Goal: Task Accomplishment & Management: Complete application form

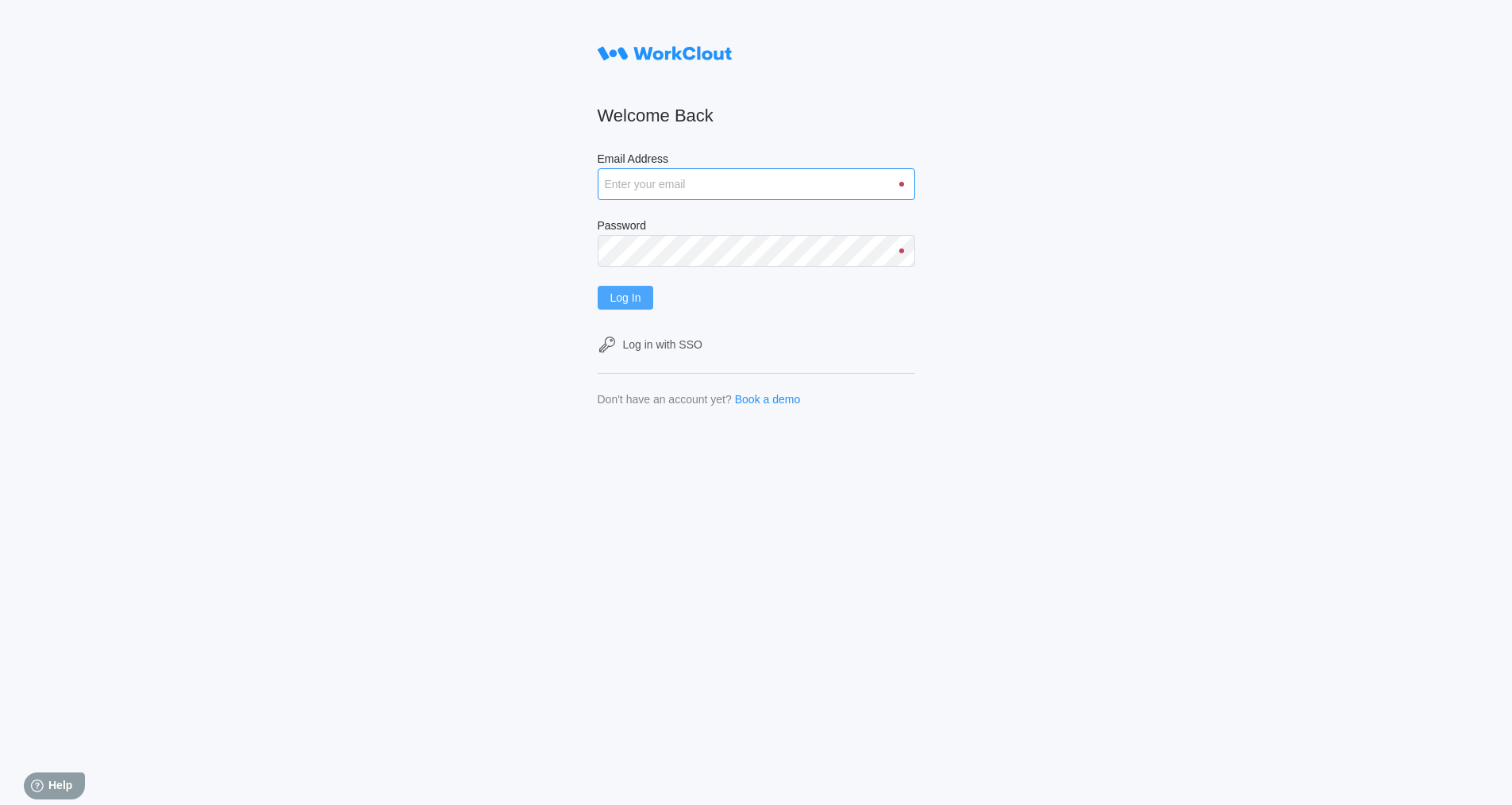
type input "[EMAIL_ADDRESS][DOMAIN_NAME]"
click at [627, 291] on button "Log In" at bounding box center [626, 298] width 57 height 24
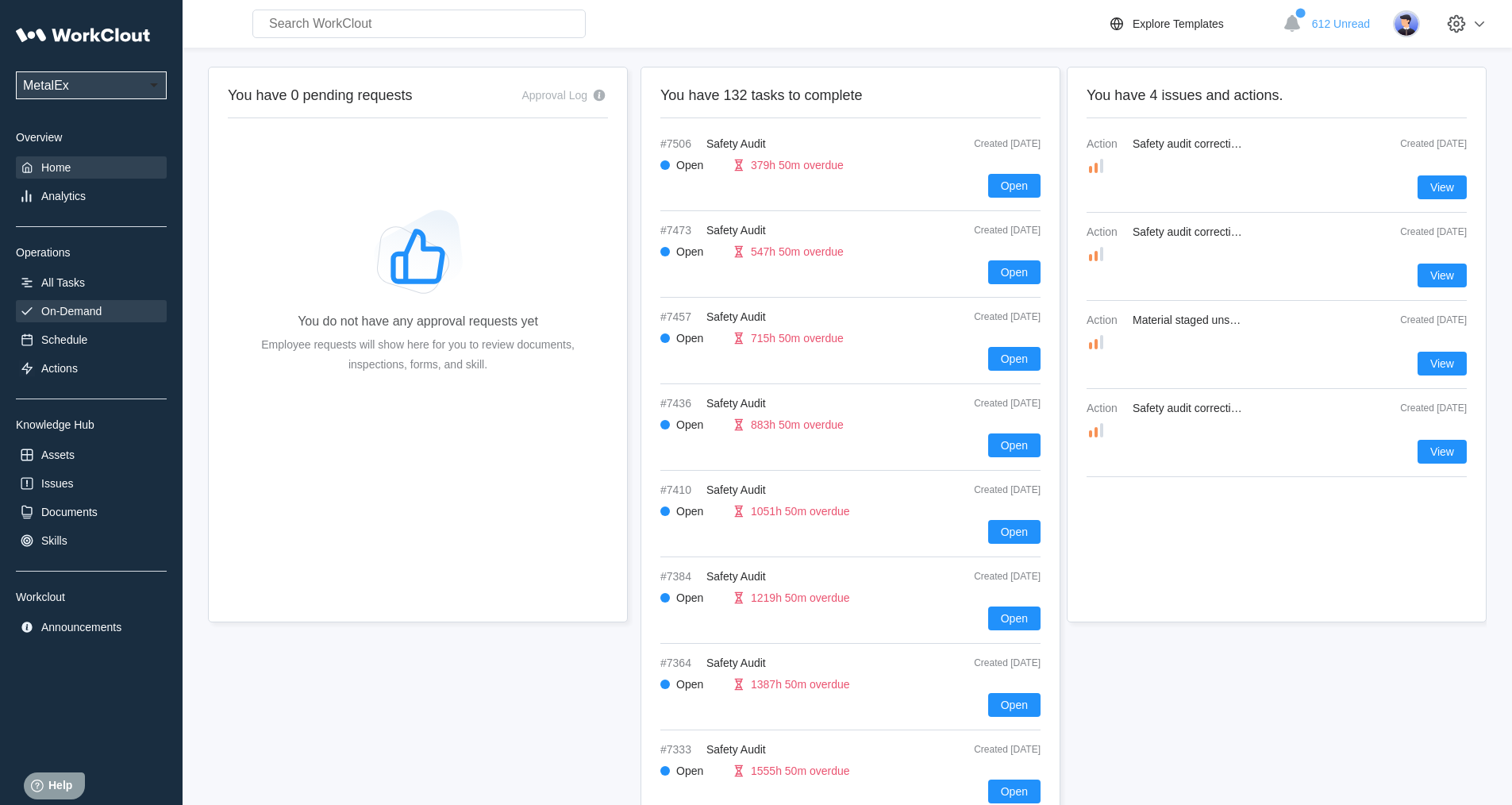
click at [84, 319] on div "On-Demand" at bounding box center [90, 311] width 151 height 22
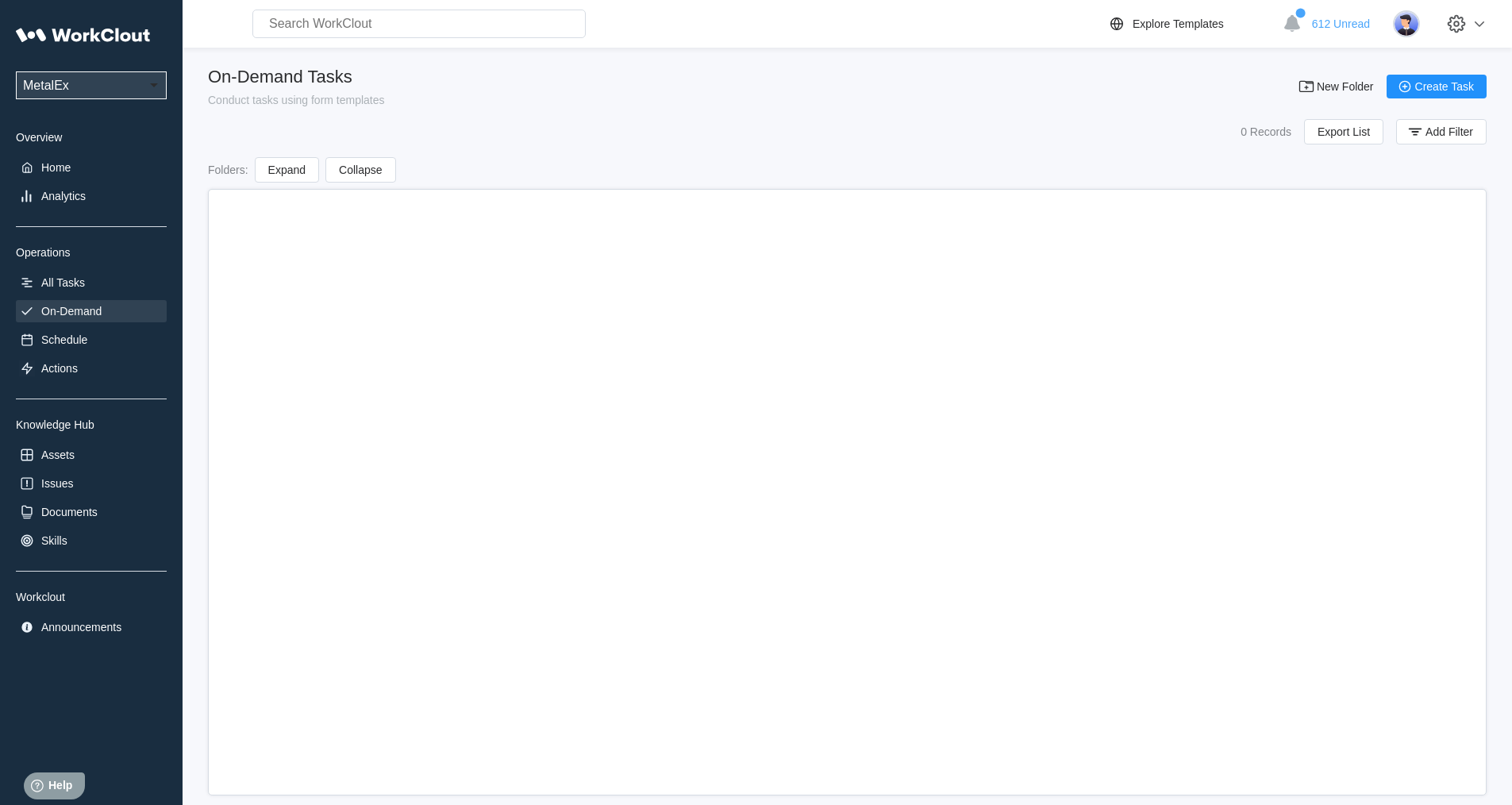
click at [84, 319] on div "UPG Enterprises MetalEx Overview Home Analytics Operations All Tasks On-Demand …" at bounding box center [90, 329] width 151 height 619
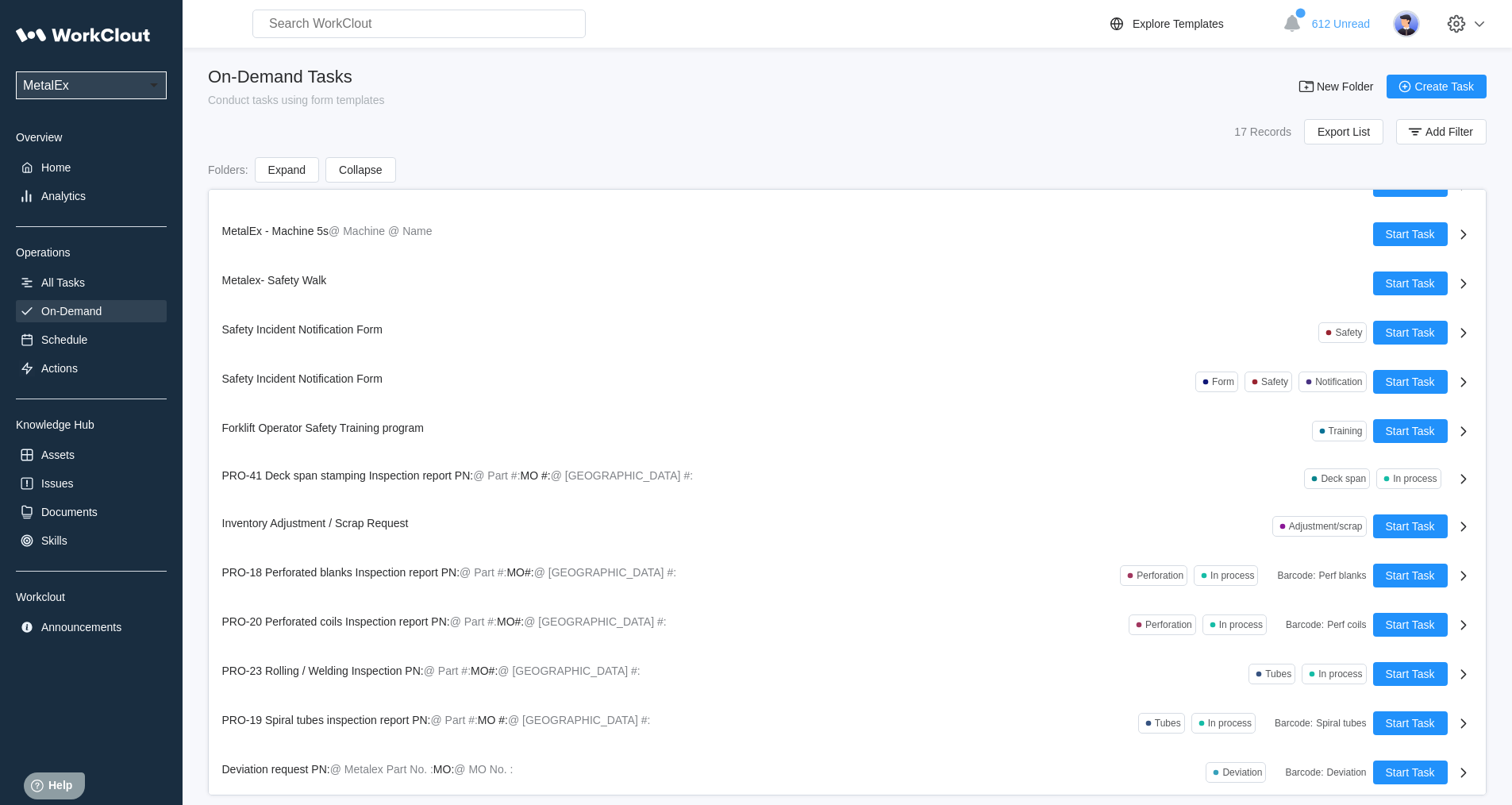
scroll to position [230, 0]
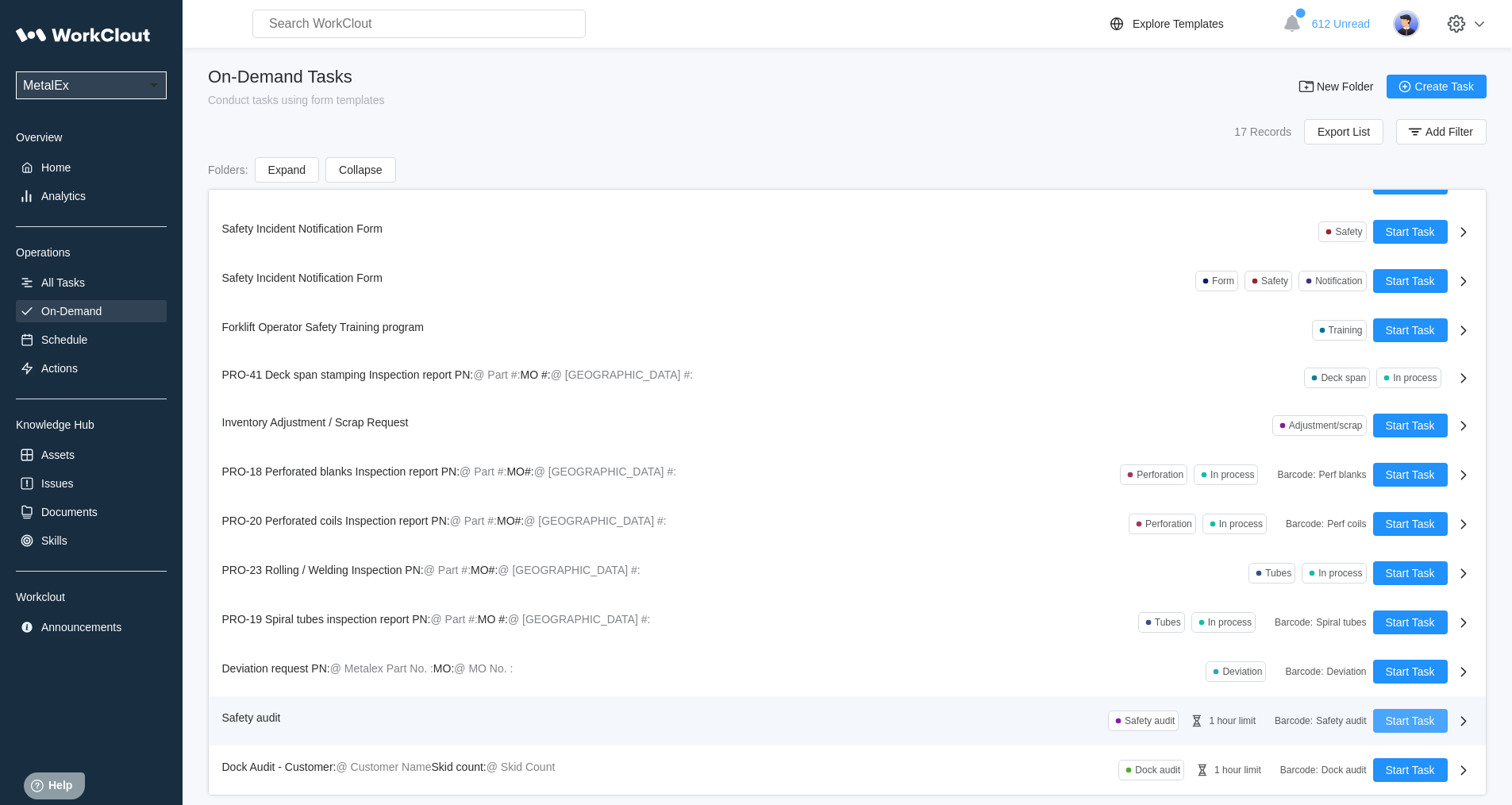
click at [1386, 718] on span "Start Task" at bounding box center [1411, 721] width 49 height 11
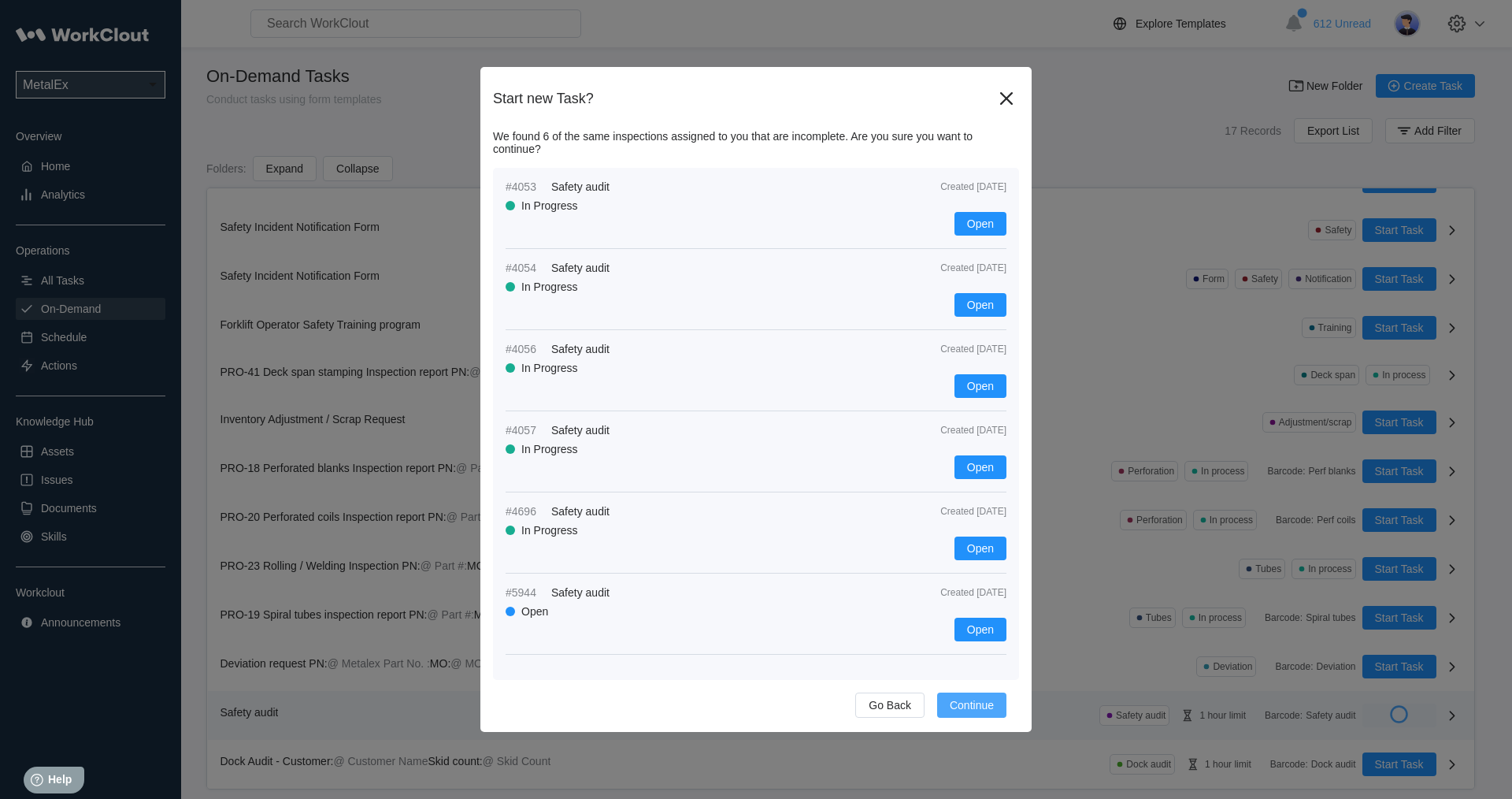
click at [987, 704] on span "Continue" at bounding box center [972, 705] width 44 height 11
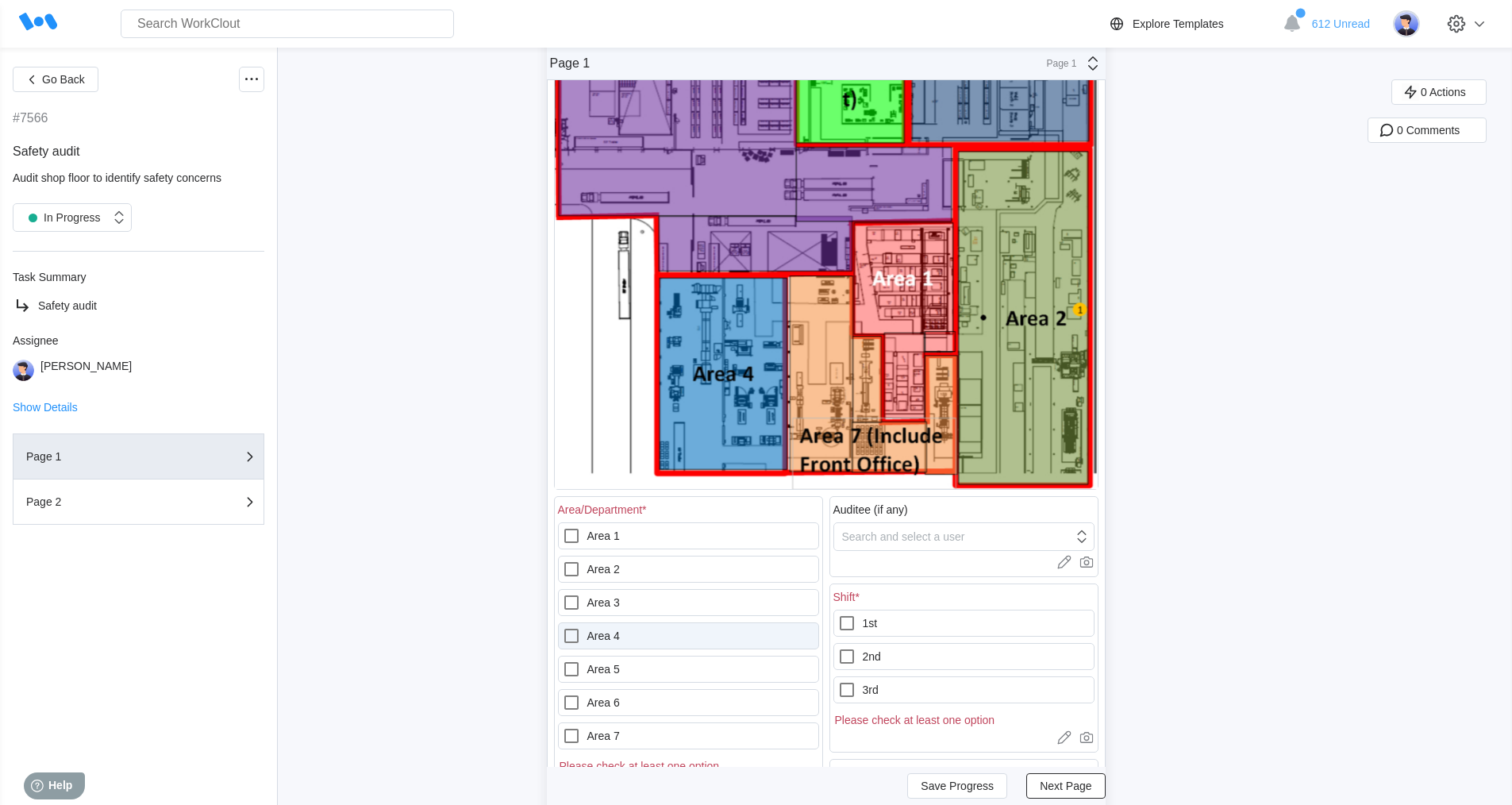
scroll to position [397, 0]
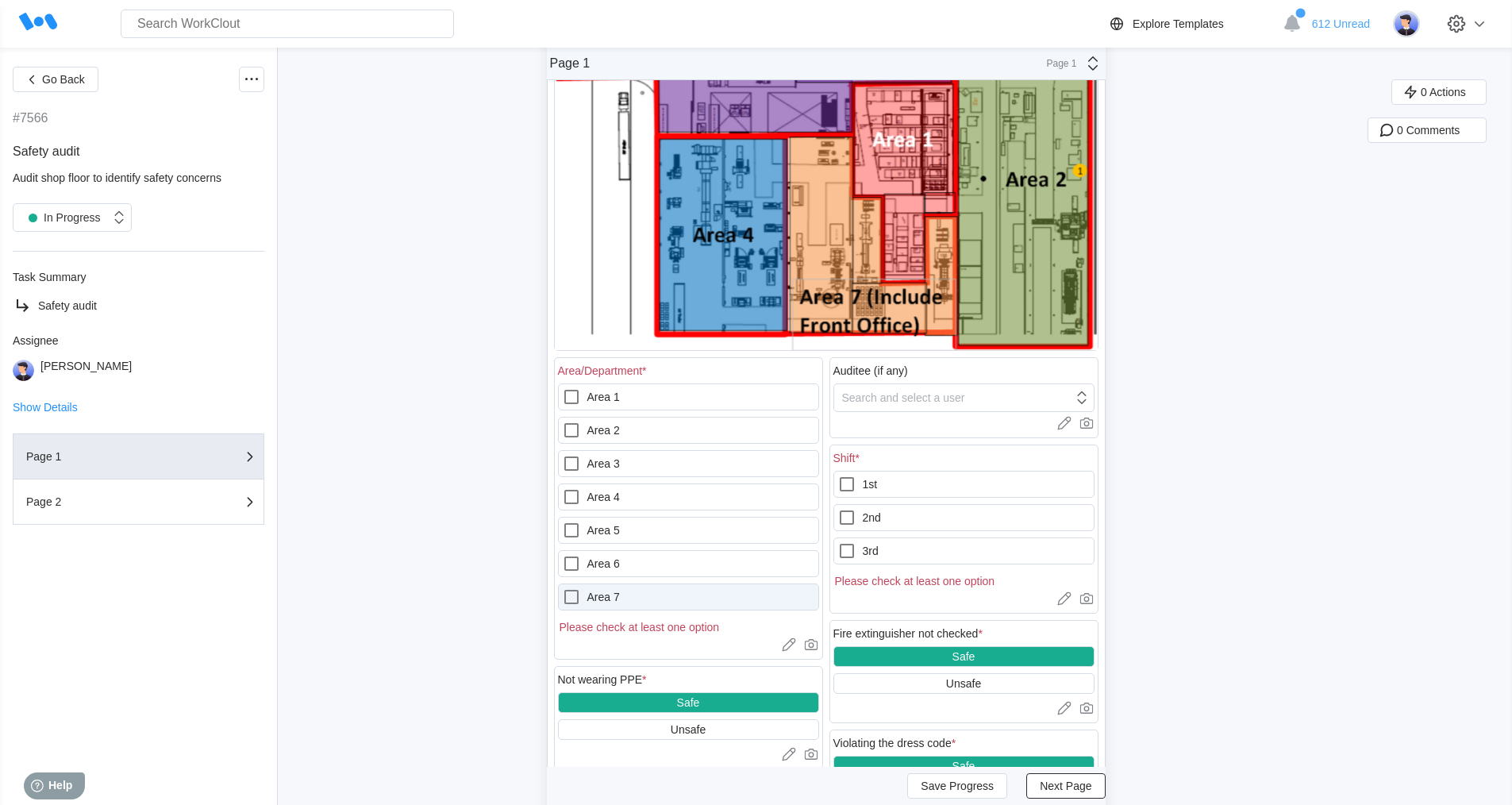
click at [574, 596] on icon at bounding box center [571, 597] width 19 height 19
click at [562, 588] on 7 "Area 7" at bounding box center [562, 587] width 1 height 1
checkbox 7 "true"
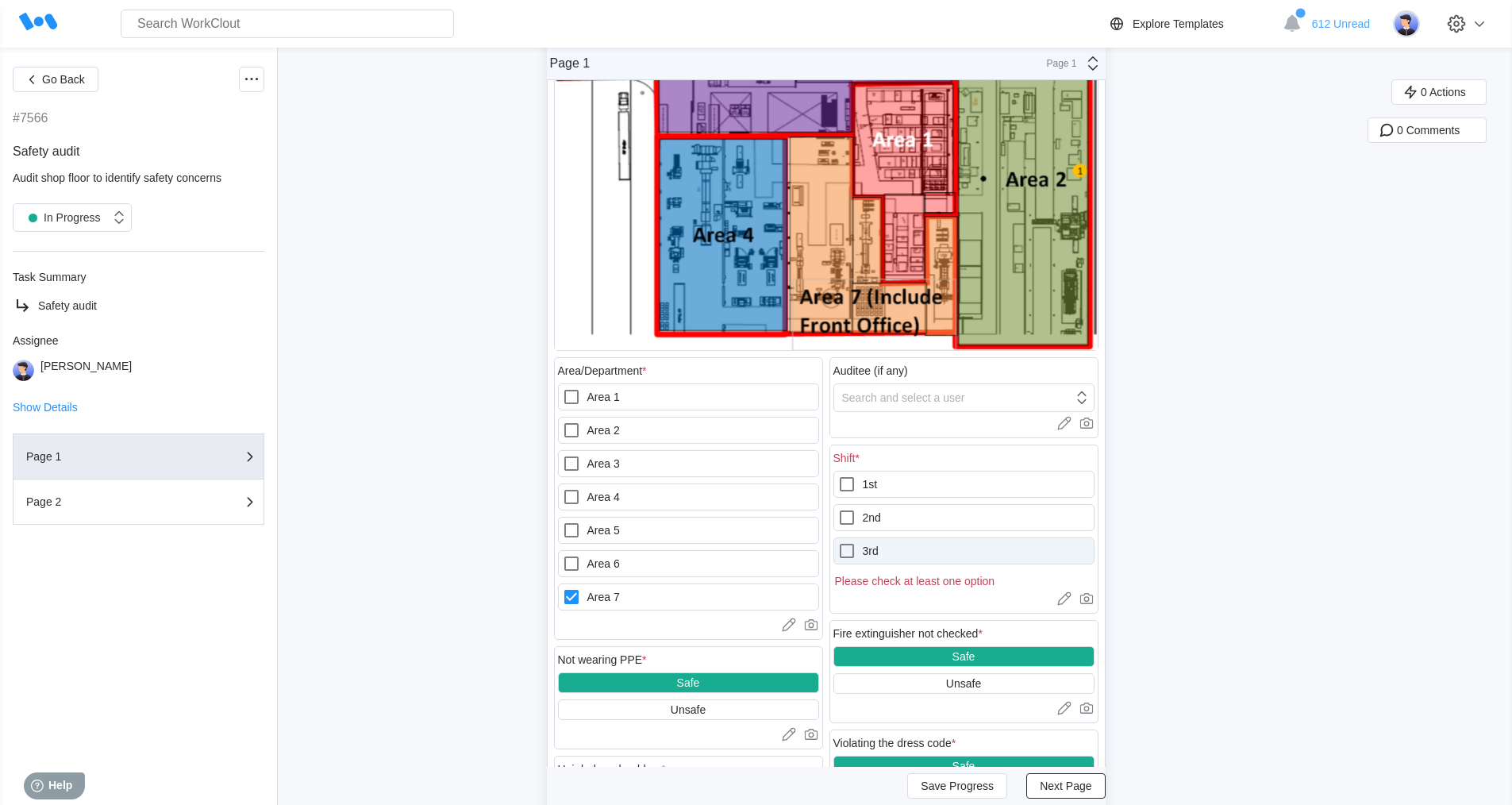
click at [853, 544] on icon at bounding box center [847, 550] width 15 height 15
click at [839, 542] on input "3rd" at bounding box center [838, 541] width 1 height 1
checkbox input "true"
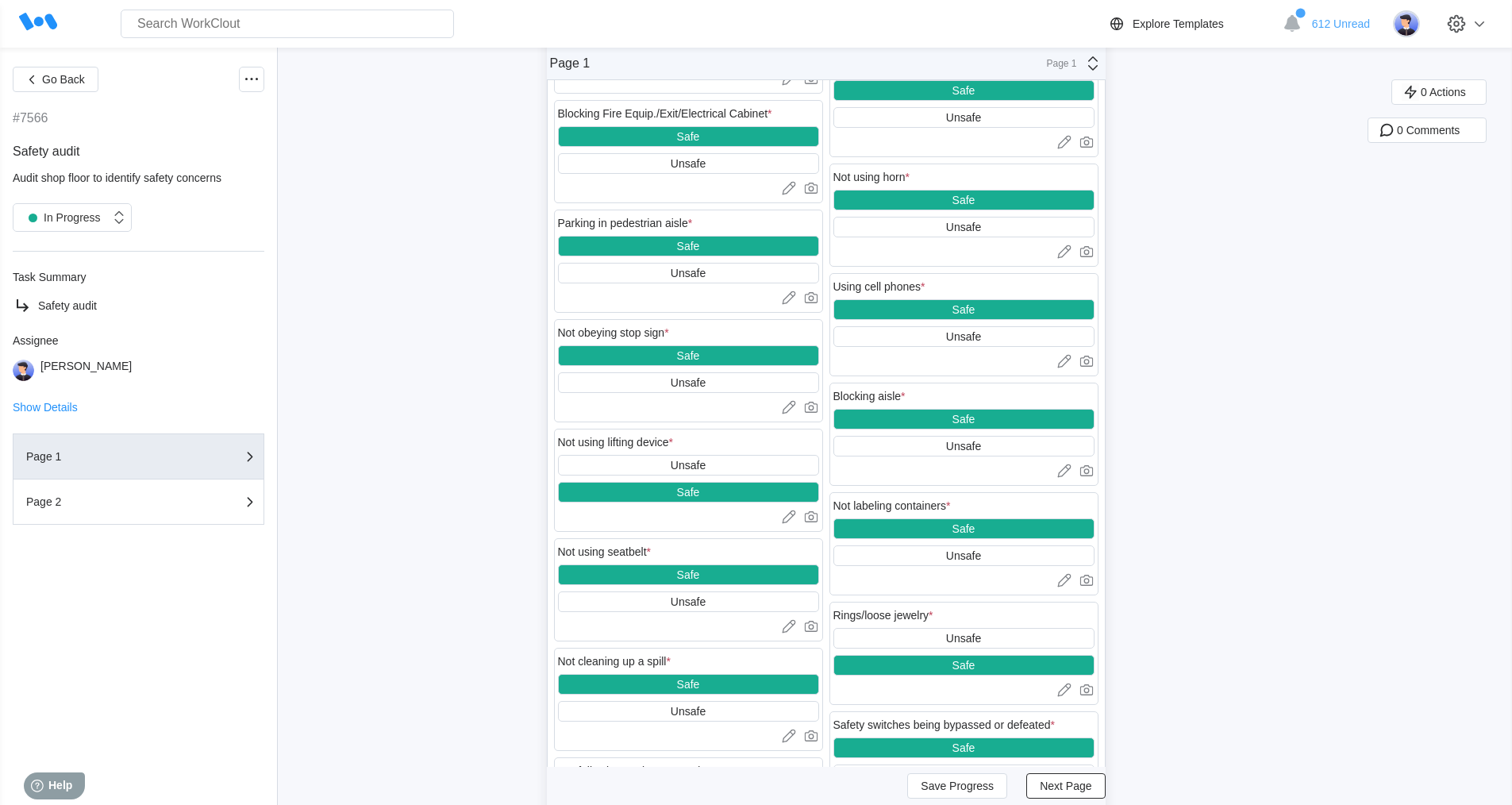
scroll to position [1191, 0]
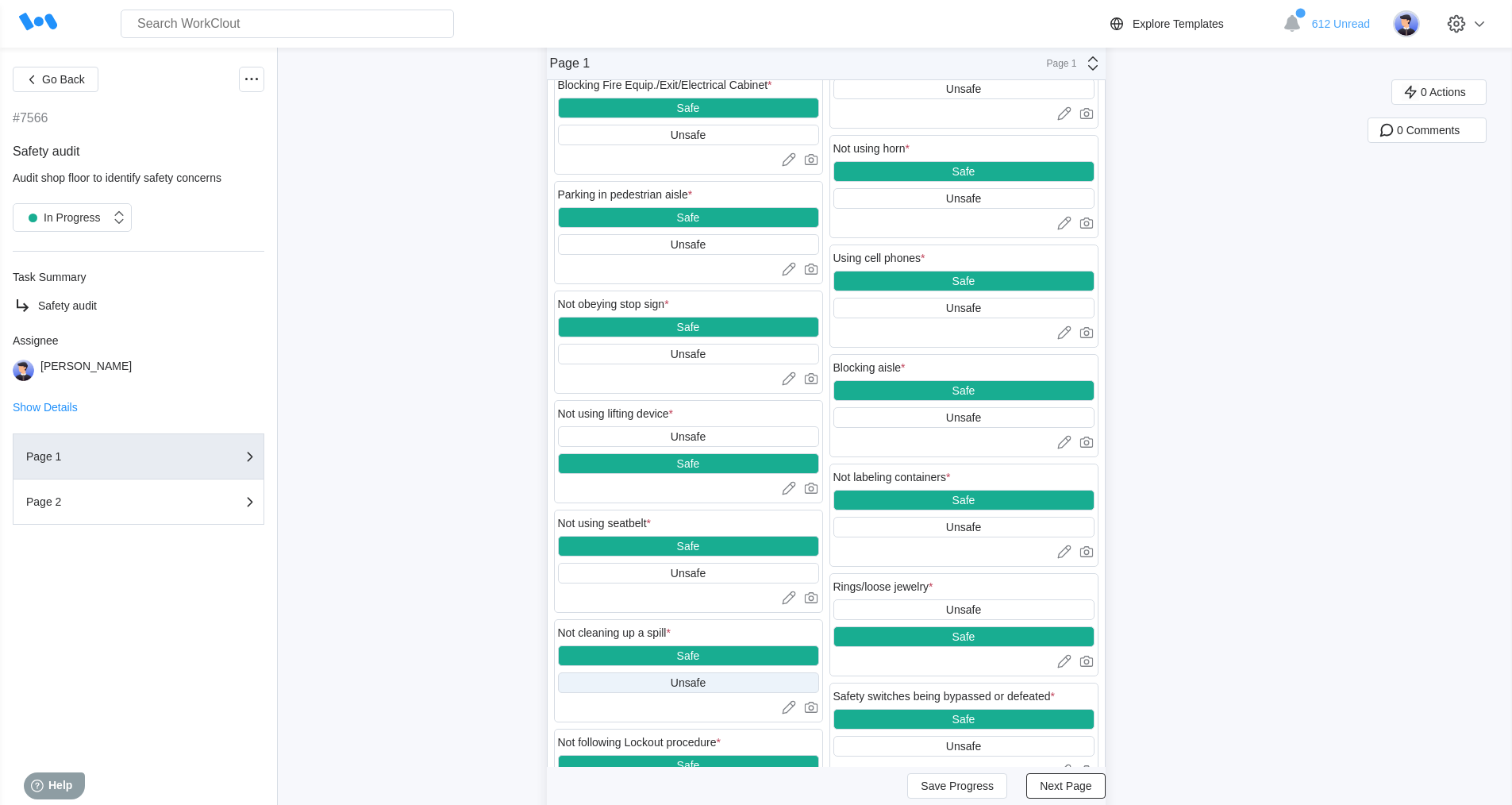
click at [702, 685] on div "Unsafe" at bounding box center [688, 682] width 35 height 13
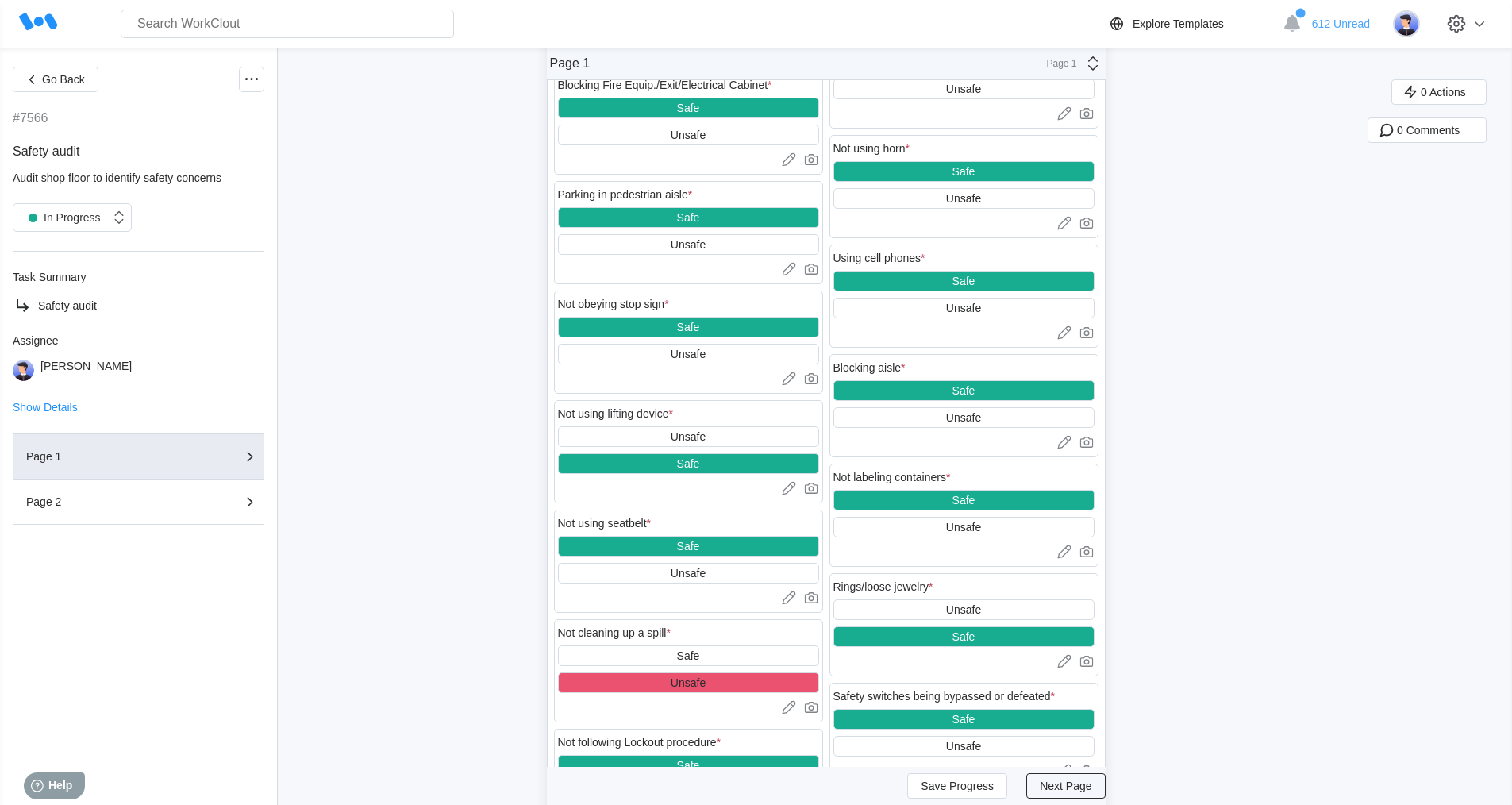
click at [1057, 780] on span "Next Page" at bounding box center [1066, 785] width 52 height 11
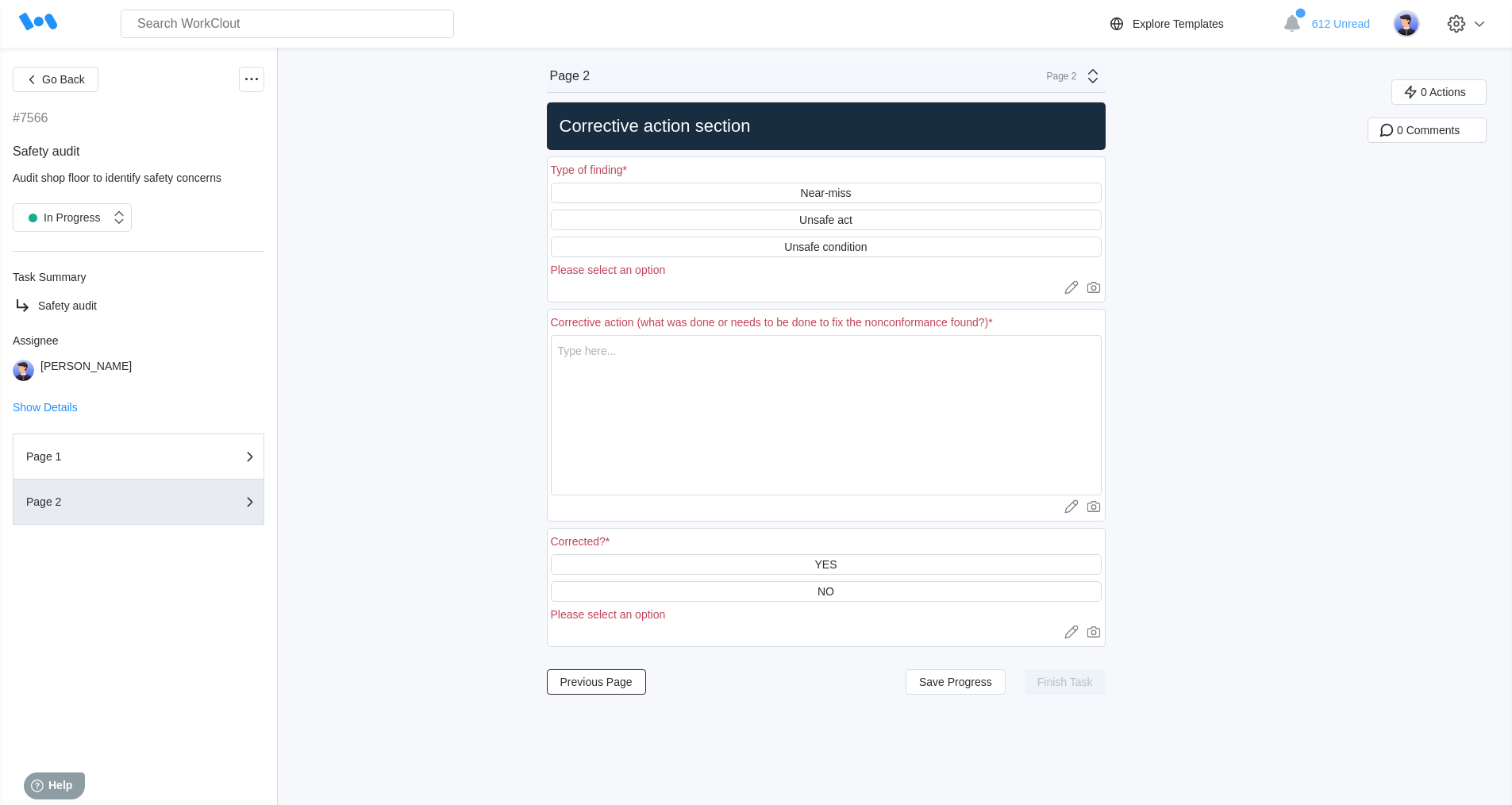
scroll to position [0, 0]
click at [857, 248] on div "Unsafe condition" at bounding box center [826, 247] width 83 height 13
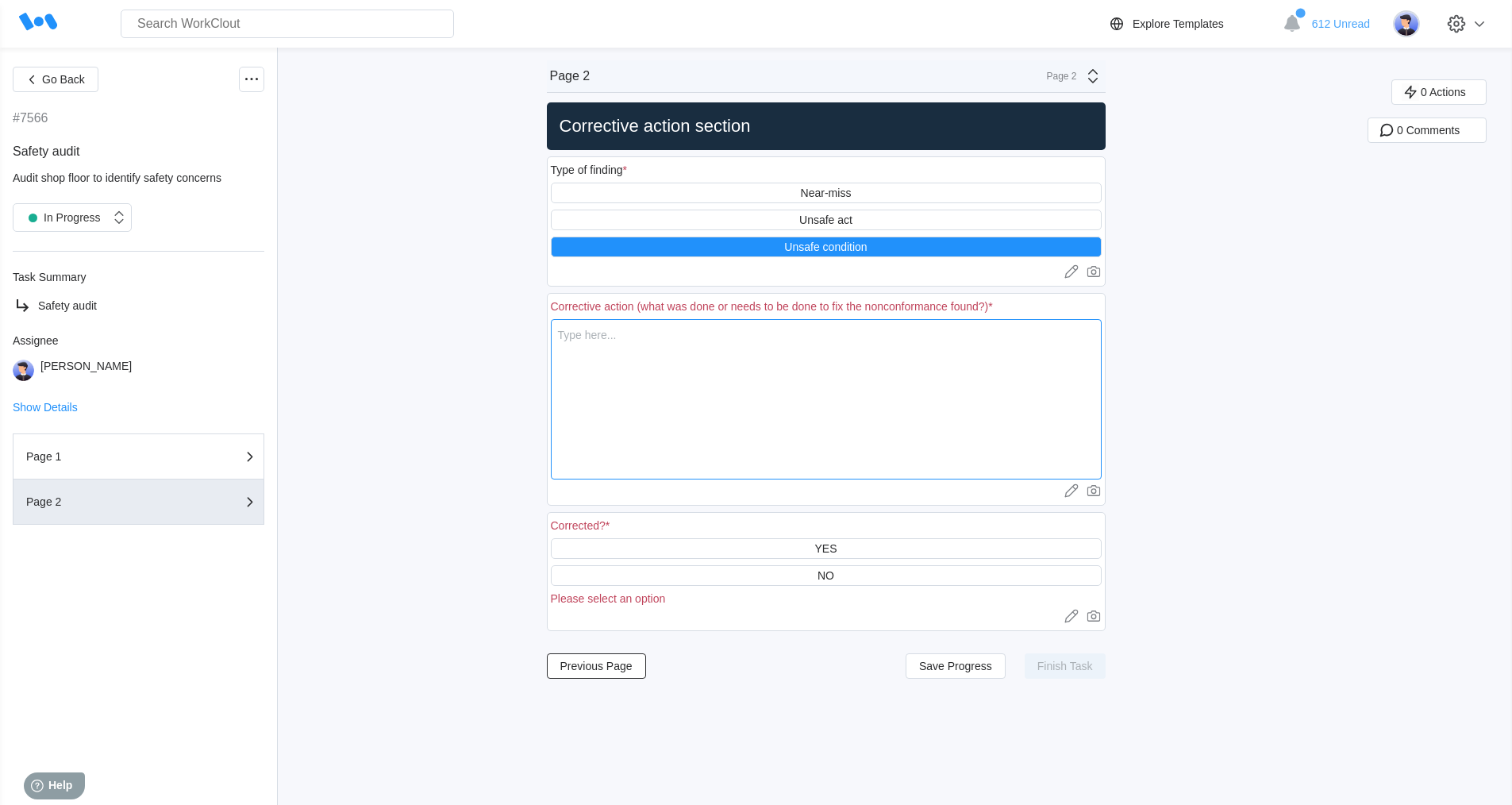
click at [637, 336] on textarea at bounding box center [827, 399] width 551 height 160
type textarea "i"
type textarea "x"
type textarea "i"
type textarea "x"
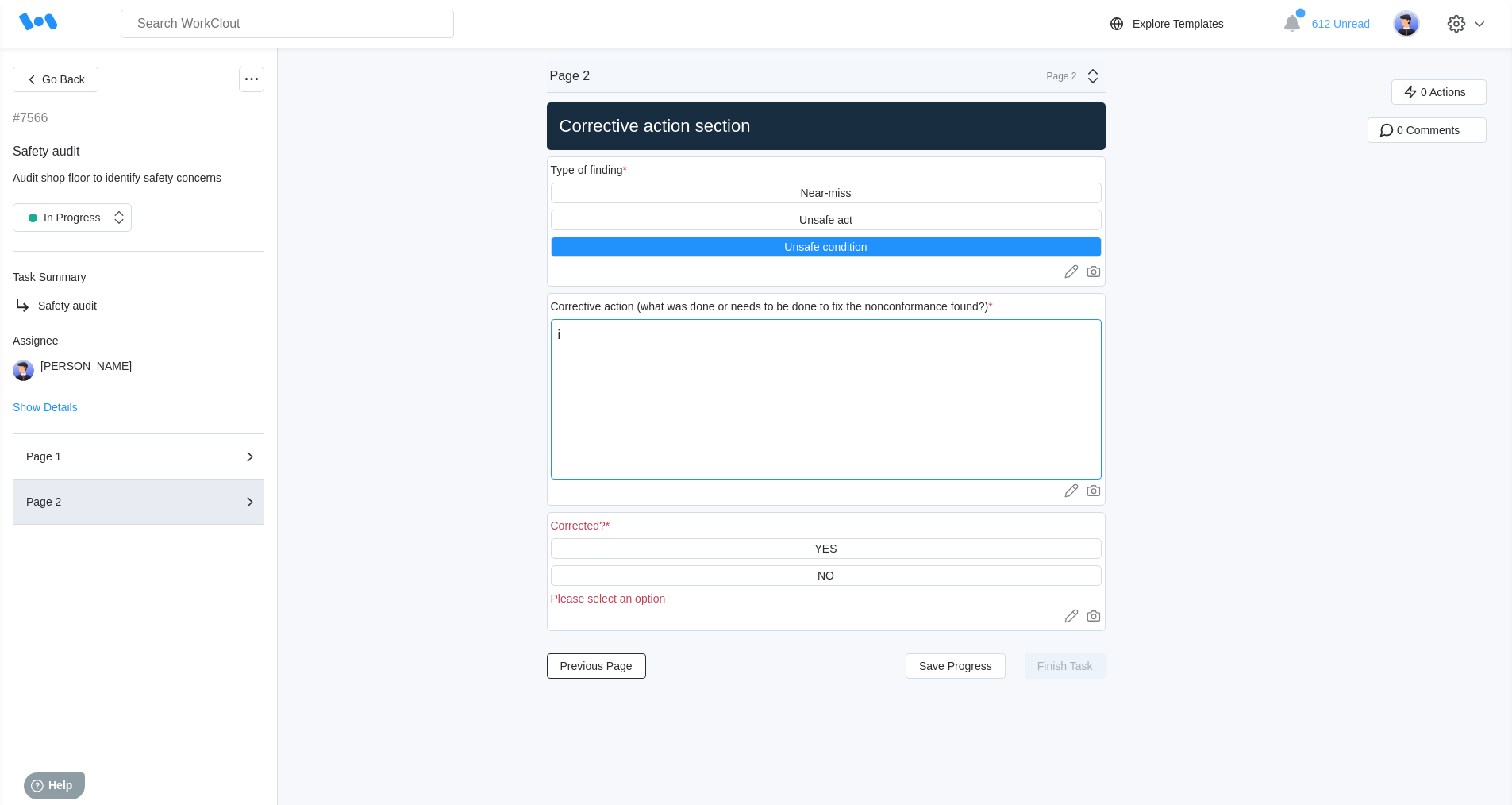
type textarea "i f"
type textarea "x"
type textarea "i fo"
type textarea "x"
type textarea "i fou"
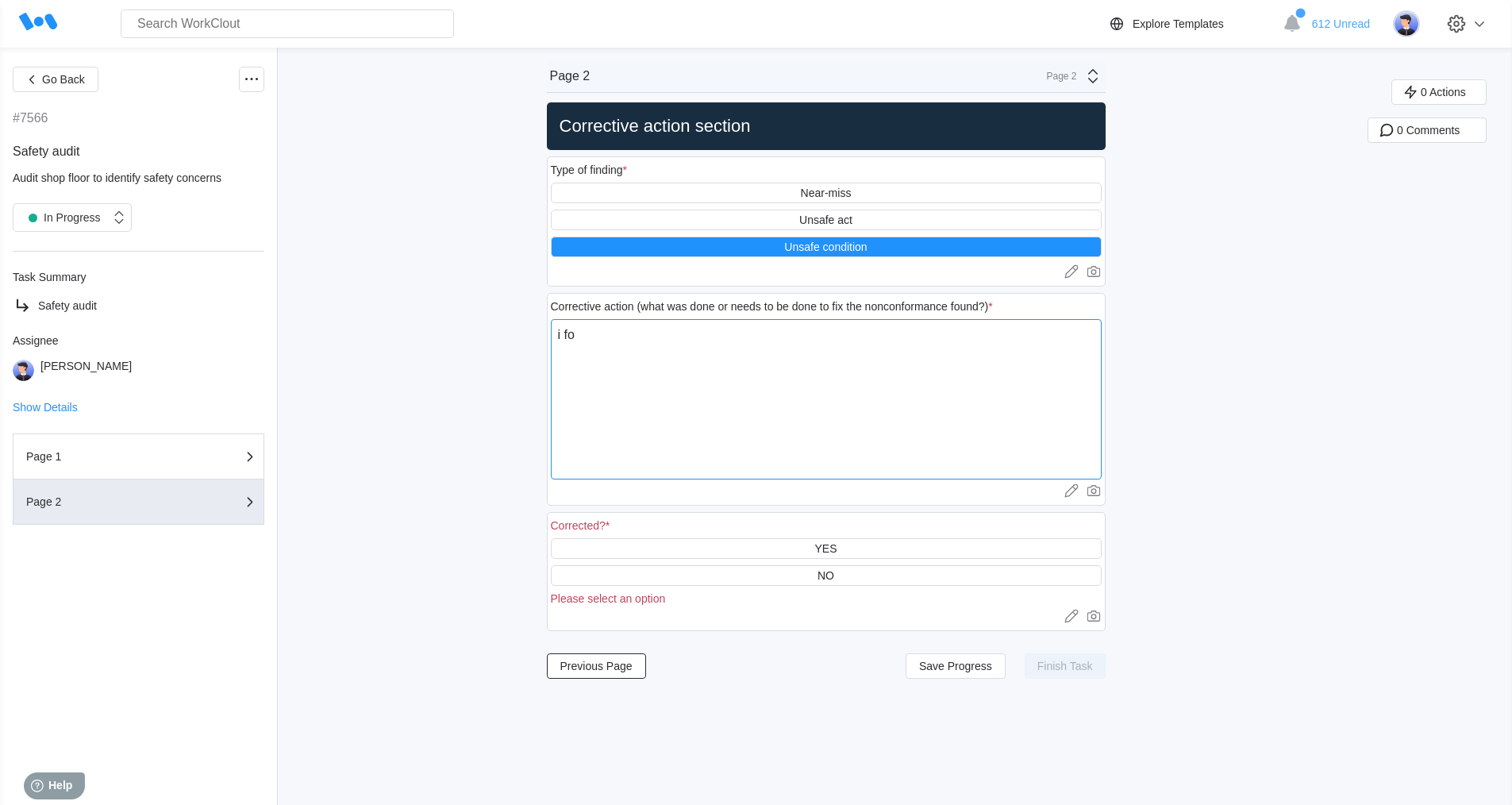
type textarea "x"
type textarea "i foun"
type textarea "x"
type textarea "i found"
type textarea "x"
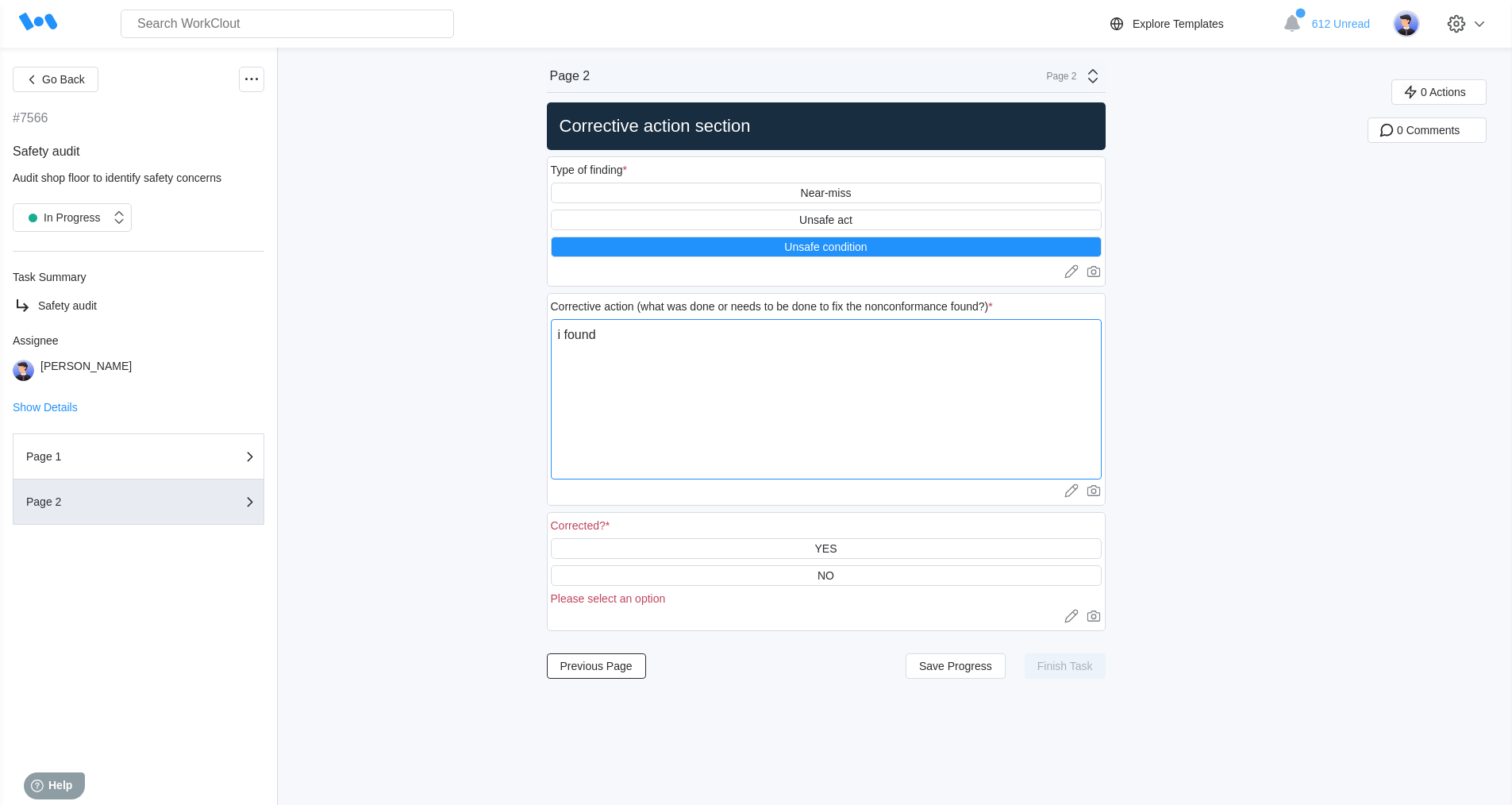
type textarea "i found"
type textarea "x"
type textarea "i found w"
type textarea "x"
type textarea "i found wa"
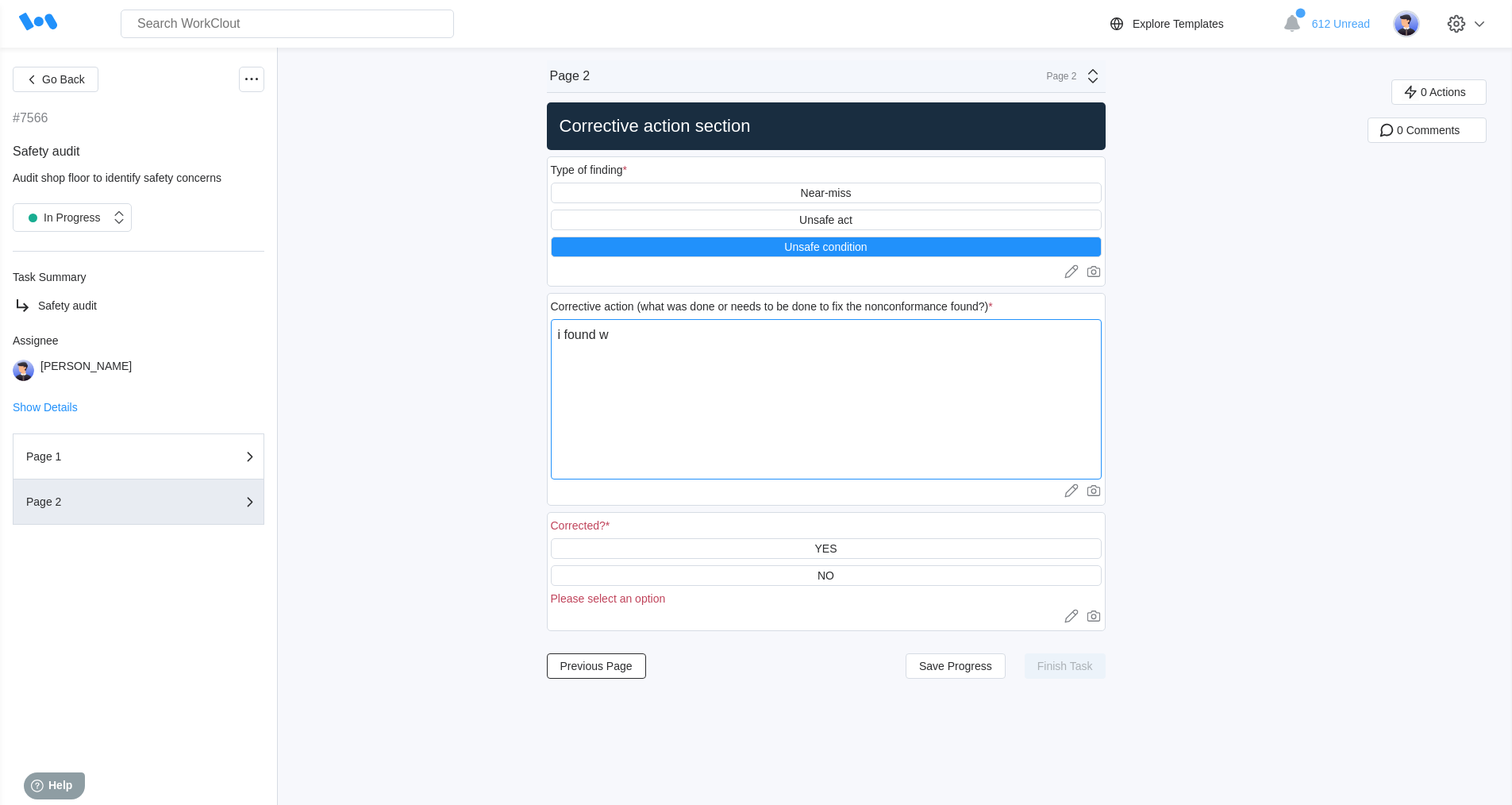
type textarea "x"
type textarea "i found wat"
type textarea "x"
type textarea "i found wate"
type textarea "x"
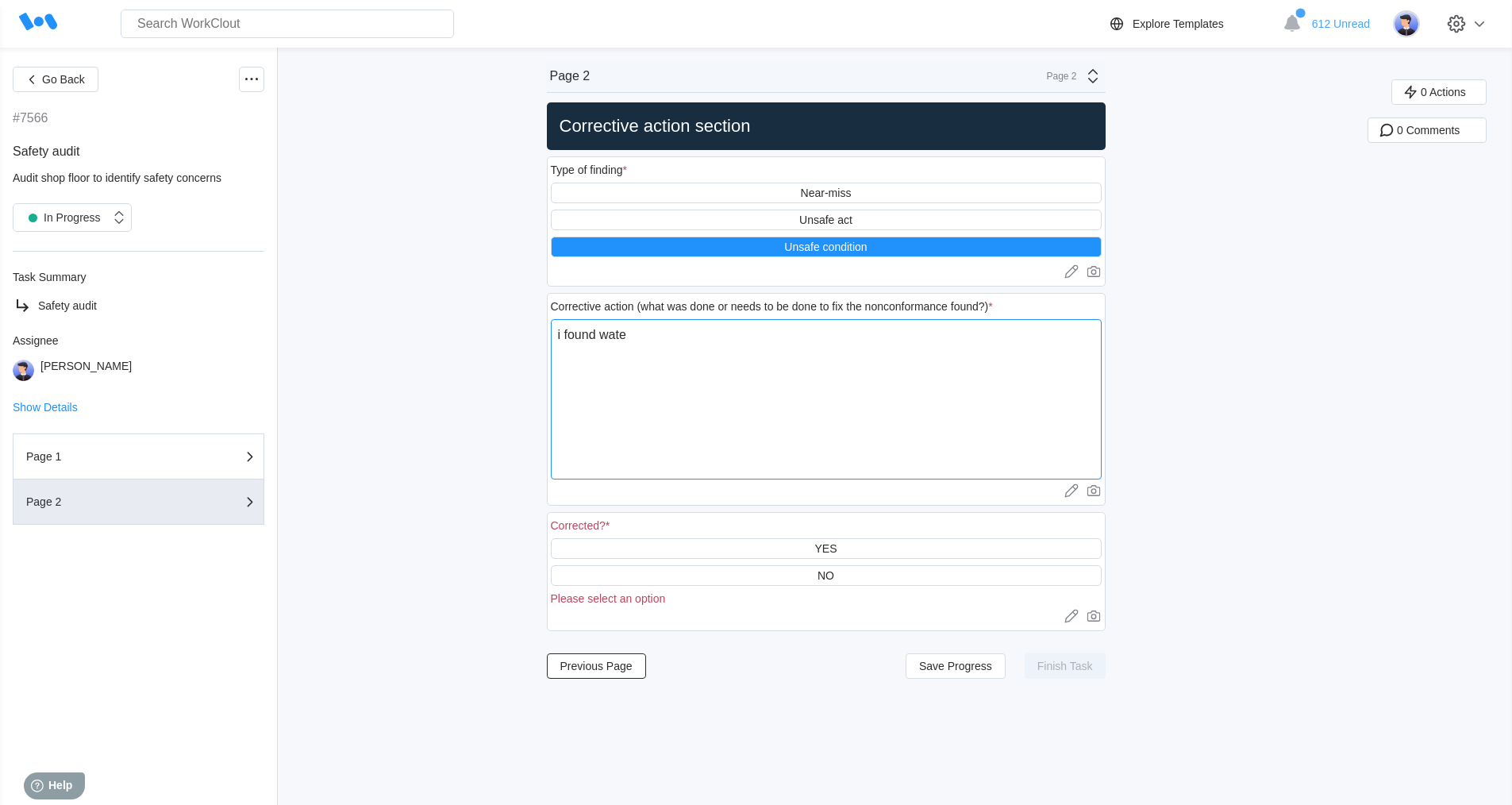
type textarea "i found water"
type textarea "x"
type textarea "i found water"
type textarea "x"
type textarea "i found water o"
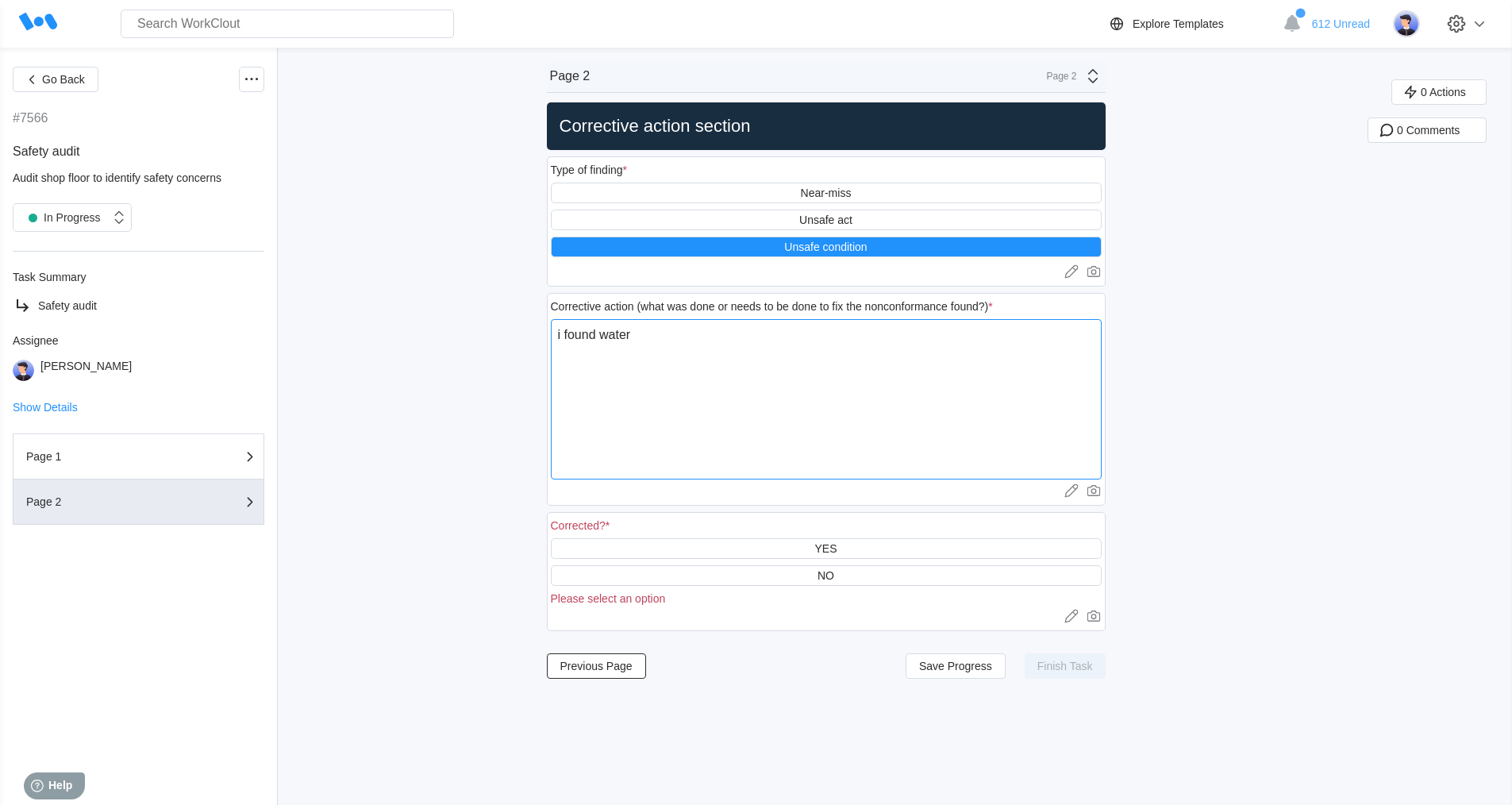
type textarea "x"
type textarea "i found water on"
type textarea "x"
type textarea "i found water on"
type textarea "x"
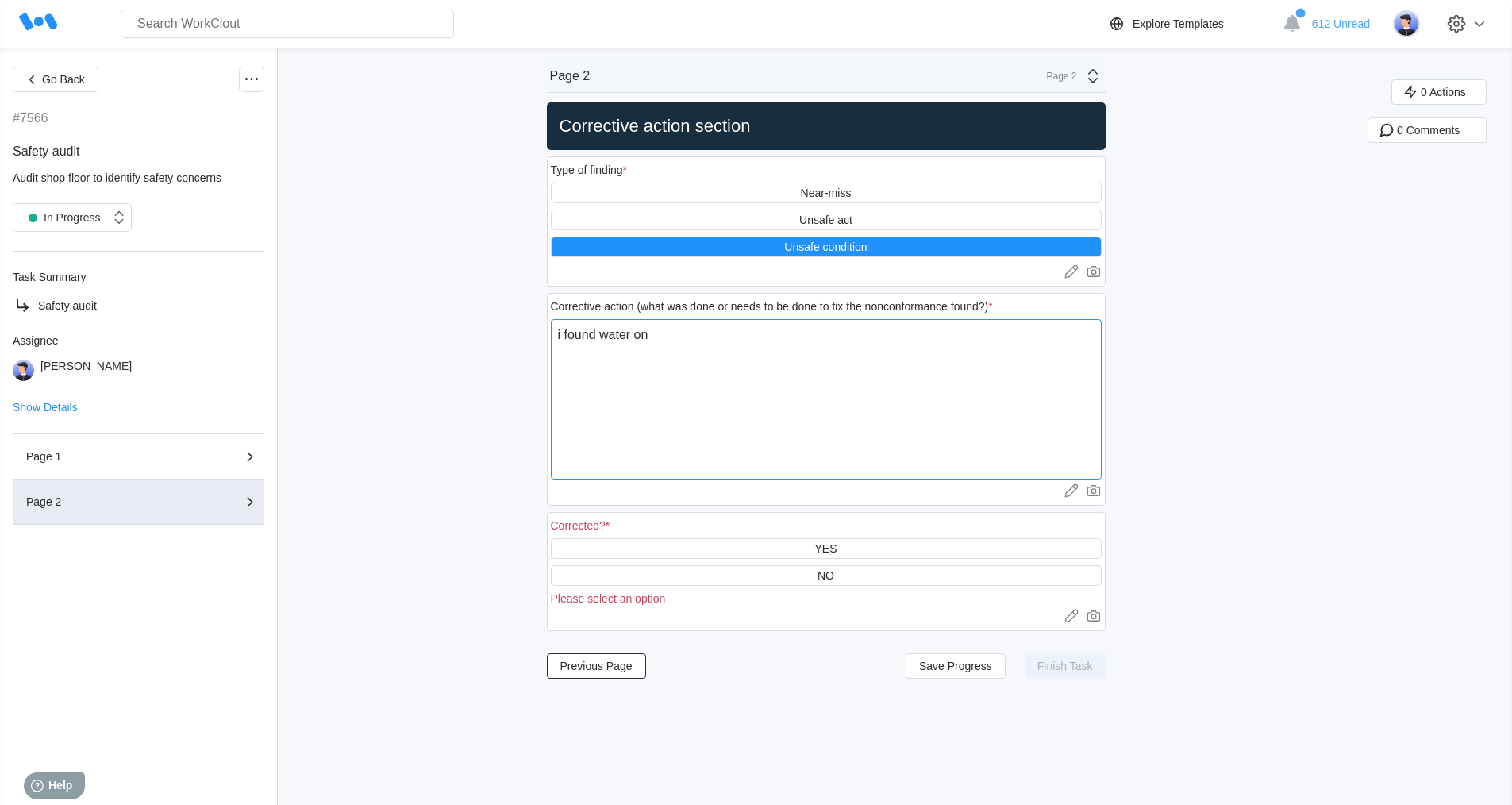
type textarea "i found water on t"
type textarea "x"
type textarea "i found water on th"
type textarea "x"
type textarea "i found water on the"
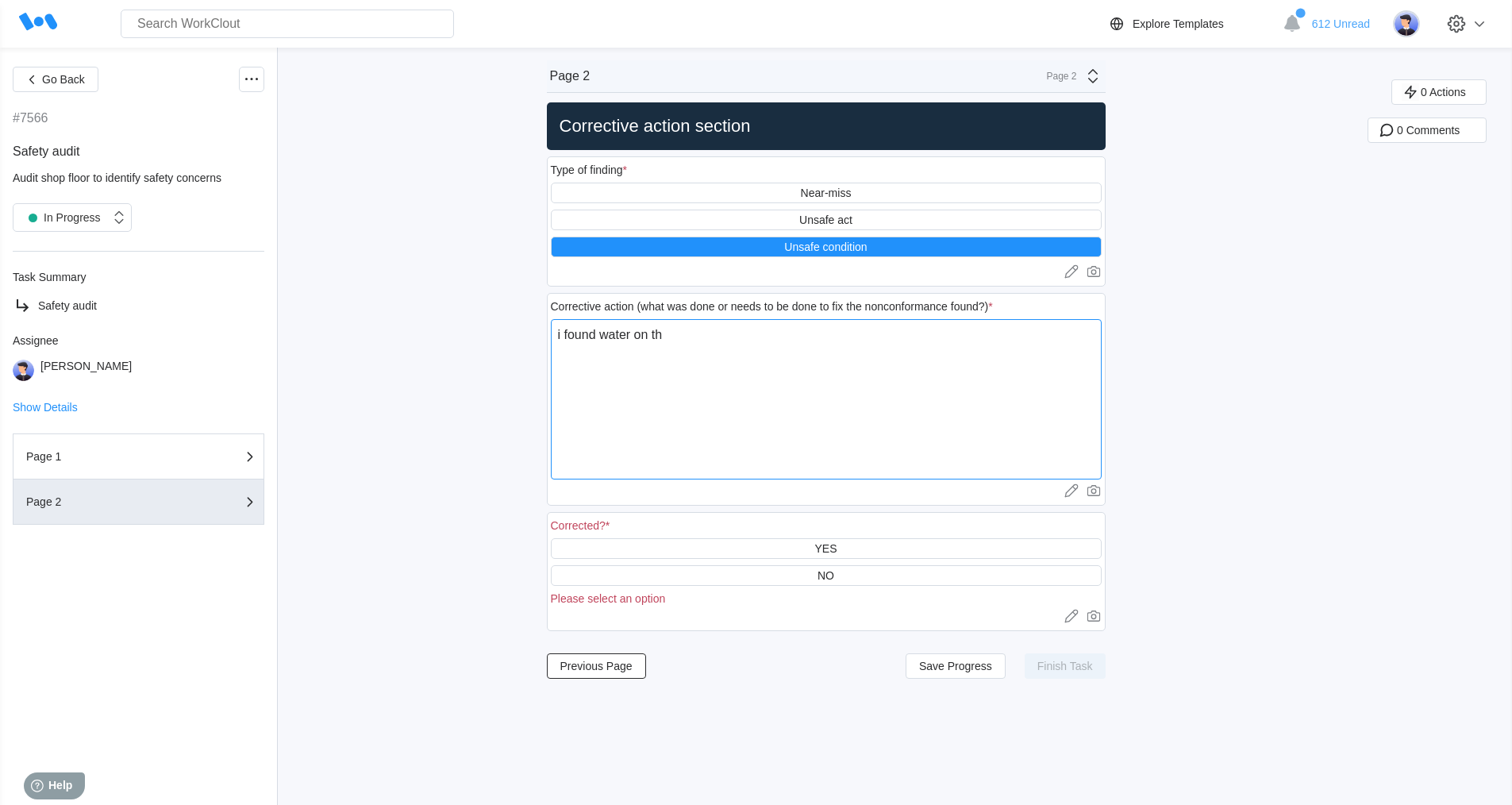
type textarea "x"
type textarea "i found water on the"
type textarea "x"
type textarea "i found water on the"
type textarea "x"
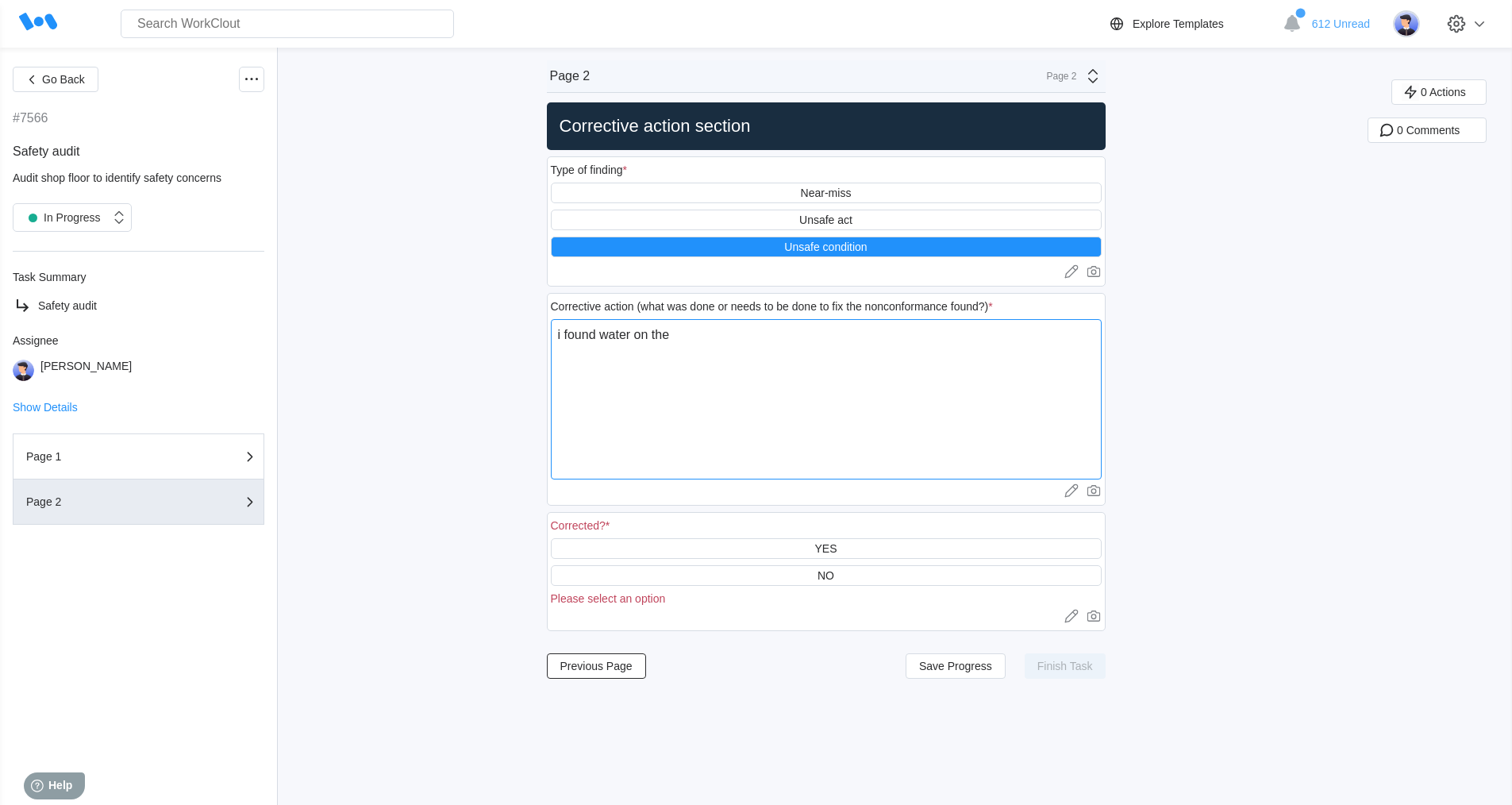
type textarea "i found water on the f"
type textarea "x"
type textarea "i found water on the fl"
type textarea "x"
type textarea "i found water on the flo"
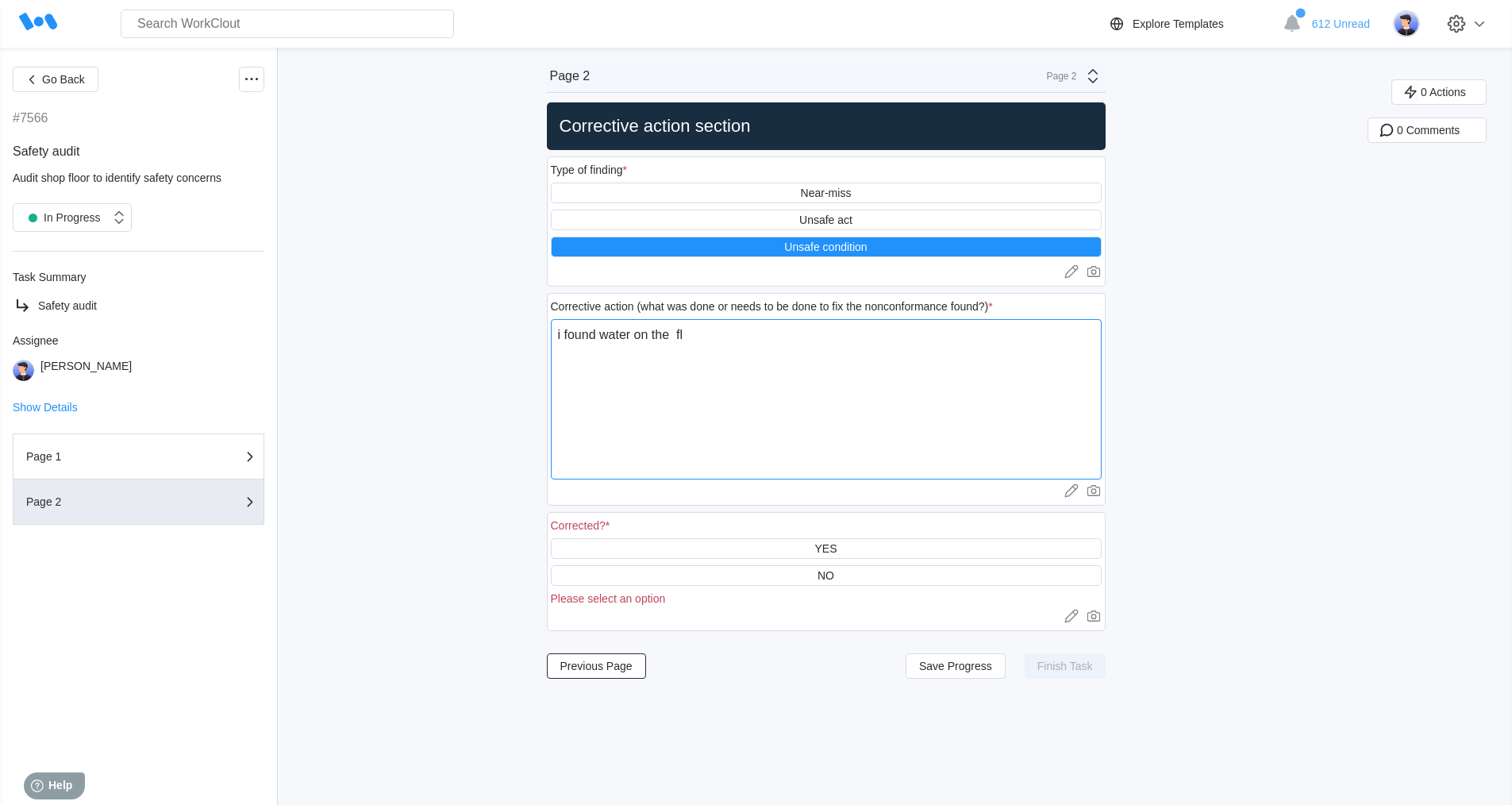
type textarea "x"
type textarea "i found water on the floo"
type textarea "x"
type textarea "i found water on the floor"
type textarea "x"
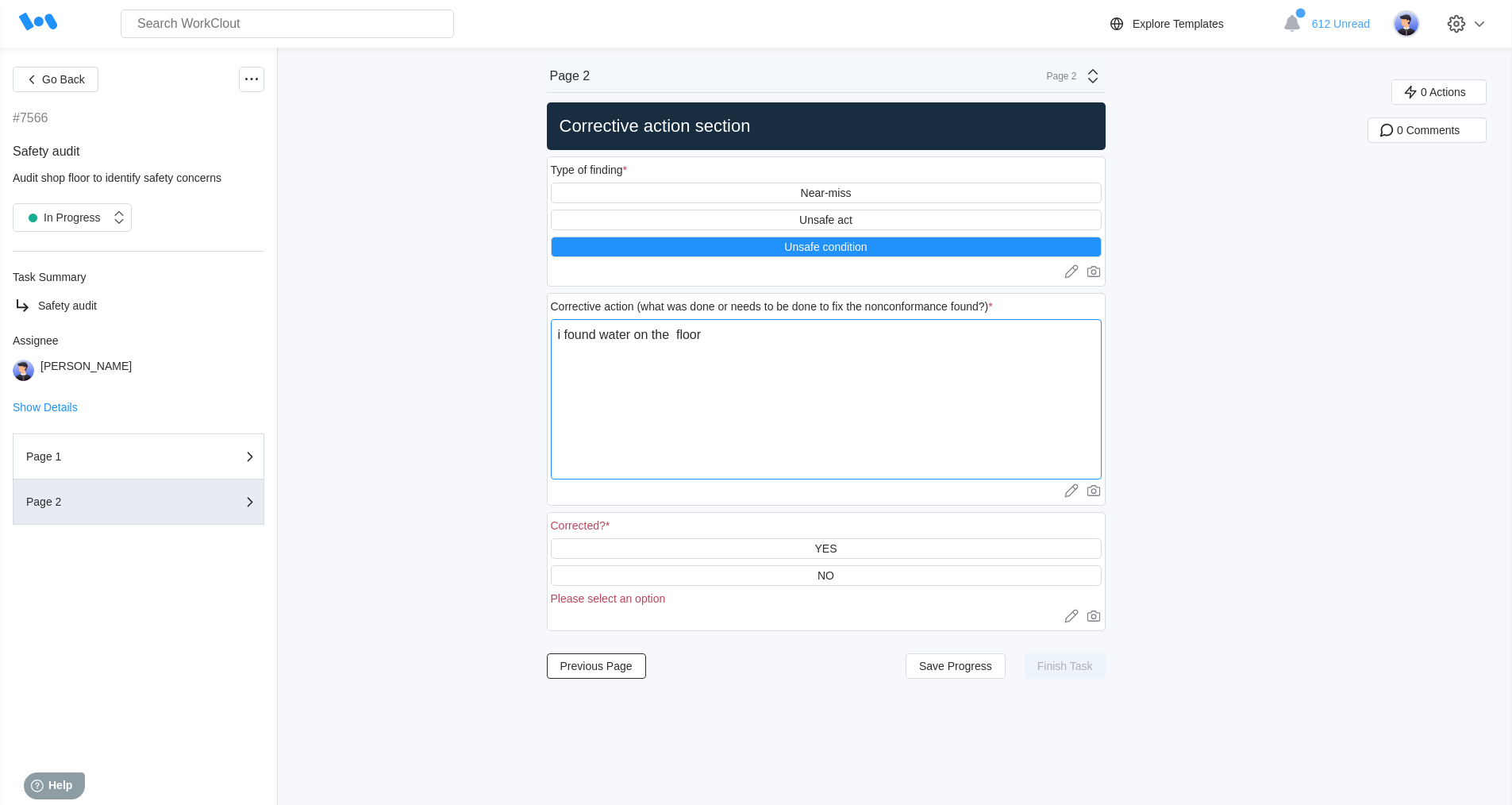
type textarea "i found water on the floor"
type textarea "x"
type textarea "i found water on the floor b"
type textarea "x"
type textarea "i found water on the floor by"
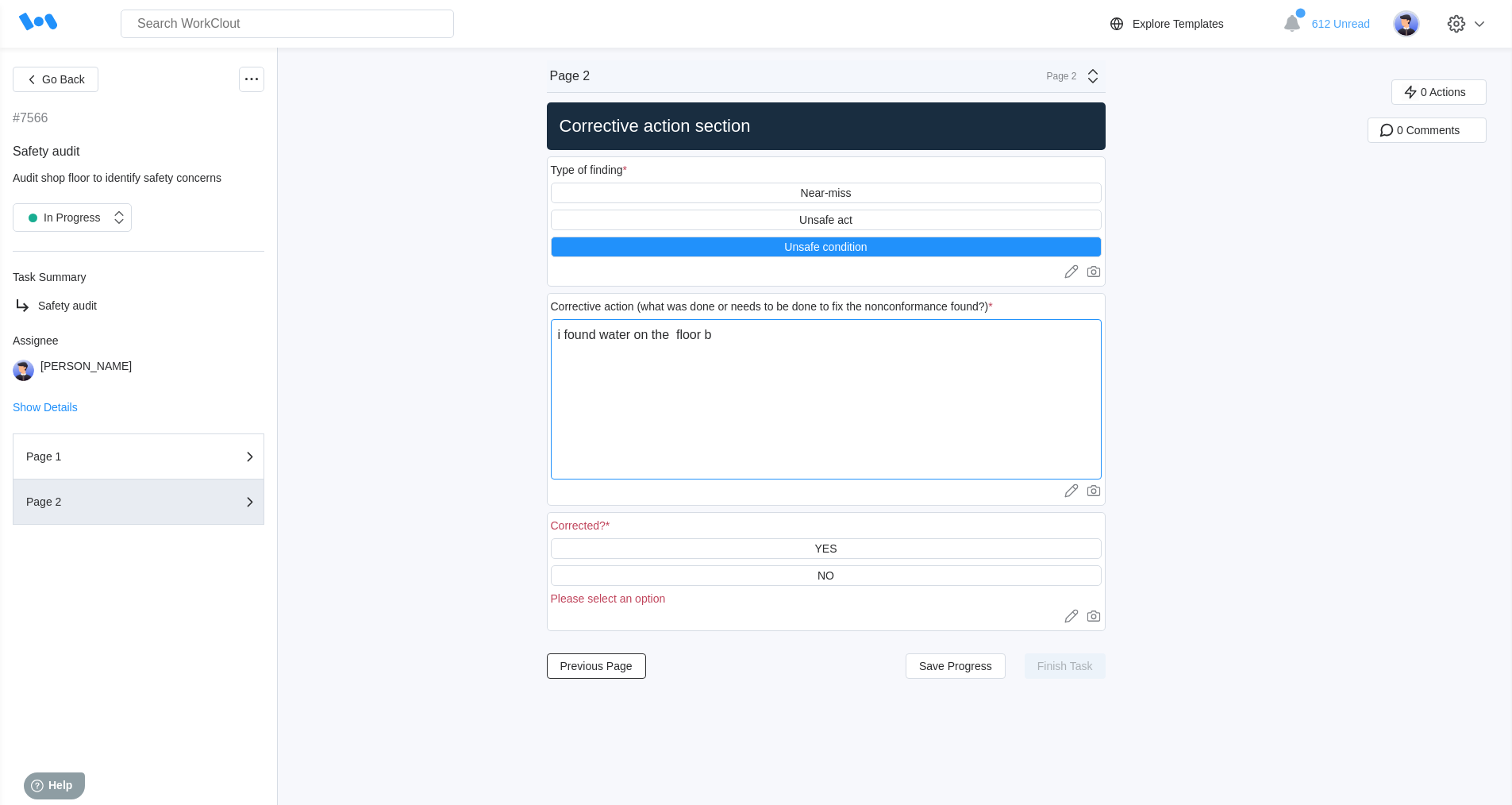
type textarea "x"
type textarea "i found water on the floor by"
type textarea "x"
type textarea "i found water on the floor by p"
type textarea "x"
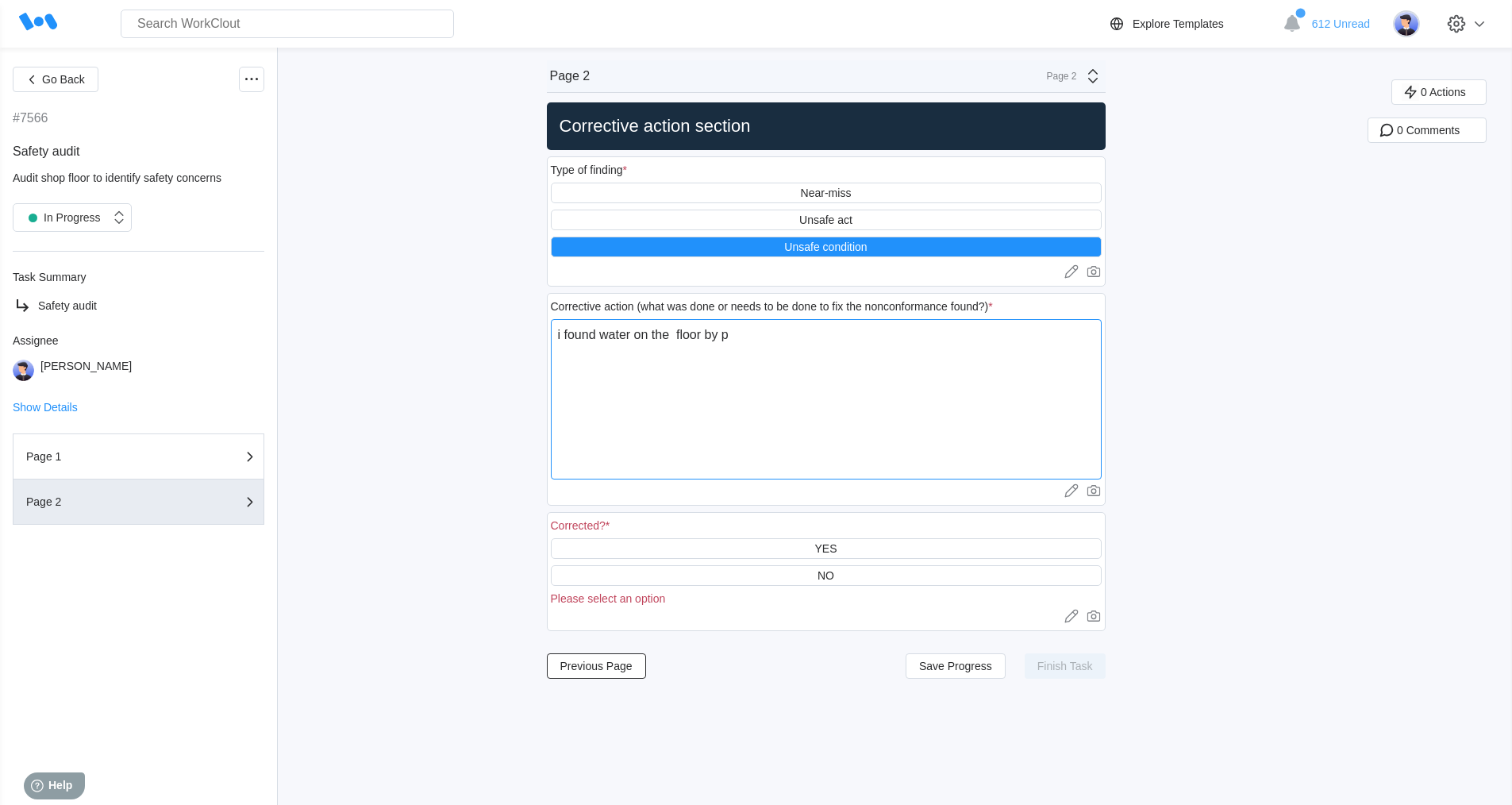
type textarea "i found water on the floor by pa"
type textarea "x"
type textarea "i found water on the floor by pan"
type textarea "x"
type textarea "i found water on the floor by pane"
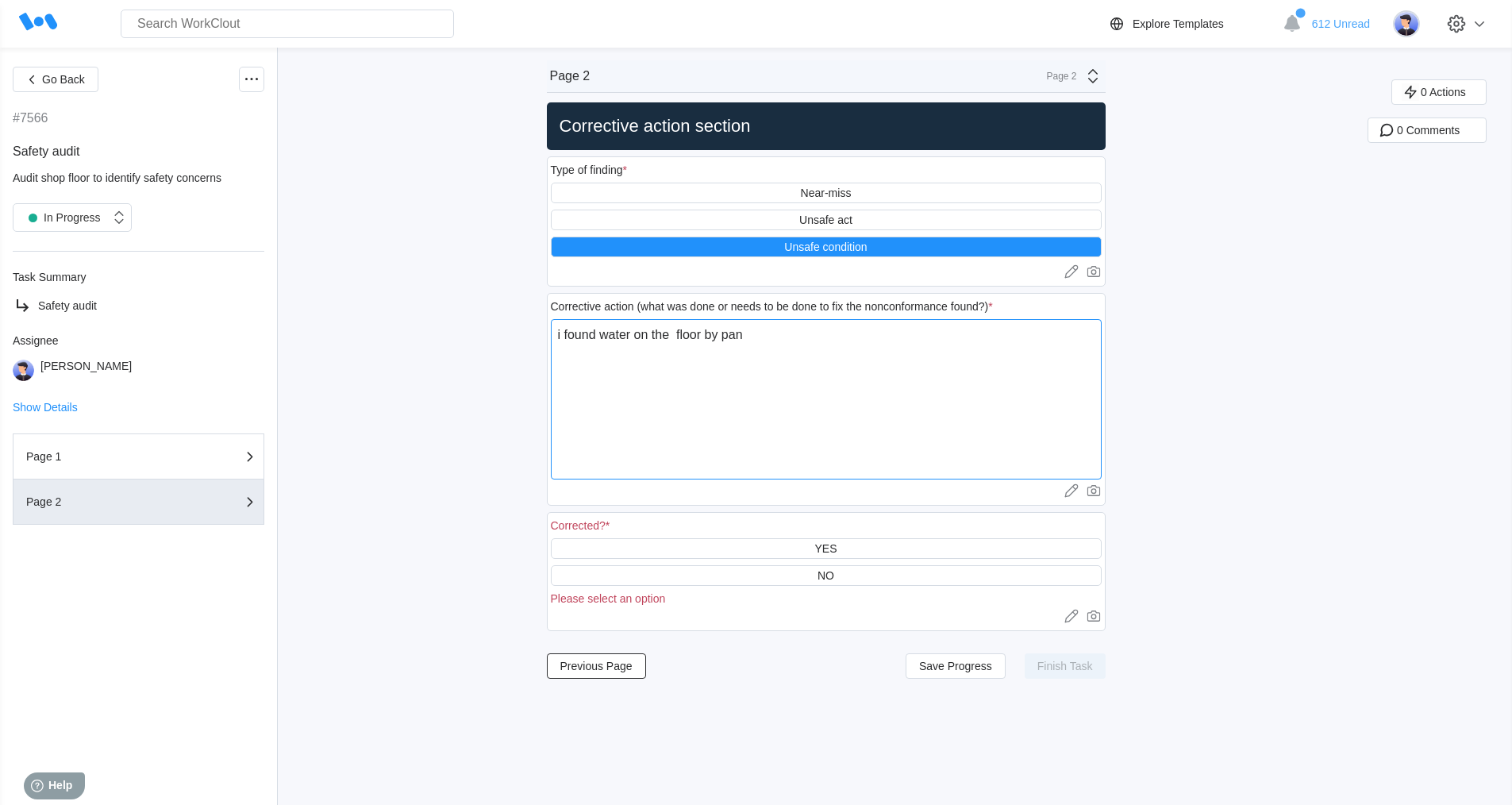
type textarea "x"
type textarea "i found water on the floor by panel"
type textarea "x"
type textarea "i found water on the floor by panel"
type textarea "x"
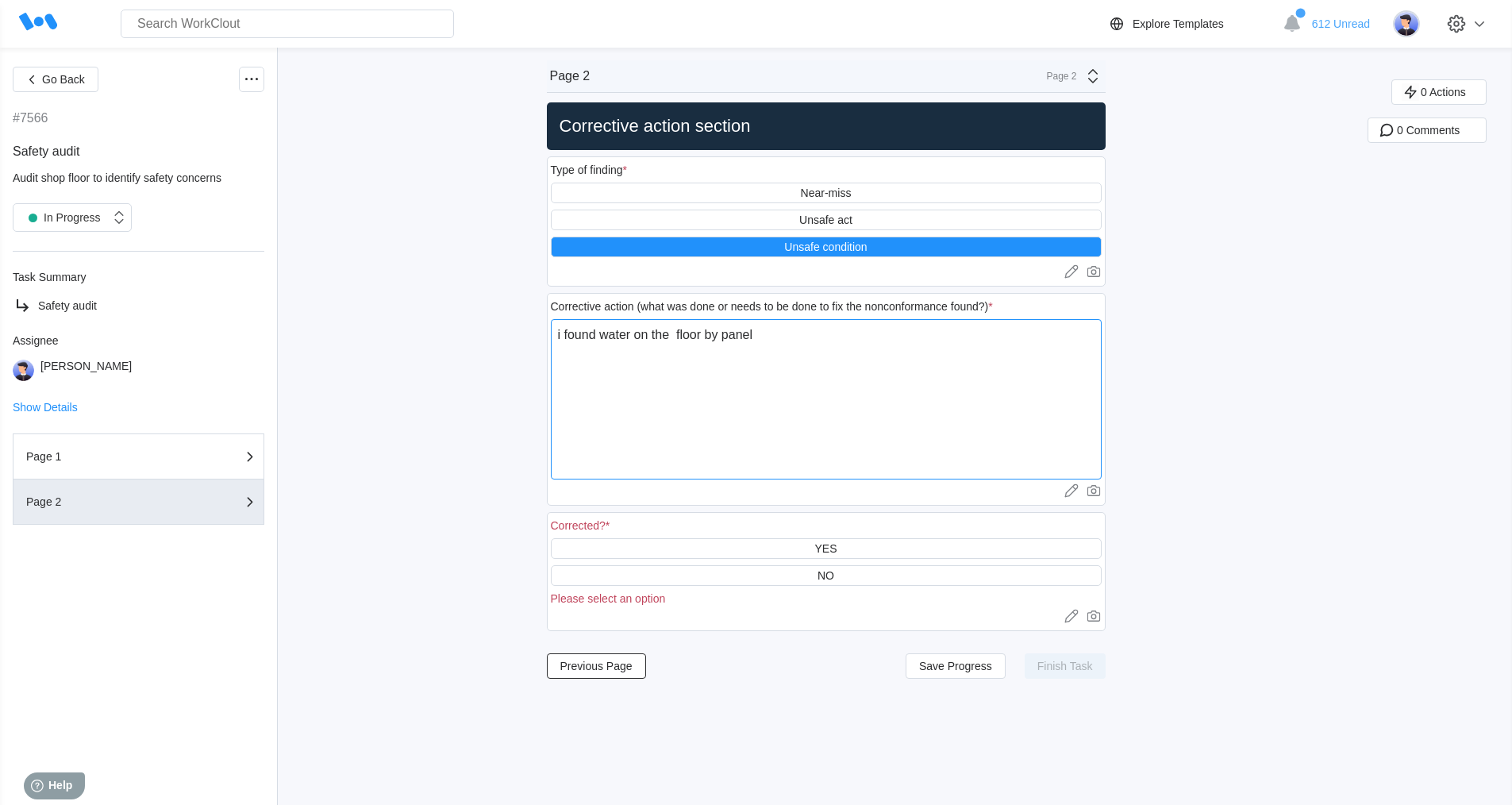
type textarea "i found water on the floor by panel v"
type textarea "x"
type textarea "i found water on the floor by panel"
type textarea "x"
type textarea "i found water on the floor by panel c"
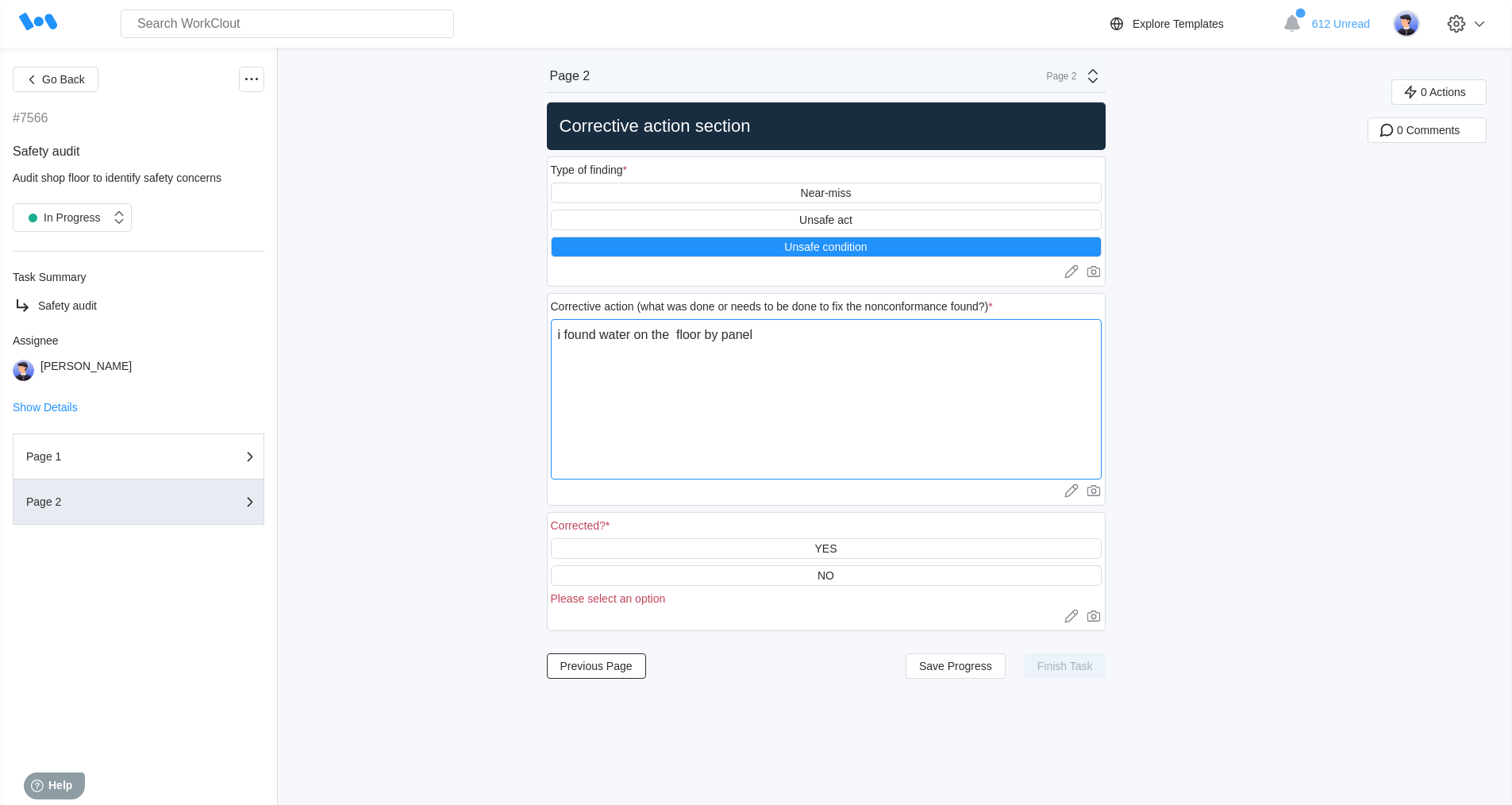
type textarea "x"
type textarea "i found water on the floor by panel co"
type textarea "x"
type textarea "i found water on the floor by panel con"
type textarea "x"
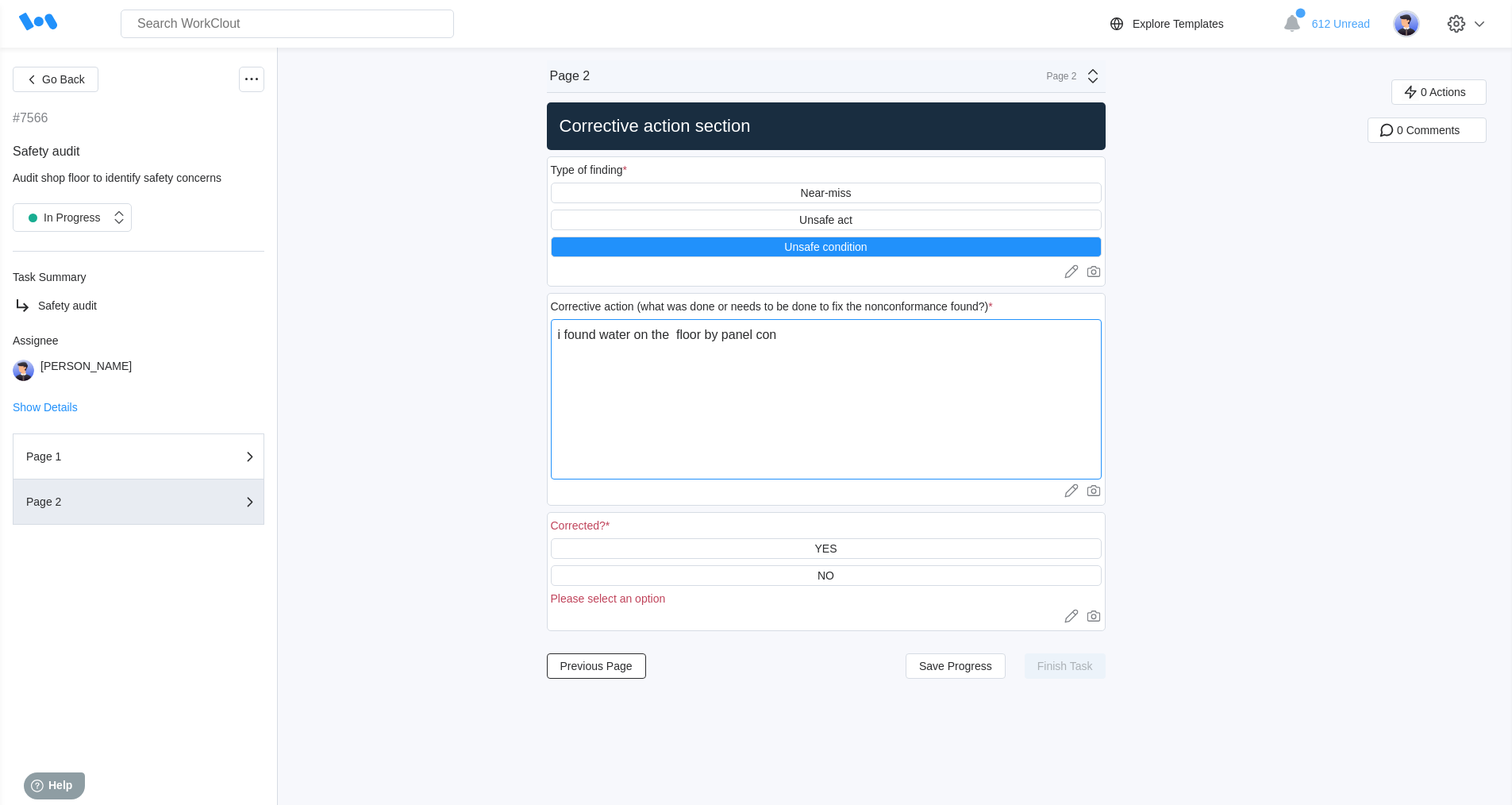
type textarea "i found water on the floor by panel cont"
type textarea "x"
type textarea "i found water on the floor by panel contr"
type textarea "x"
type textarea "i found water on the floor by panel contro"
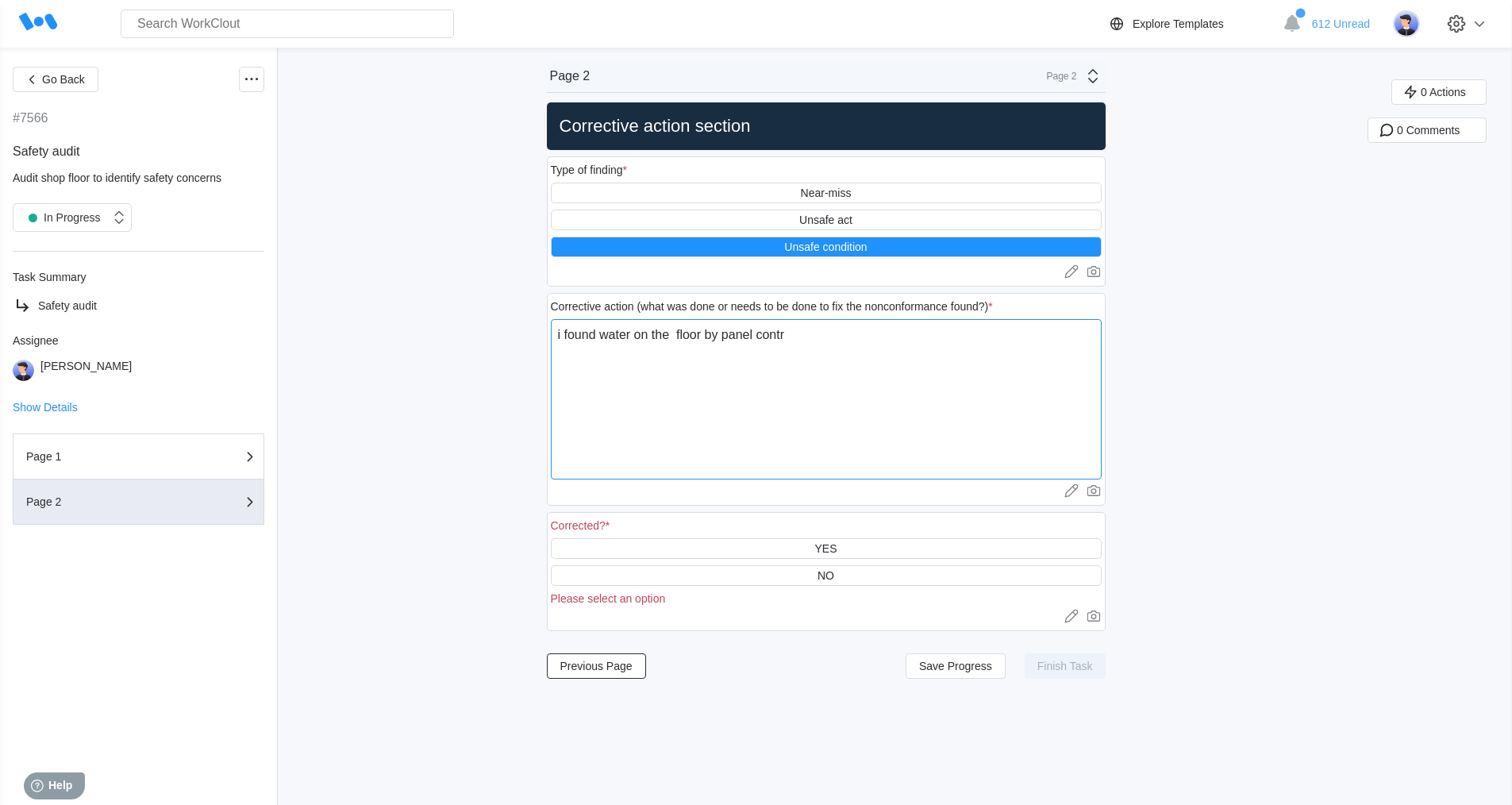
type textarea "x"
type textarea "i found water on the floor by panel control"
type textarea "x"
type textarea "i found water on the floor by panel control"
type textarea "x"
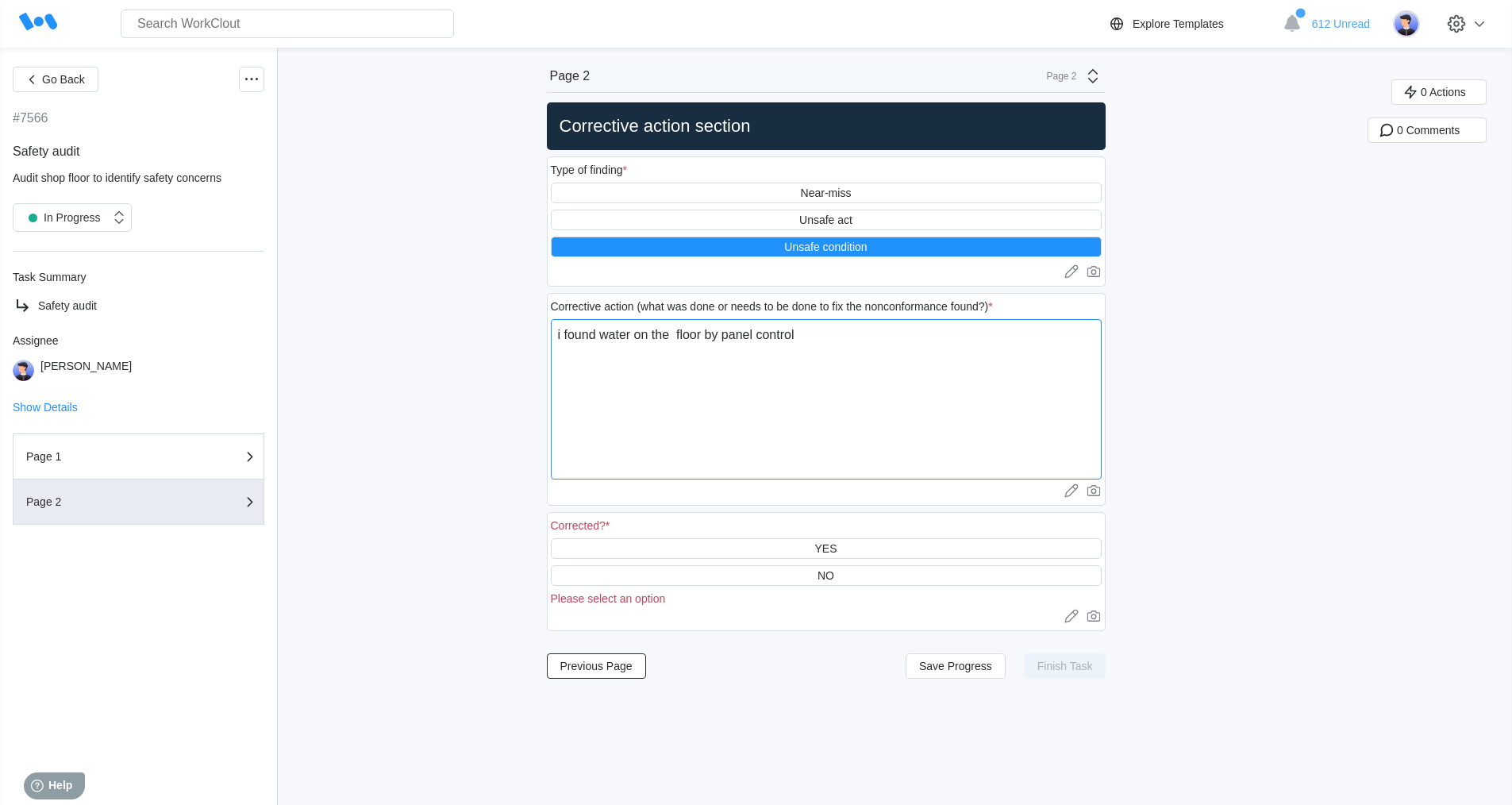
type textarea "i found water on the floor by panel control o"
type textarea "x"
type textarea "i found water on the floor by panel control on"
type textarea "x"
type textarea "i found water on the floor by panel control on"
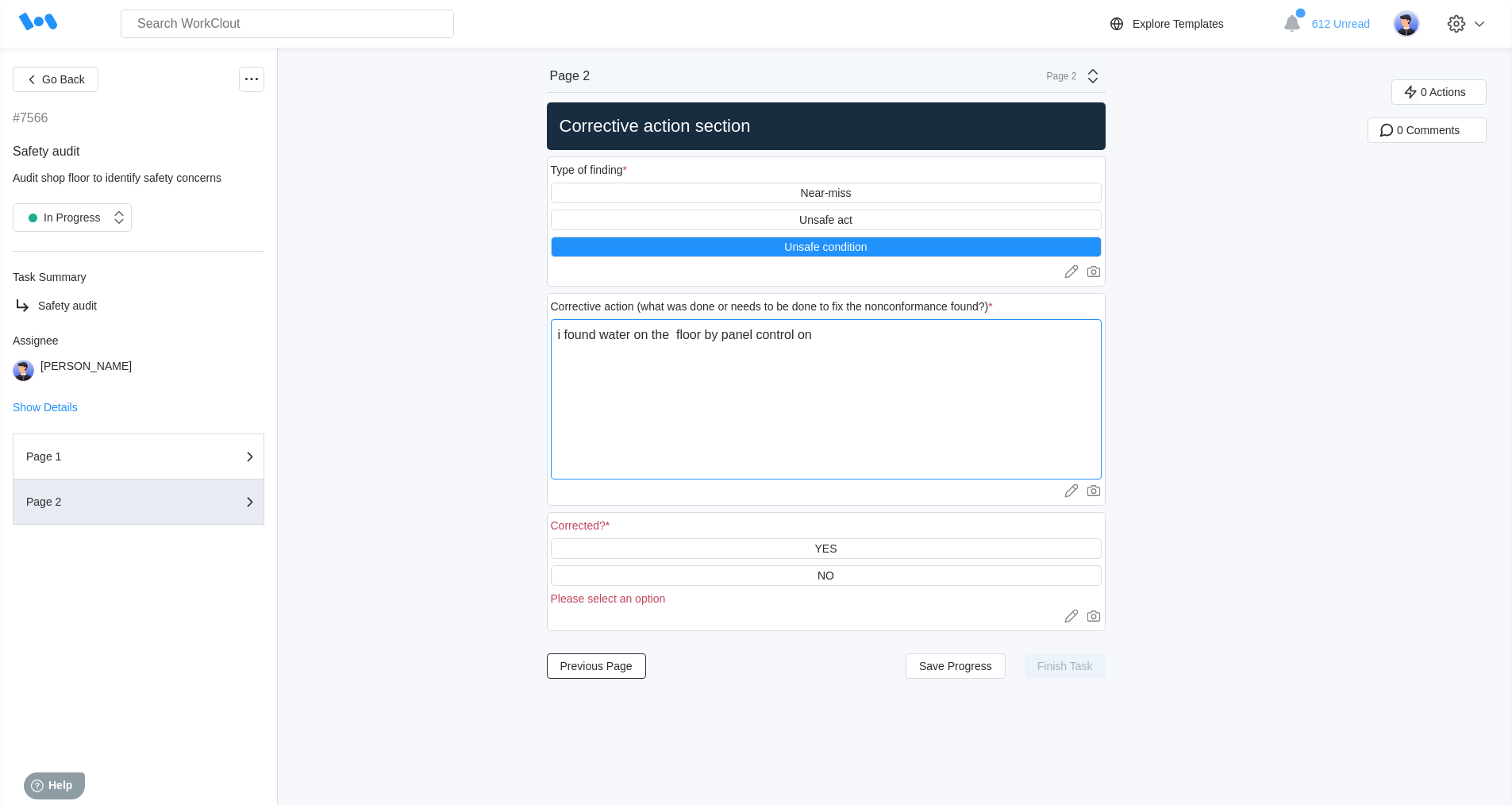
type textarea "x"
type textarea "i found water on the floor by panel control on ,"
type textarea "x"
type textarea "i found water on the floor by panel control on ,"
type textarea "x"
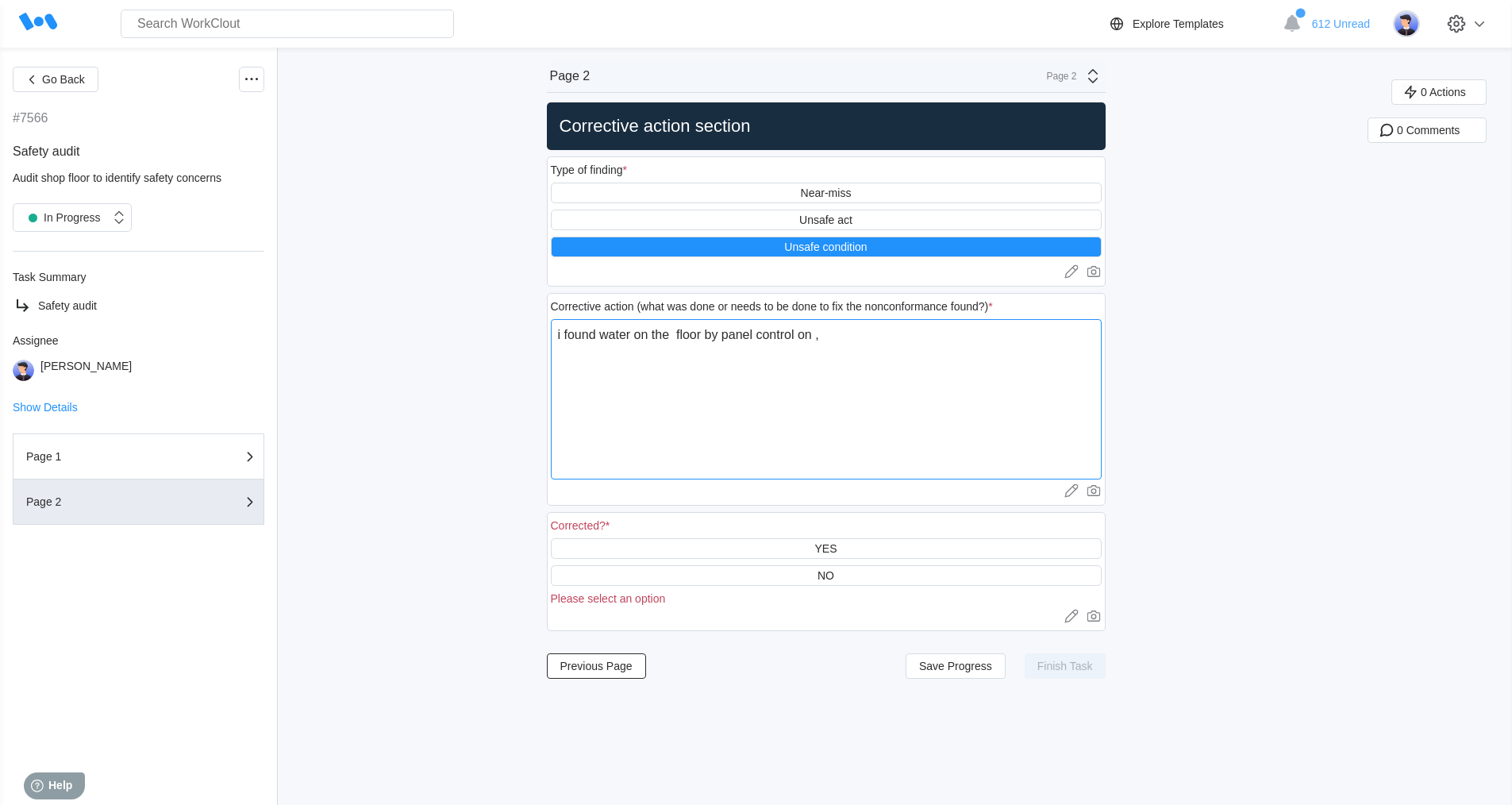
type textarea "i found water on the floor by panel control on , w"
type textarea "x"
type textarea "i found water on the floor by panel control on , we"
type textarea "x"
type textarea "i found water on the floor by panel control on , we"
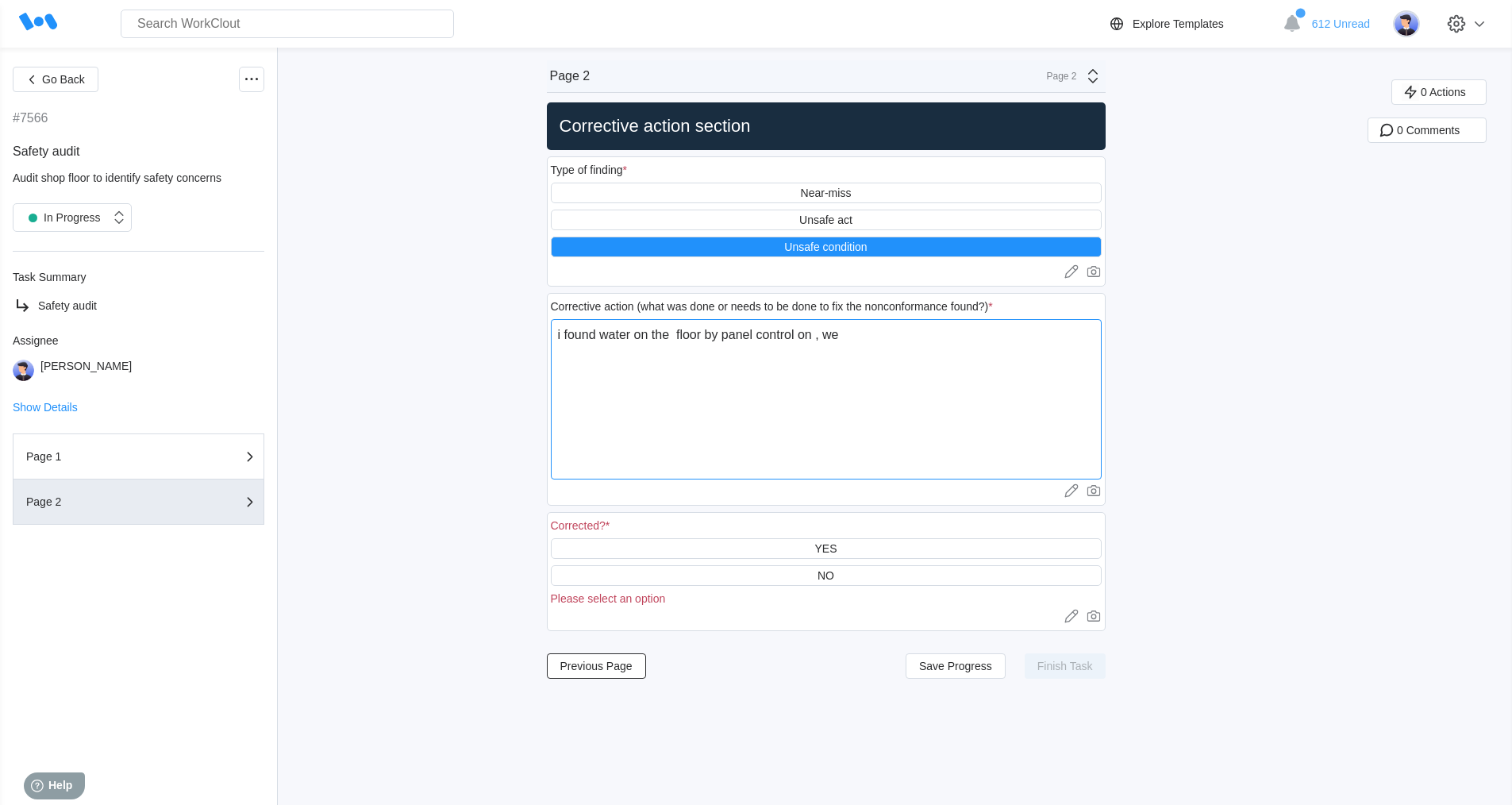
type textarea "x"
type textarea "i found water on the floor by panel control on , we c"
type textarea "x"
type textarea "i found water on the floor by panel control on , we cl"
type textarea "x"
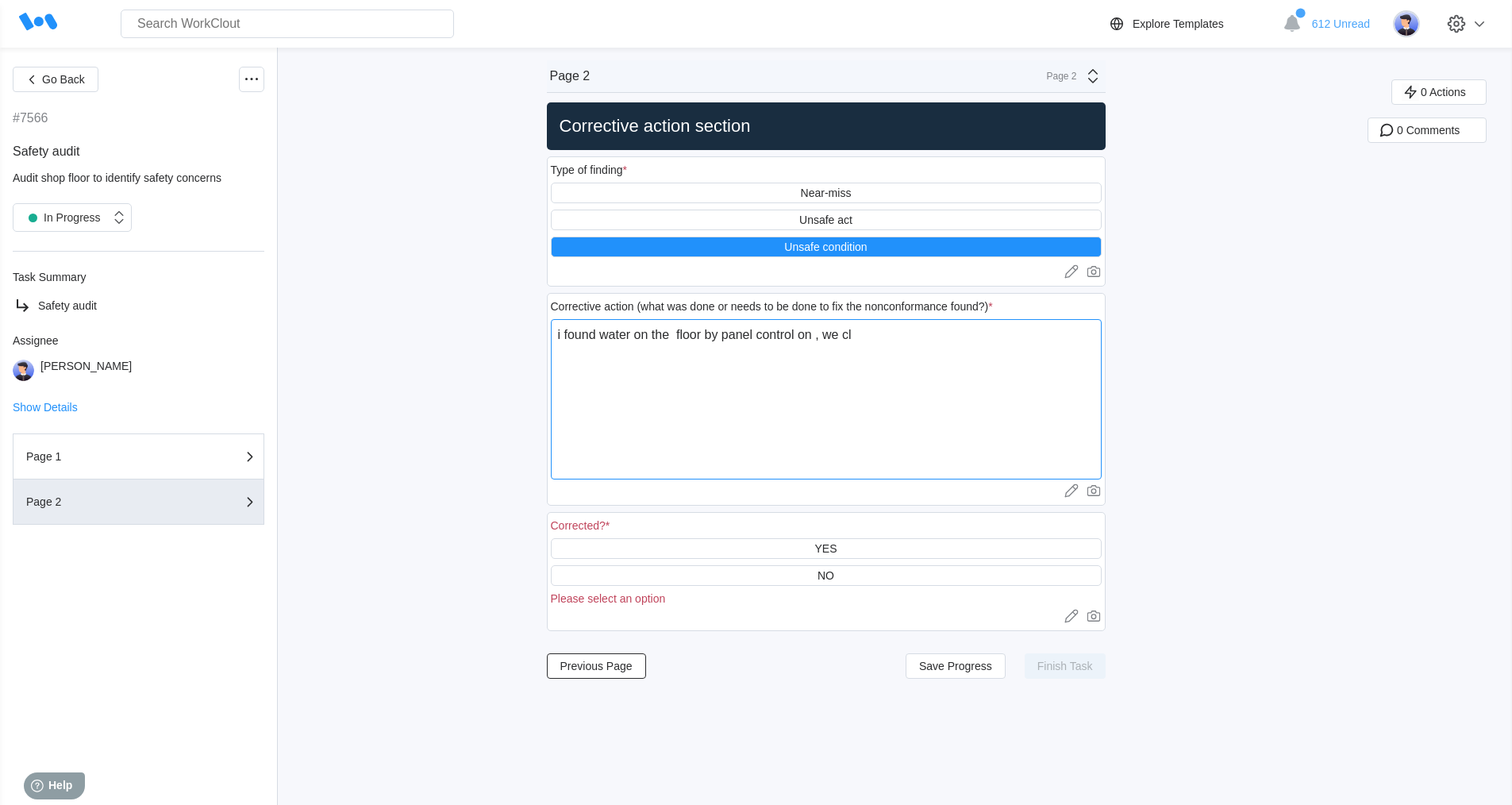
type textarea "i found water on the floor by panel control on , we cle"
type textarea "x"
type textarea "i found water on the floor by panel control on , we clea"
type textarea "x"
type textarea "i found water on the floor by panel control on , we clean"
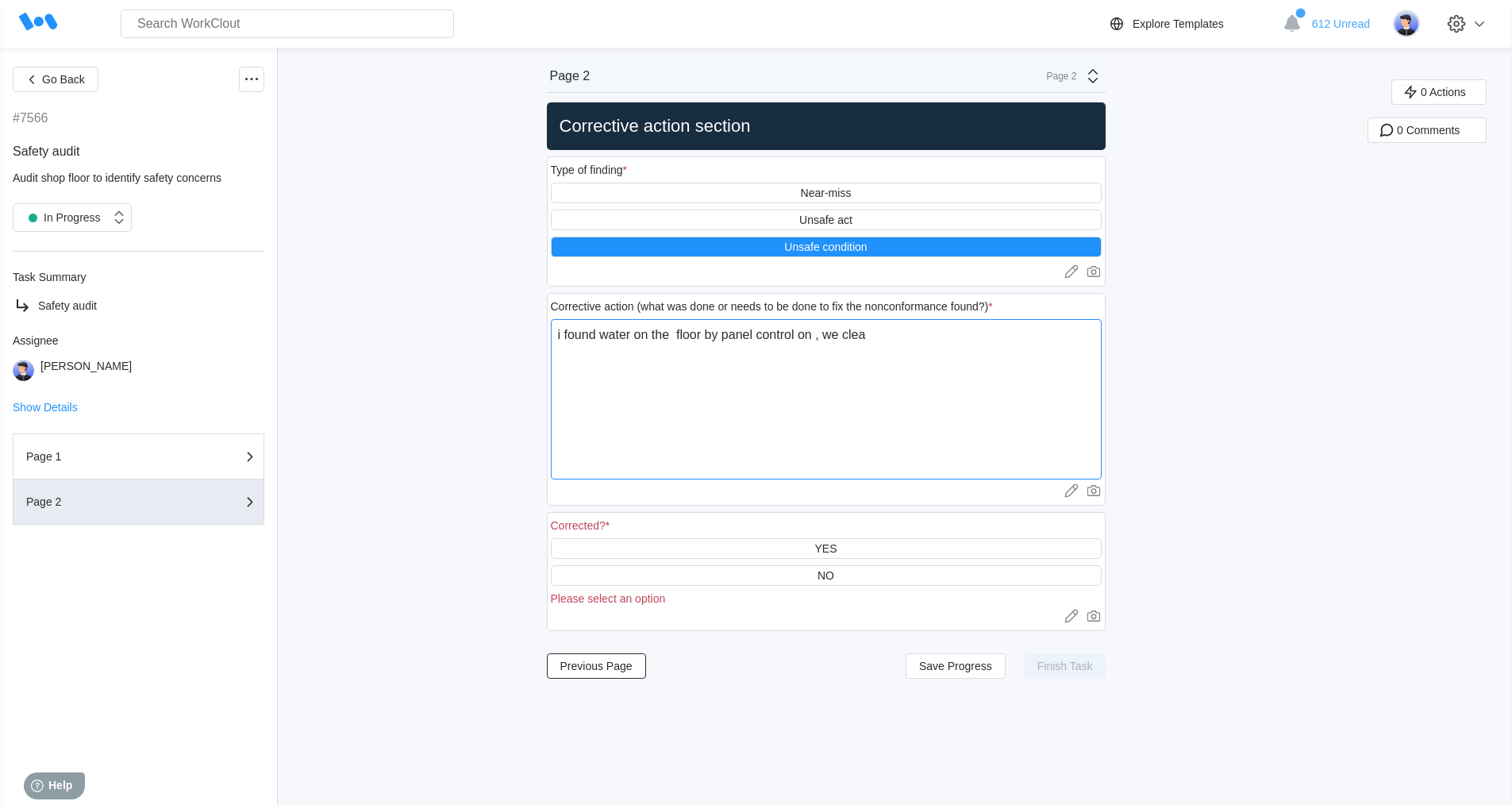
type textarea "x"
type textarea "i found water on the floor by panel control on , we clean"
type textarea "x"
type textarea "i found water on the floor by panel control on , we clean u"
type textarea "x"
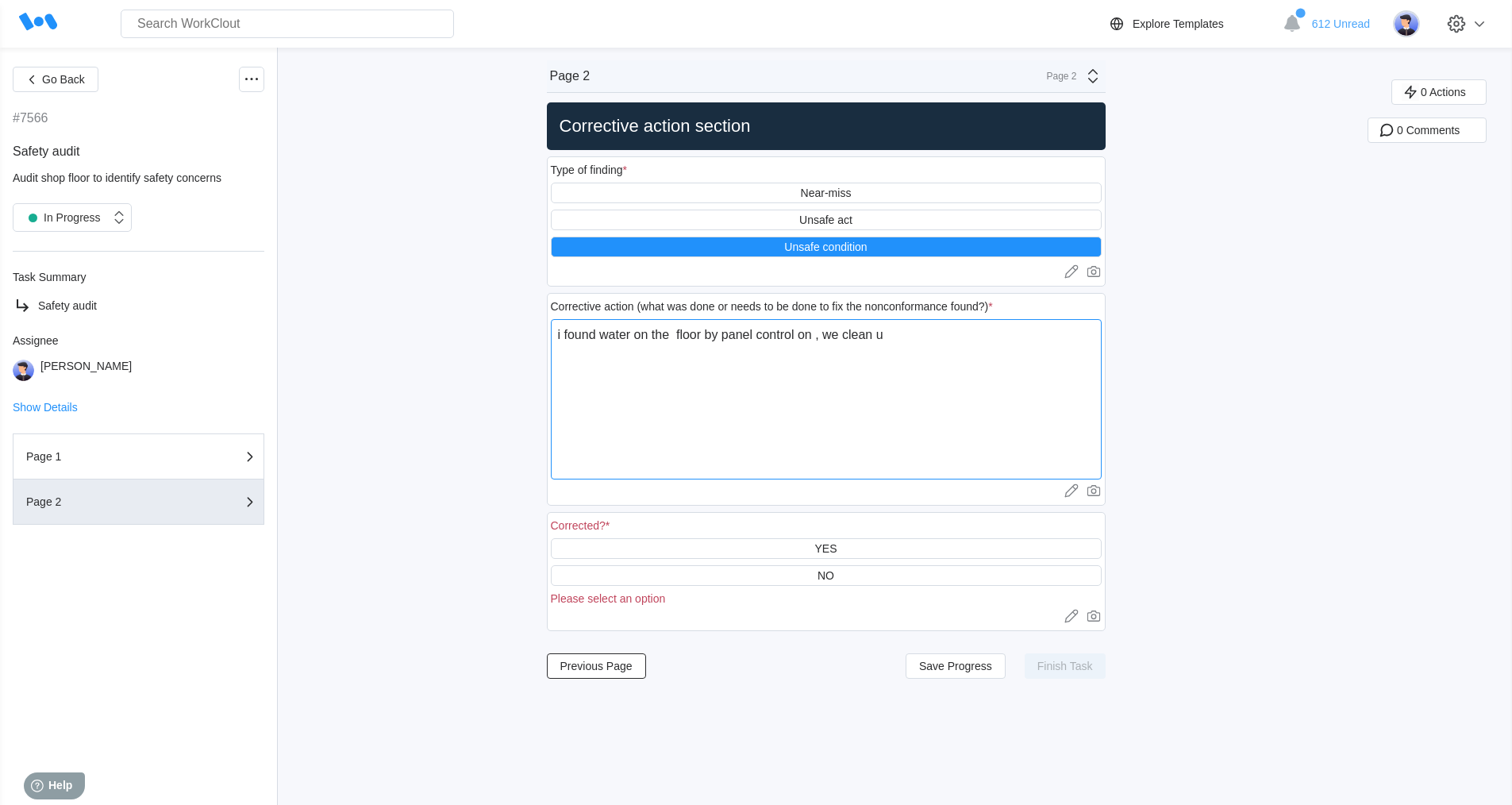
type textarea "i found water on the floor by panel control on , we clean up"
type textarea "x"
type textarea "i found water on the floor by panel control on , we clean up,"
type textarea "x"
type textarea "i found water on the floor by panel control on , we clean up,"
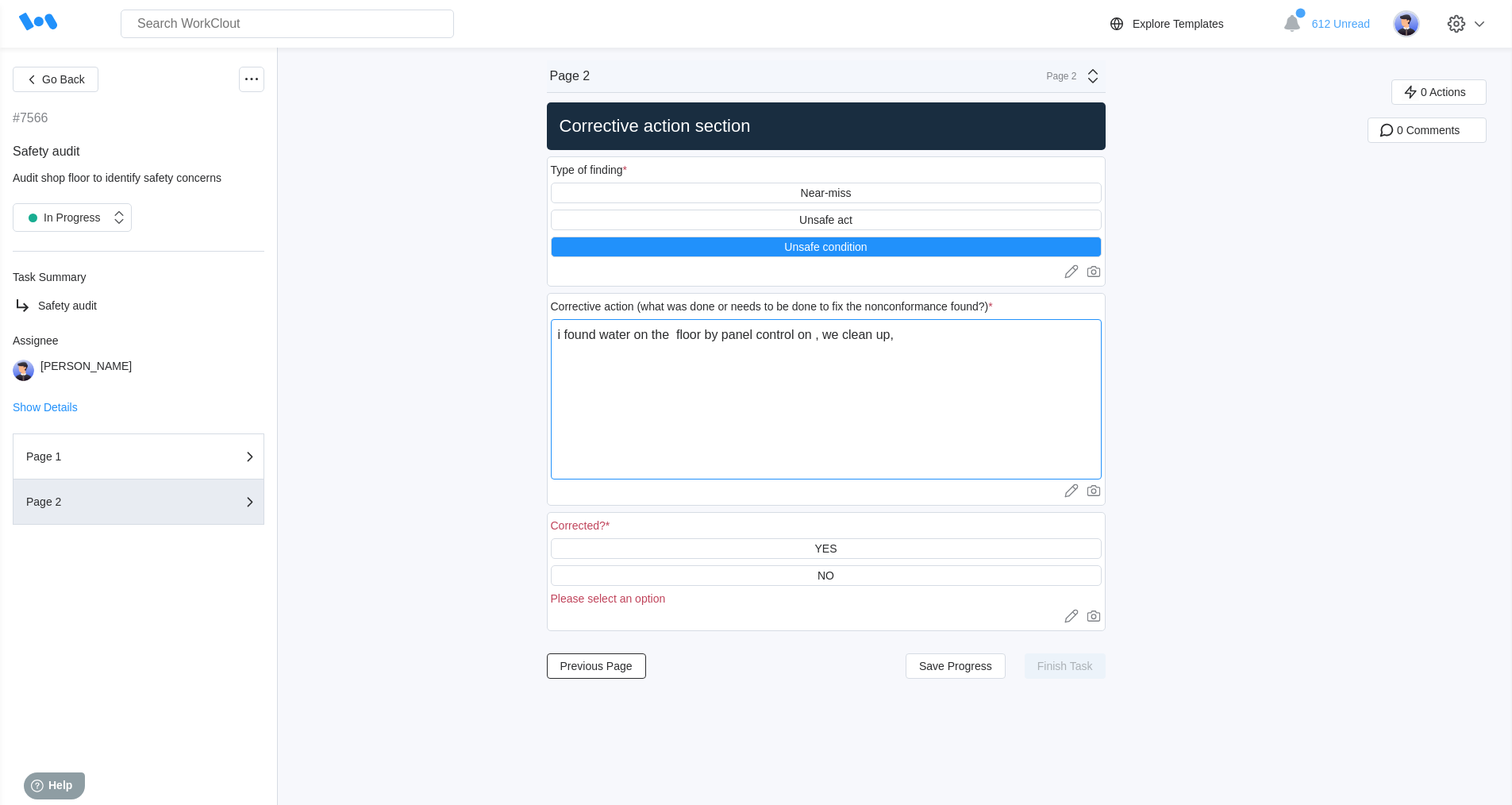
type textarea "x"
type textarea "i found water on the floor by panel control on , we clean up, a"
type textarea "x"
type textarea "i found water on the floor by panel control on , we clean up, an"
type textarea "x"
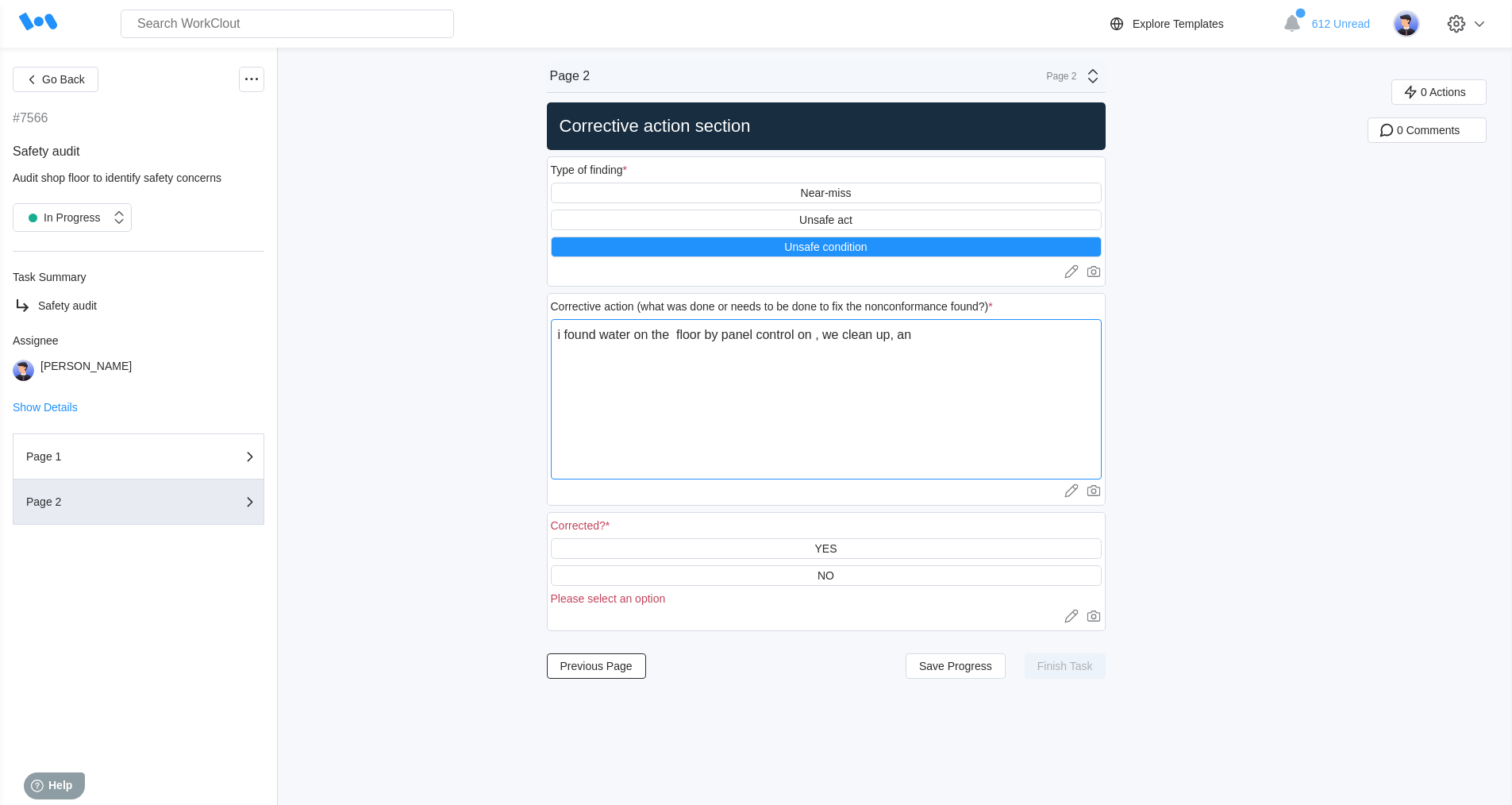
type textarea "i found water on the floor by panel control on , we clean up, and"
type textarea "x"
type textarea "i found water on the floor by panel control on , we clean up, and"
type textarea "x"
type textarea "i found water on the floor by panel control on , we clean up, and f"
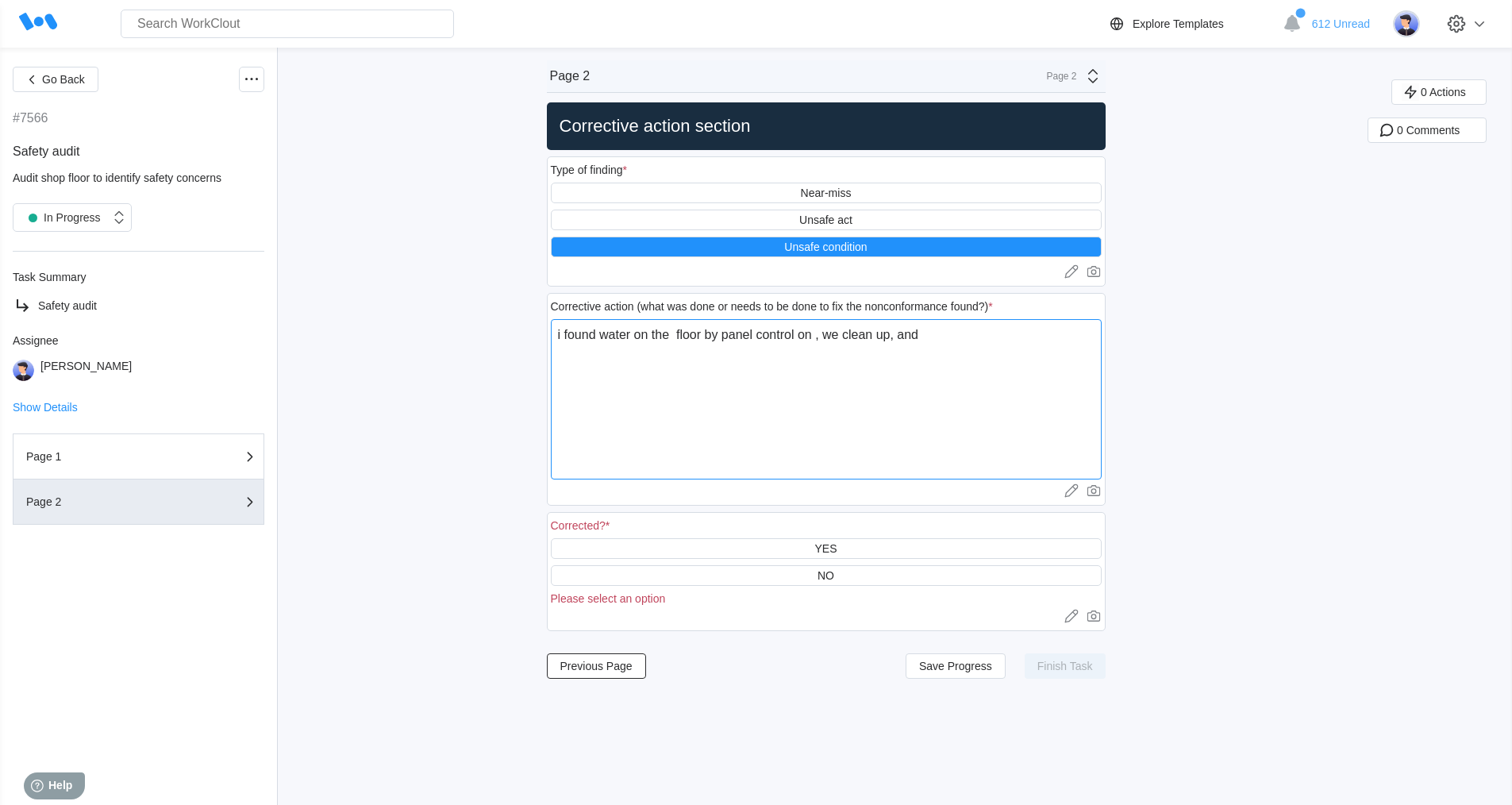
type textarea "x"
type textarea "i found water on the floor by panel control on , we clean up, and fi"
type textarea "x"
type textarea "i found water on the floor by panel control on , we clean up, and fix"
type textarea "x"
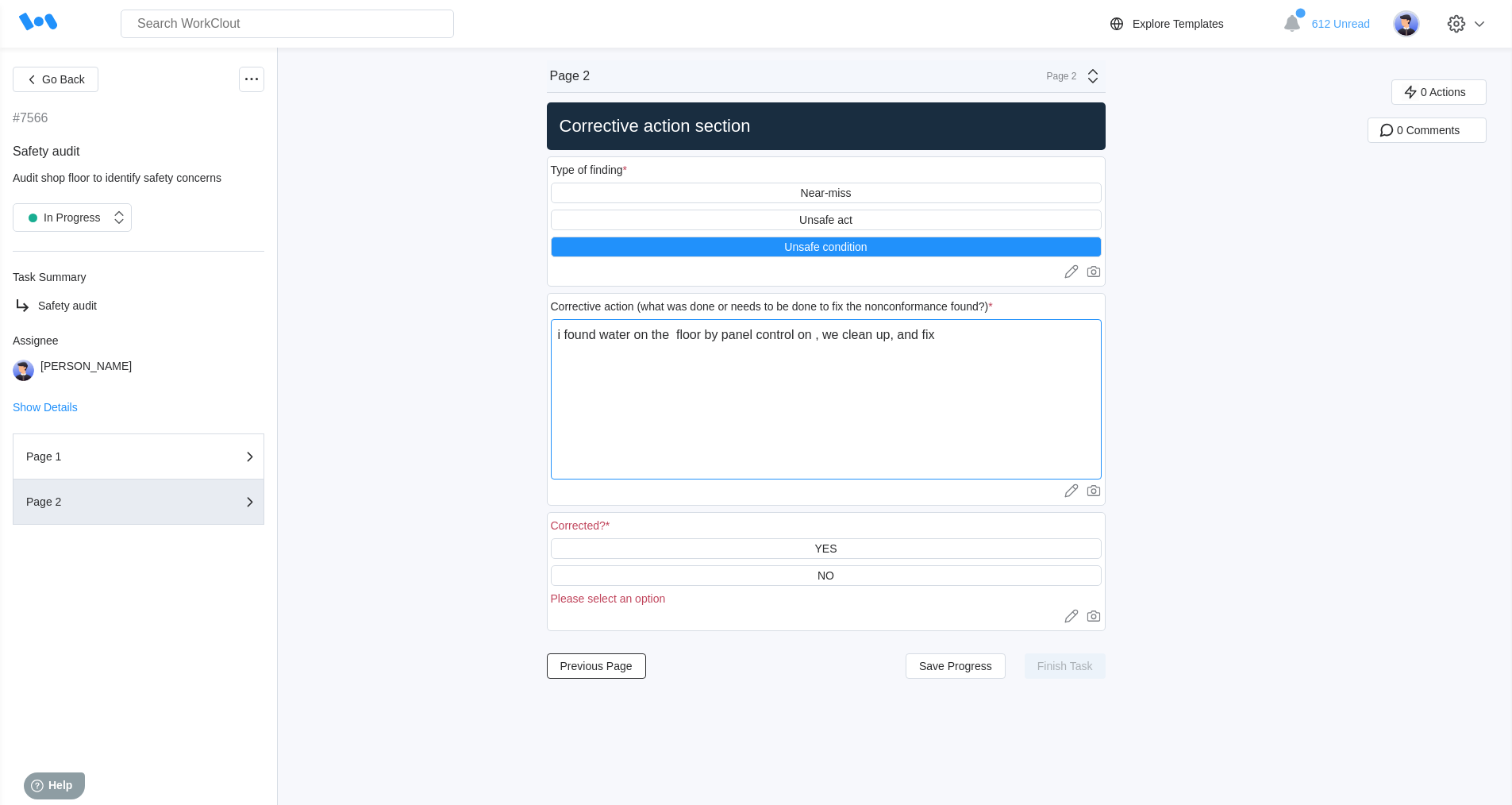
type textarea "i found water on the floor by panel control on , we clean up, and fix"
type textarea "x"
type textarea "i found water on the floor by panel control on , we clean up, and fix i"
type textarea "x"
type textarea "i found water on the floor by panel control on , we clean up, and fix it"
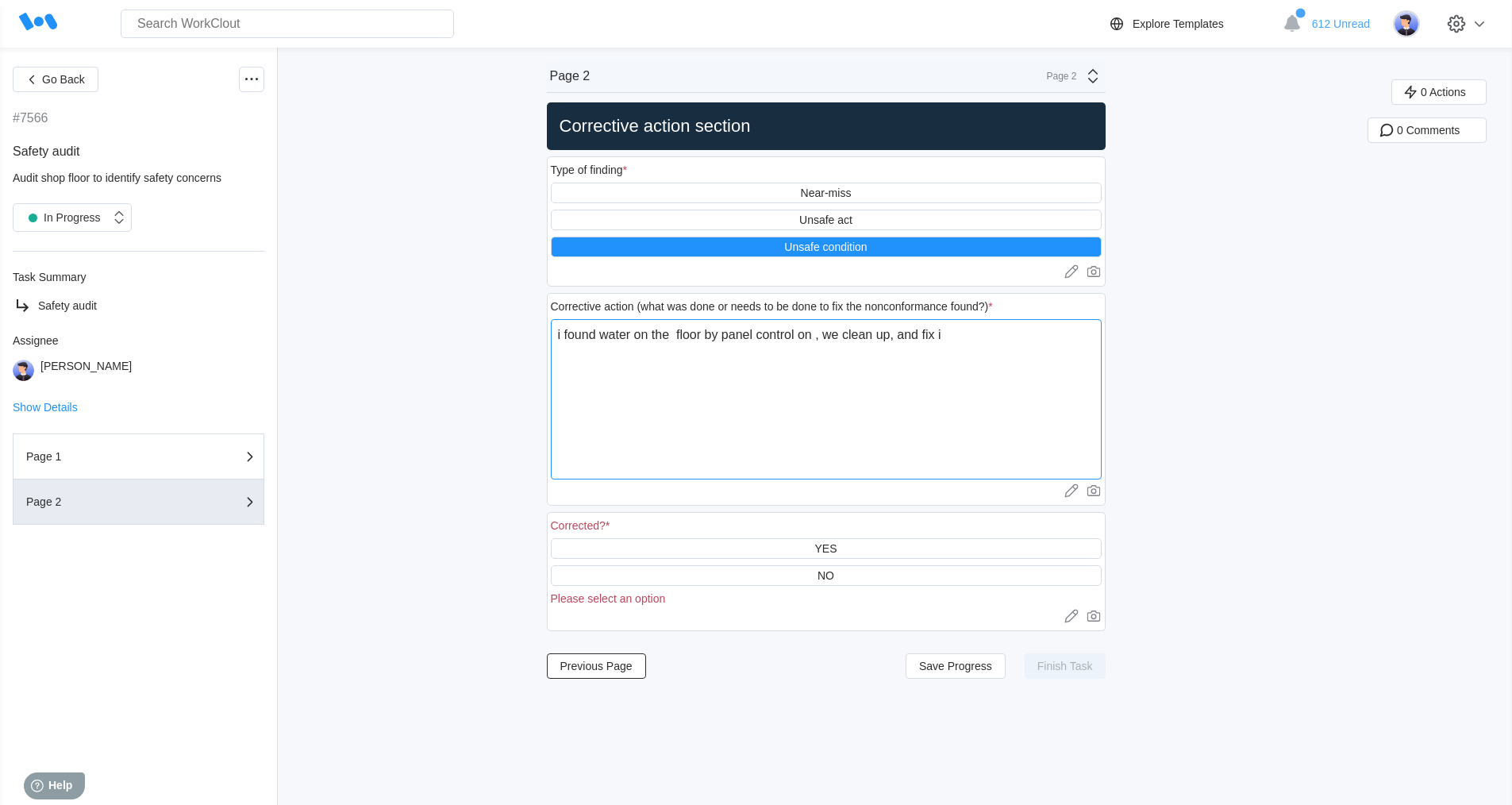
type textarea "x"
type textarea "i found water on the floor by panel control on , we clean up, and fix it"
click at [833, 547] on div "YES" at bounding box center [826, 548] width 22 height 13
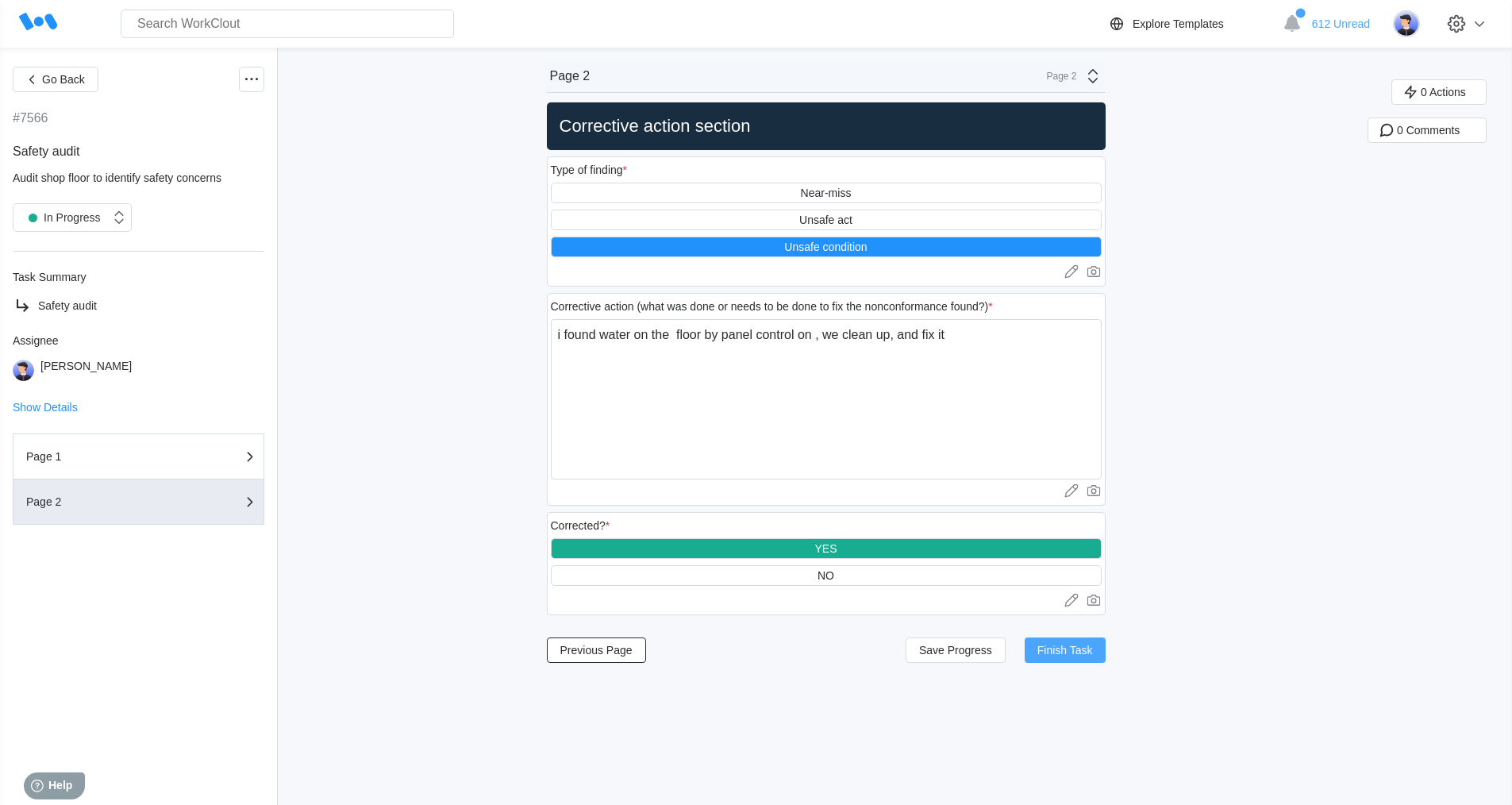
click at [1070, 648] on span "Finish Task" at bounding box center [1065, 649] width 56 height 11
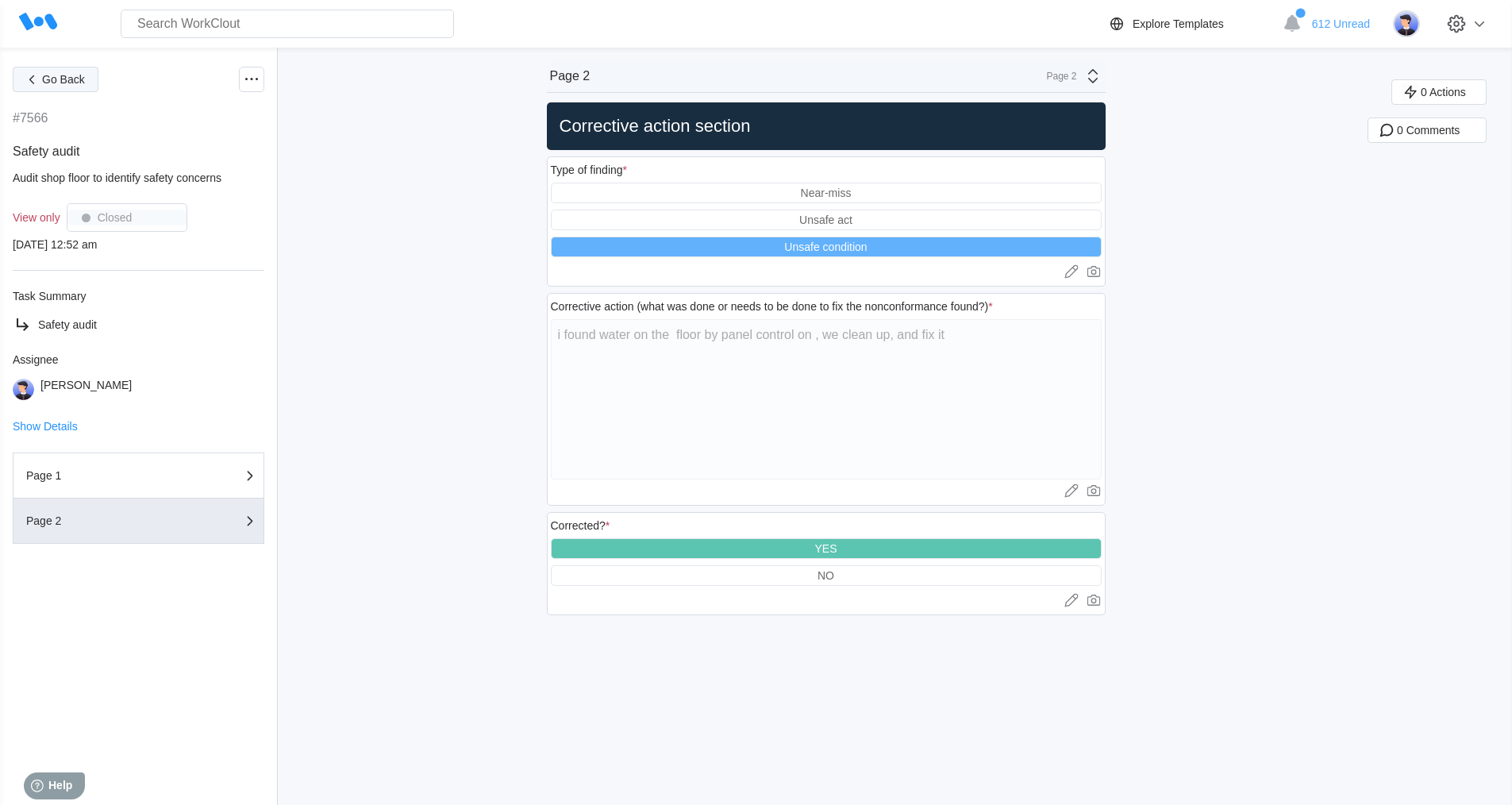
click at [29, 83] on icon "button" at bounding box center [32, 79] width 17 height 17
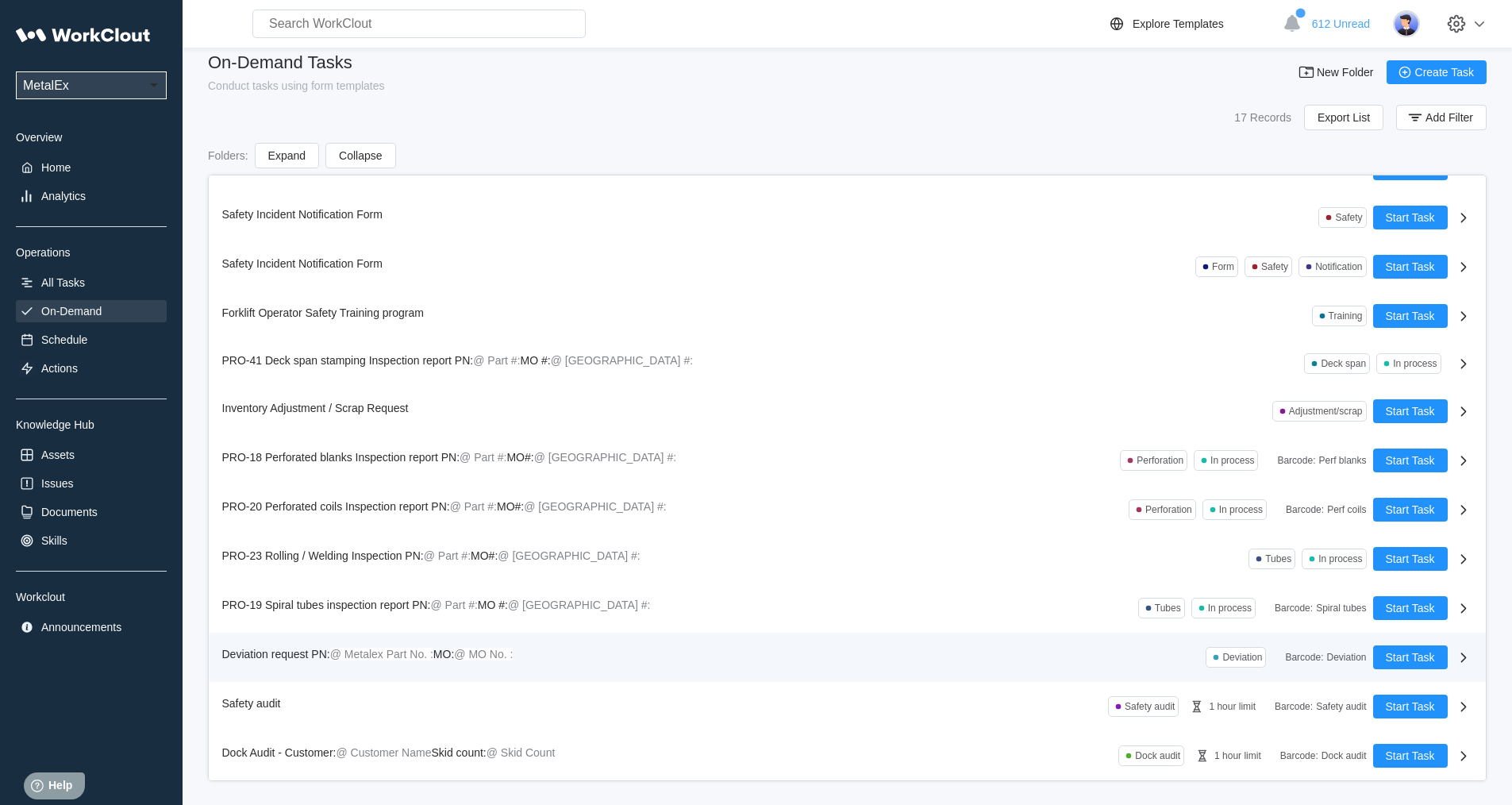
scroll to position [22, 0]
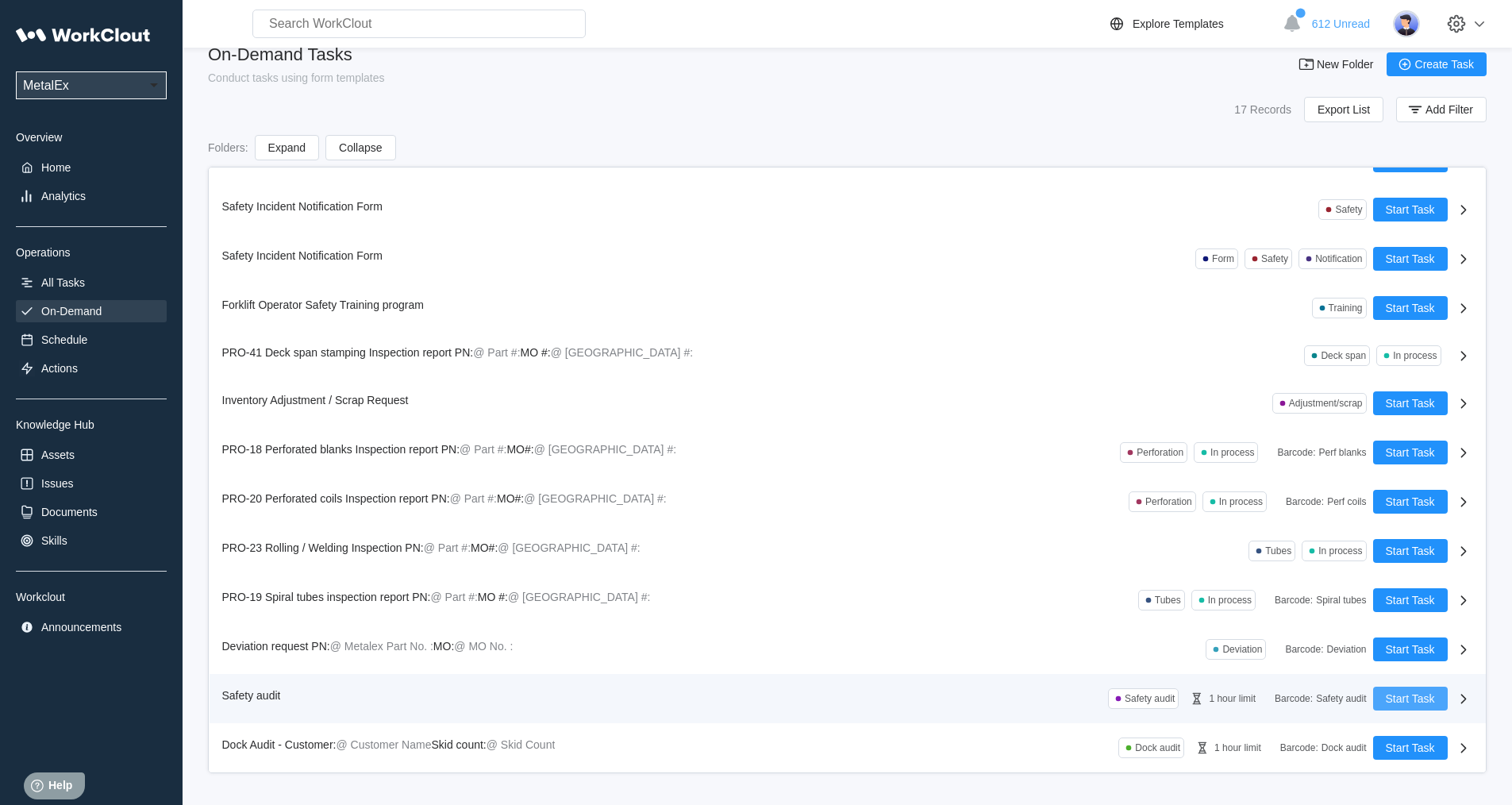
click at [1398, 695] on span "Start Task" at bounding box center [1411, 698] width 49 height 11
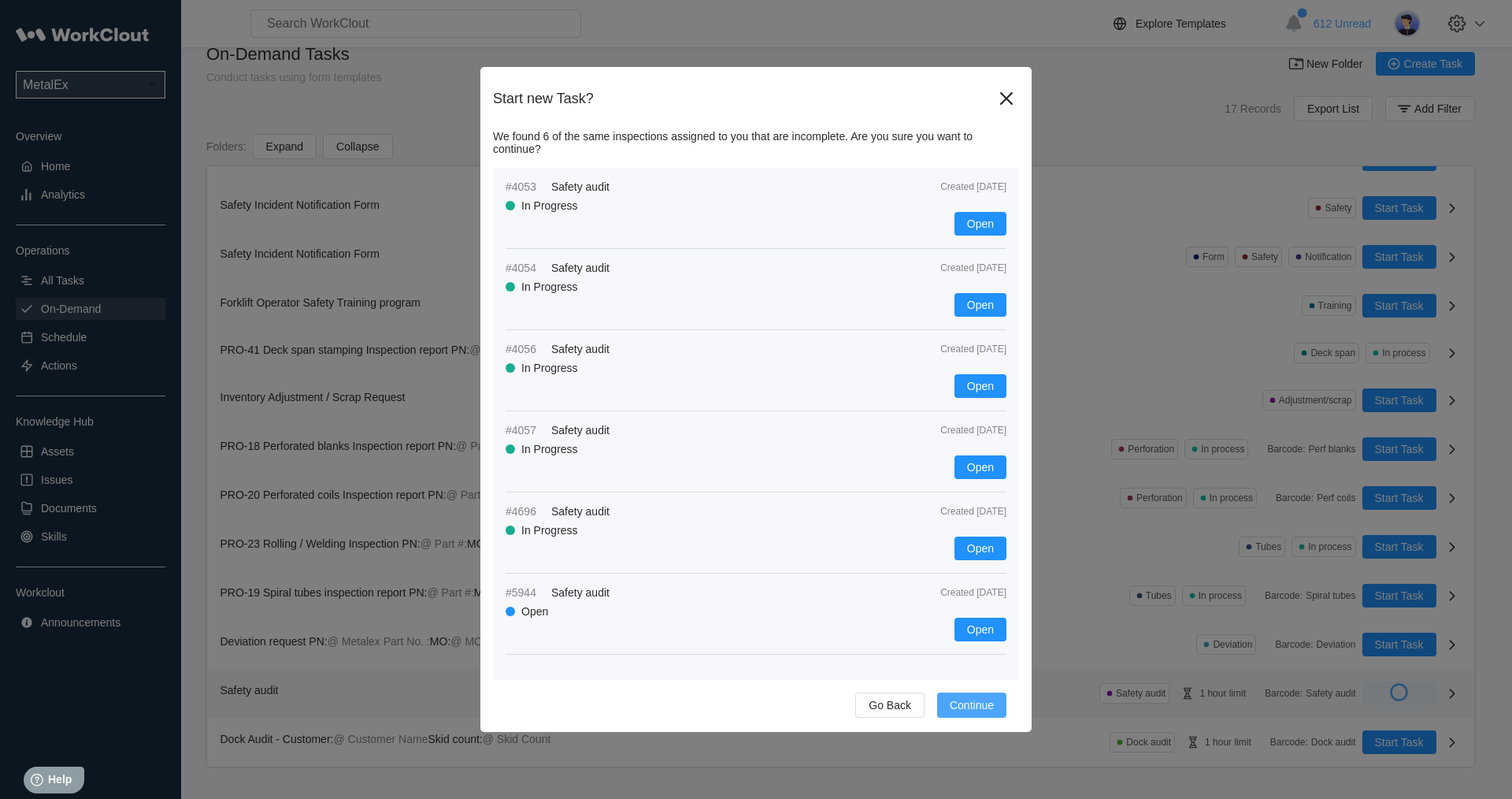
click at [974, 707] on span "Continue" at bounding box center [972, 705] width 44 height 11
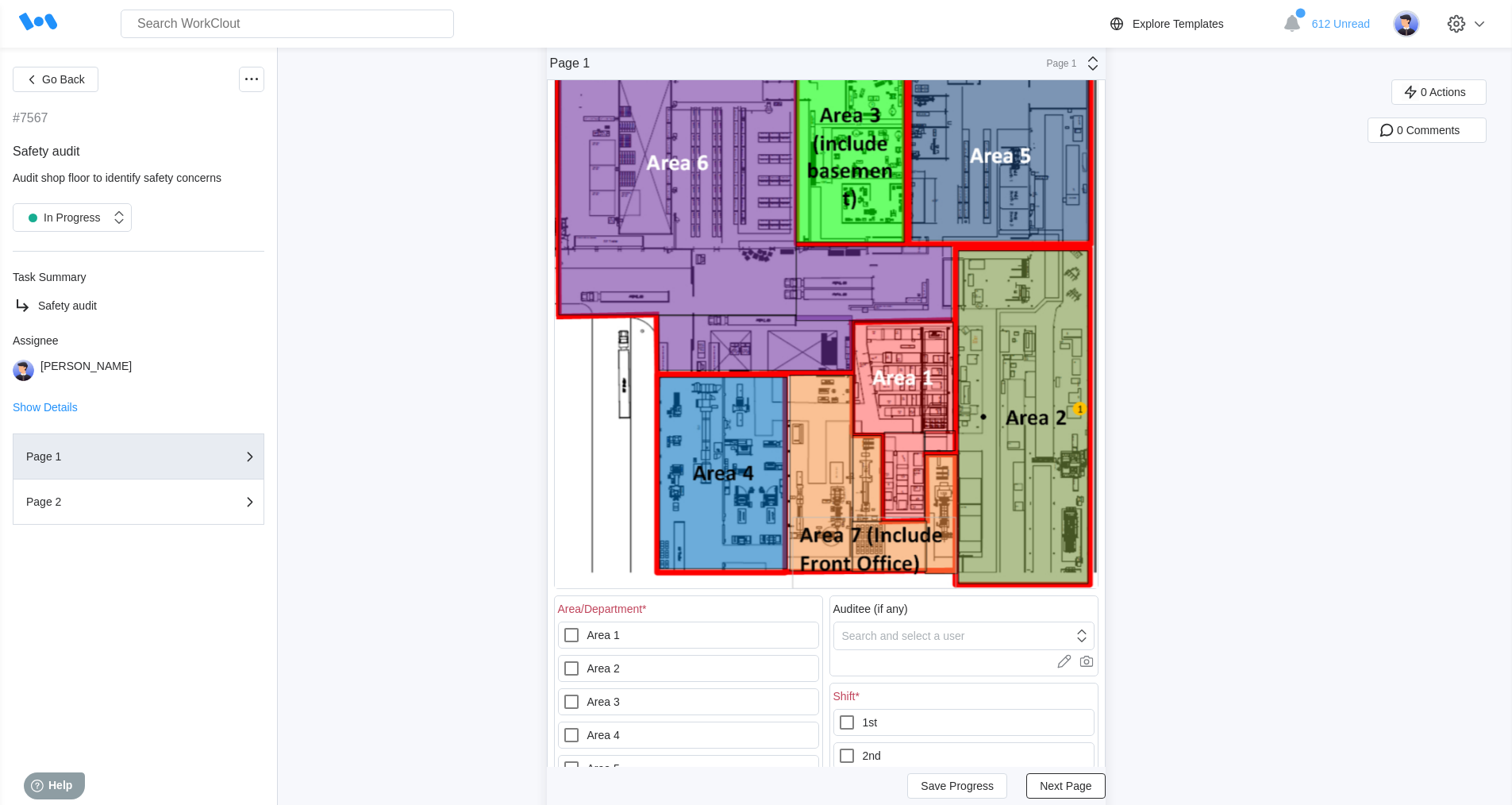
scroll to position [238, 0]
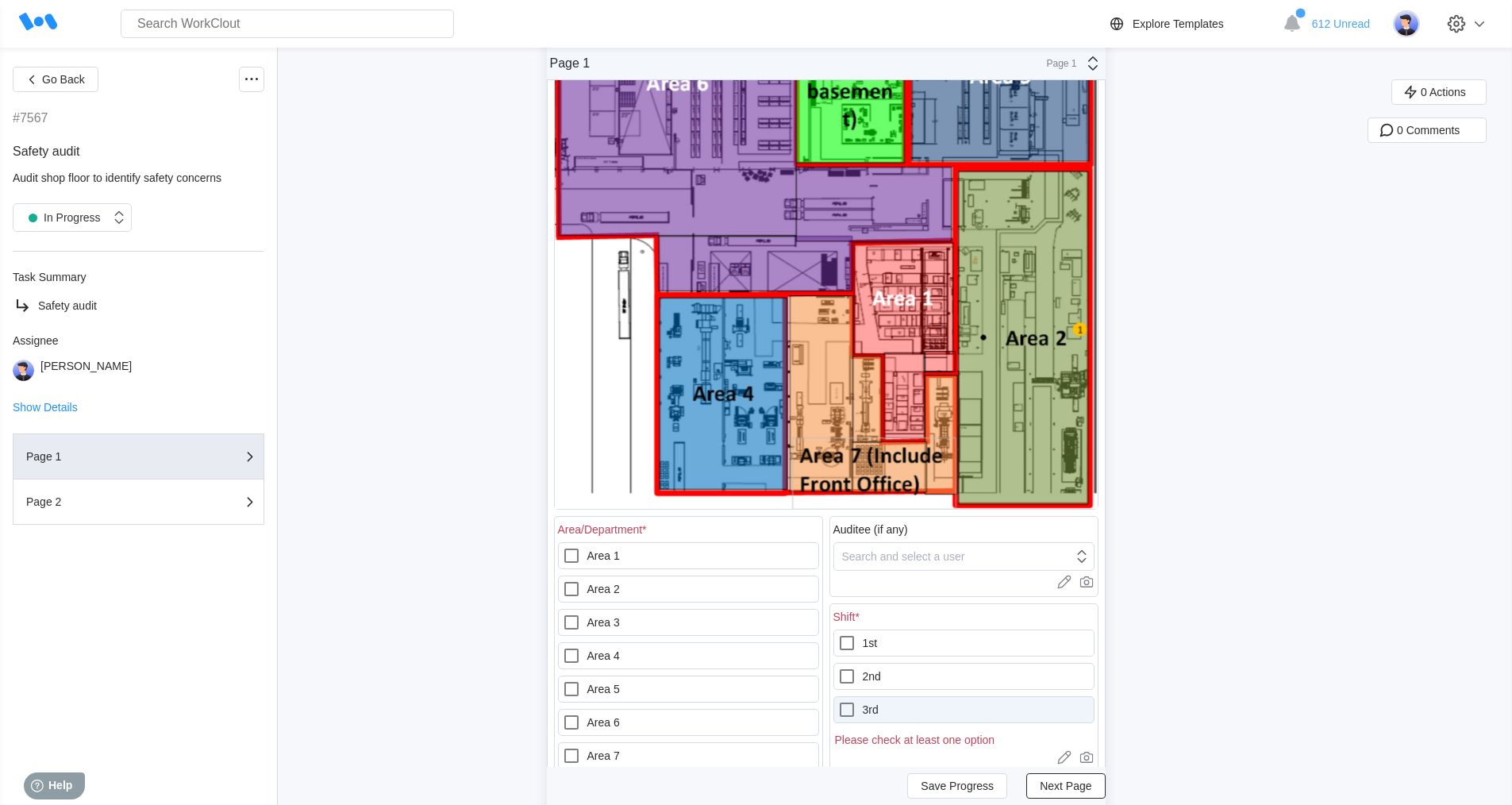
click at [852, 706] on icon at bounding box center [847, 710] width 19 height 19
click at [839, 701] on input "3rd" at bounding box center [838, 700] width 1 height 1
checkbox input "true"
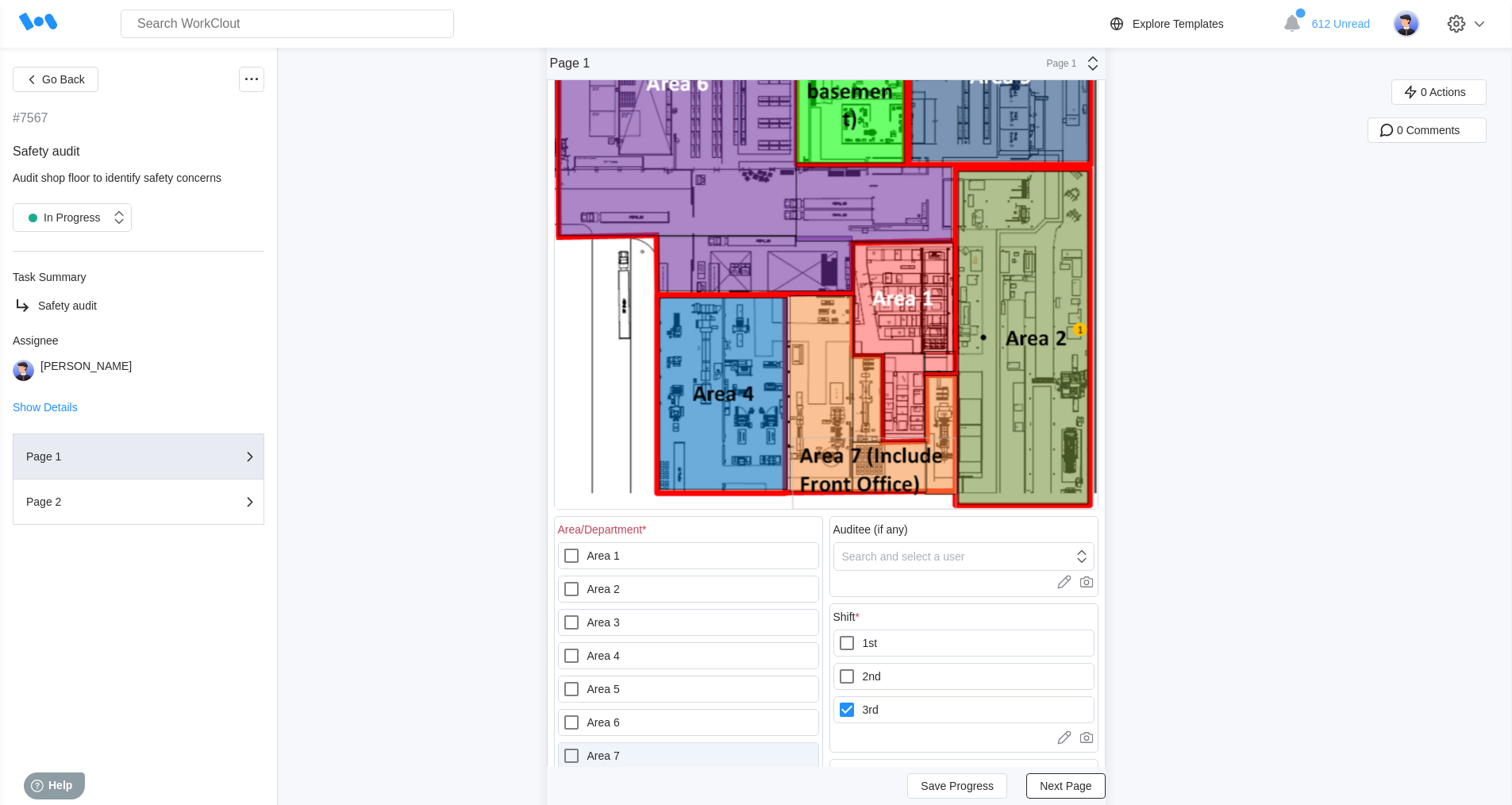
click at [575, 752] on icon at bounding box center [571, 756] width 19 height 19
click at [562, 747] on 7 "Area 7" at bounding box center [562, 747] width 1 height 1
checkbox 7 "true"
click at [575, 587] on icon at bounding box center [571, 589] width 19 height 19
click at [562, 581] on 2 "Area 2" at bounding box center [562, 580] width 1 height 1
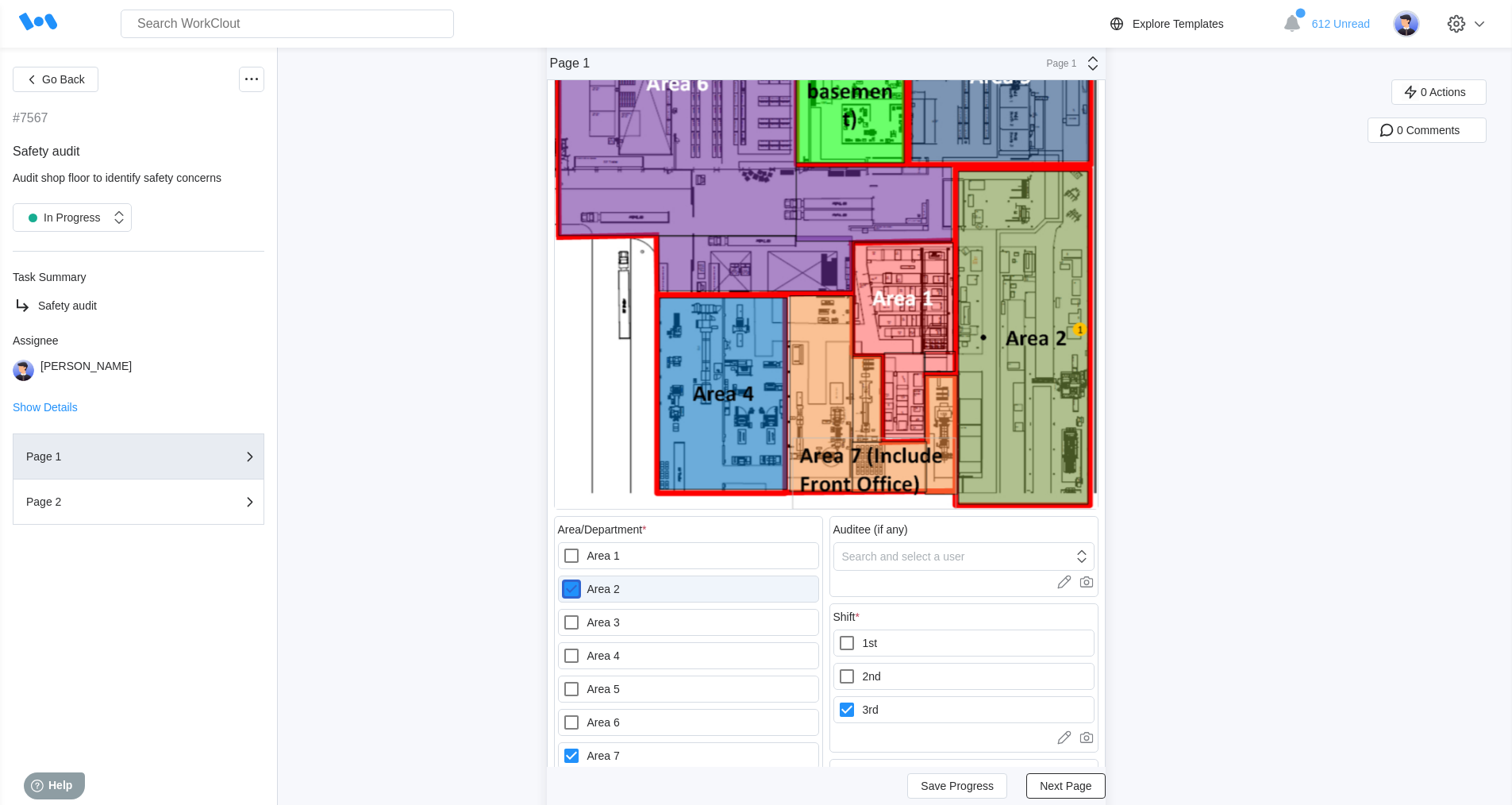
checkbox 2 "true"
click at [574, 751] on icon at bounding box center [571, 755] width 15 height 15
click at [562, 747] on 7 "Area 7" at bounding box center [562, 747] width 1 height 1
click at [681, 753] on label "Area 7" at bounding box center [689, 755] width 261 height 27
click at [562, 747] on 7 "Area 7" at bounding box center [562, 747] width 1 height 1
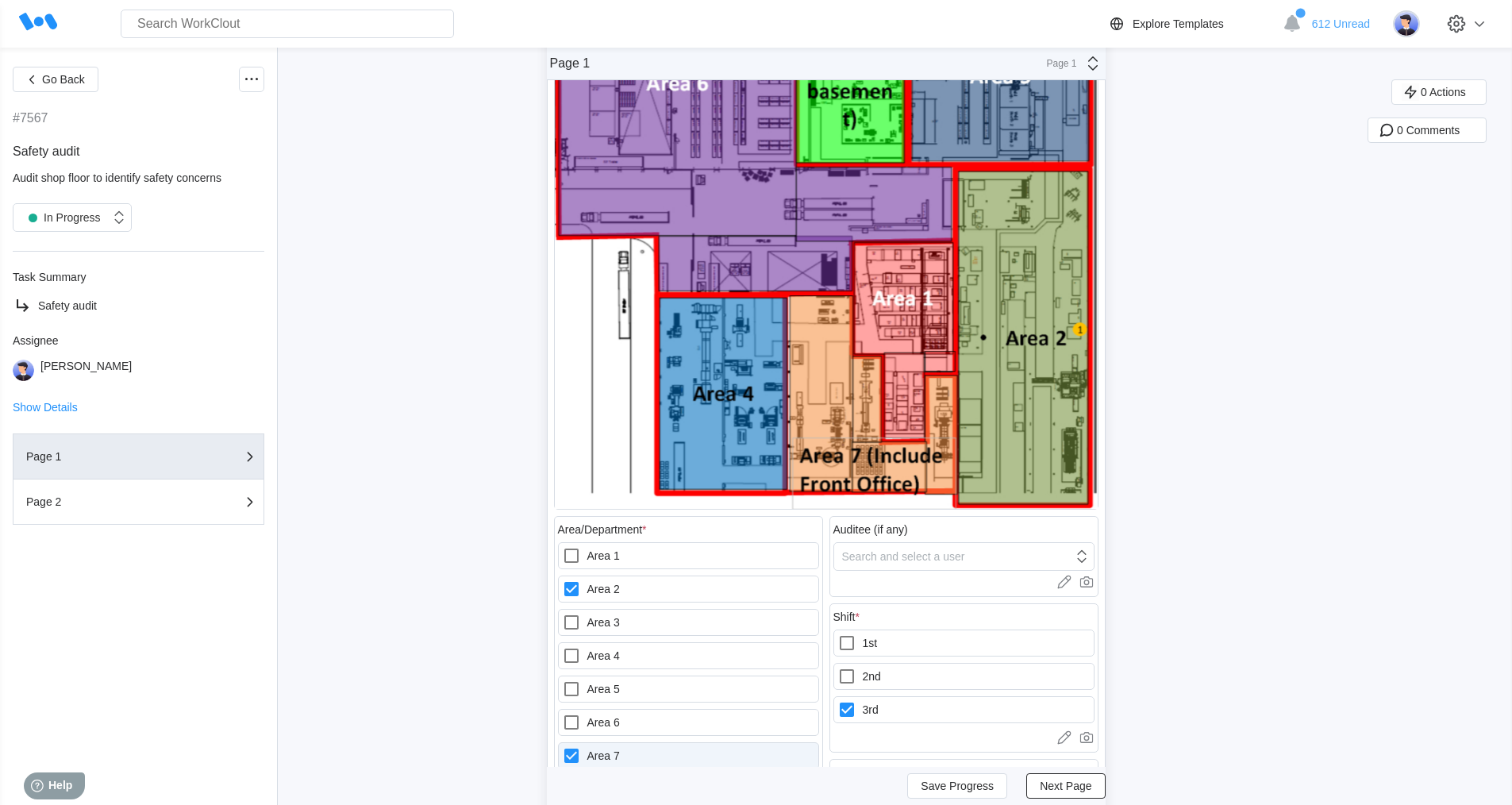
click at [681, 753] on label "Area 7" at bounding box center [689, 755] width 261 height 27
click at [562, 747] on 7 "Area 7" at bounding box center [562, 747] width 1 height 1
checkbox 7 "false"
click at [751, 709] on label "Area 6" at bounding box center [689, 722] width 261 height 27
click at [562, 713] on 6 "Area 6" at bounding box center [562, 713] width 1 height 1
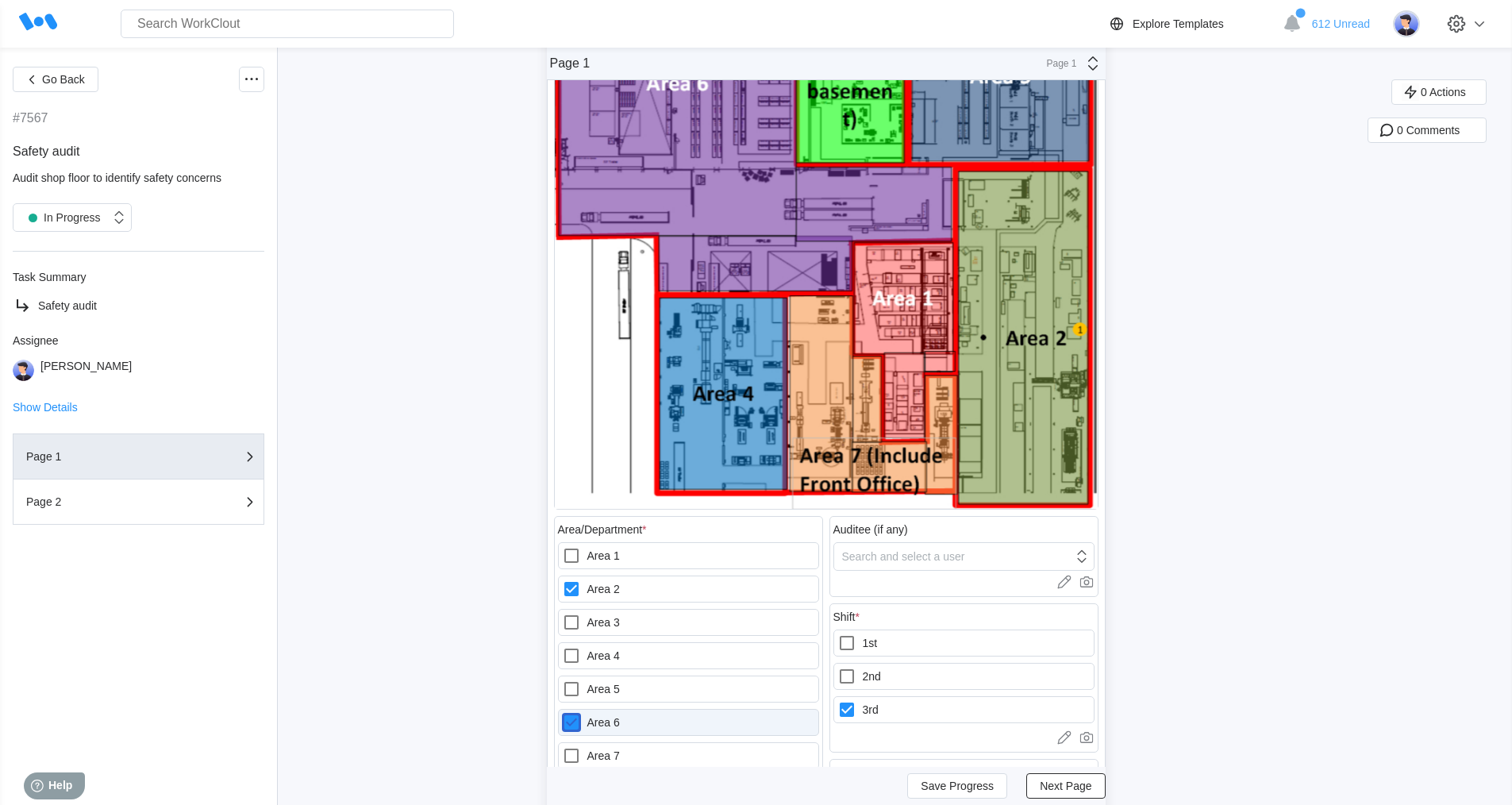
checkbox 6 "true"
click at [572, 582] on icon at bounding box center [571, 589] width 19 height 19
click at [562, 581] on 2 "Area 2" at bounding box center [562, 580] width 1 height 1
checkbox 2 "false"
click at [577, 722] on icon at bounding box center [571, 722] width 15 height 15
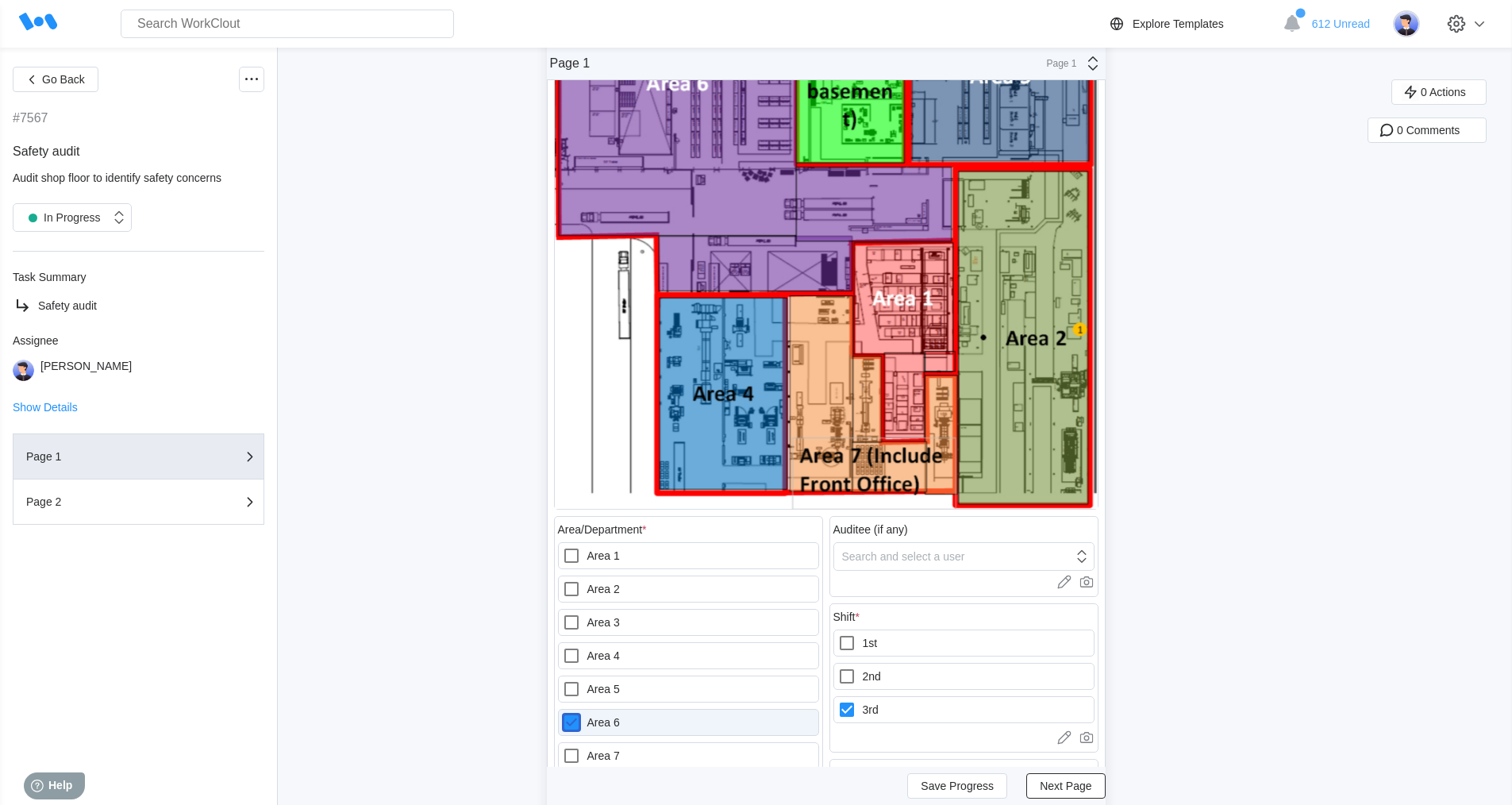
click at [562, 714] on 6 "Area 6" at bounding box center [562, 713] width 1 height 1
checkbox 6 "false"
click at [572, 588] on icon at bounding box center [571, 589] width 15 height 15
click at [562, 581] on 2 "Area 2" at bounding box center [562, 580] width 1 height 1
checkbox 2 "true"
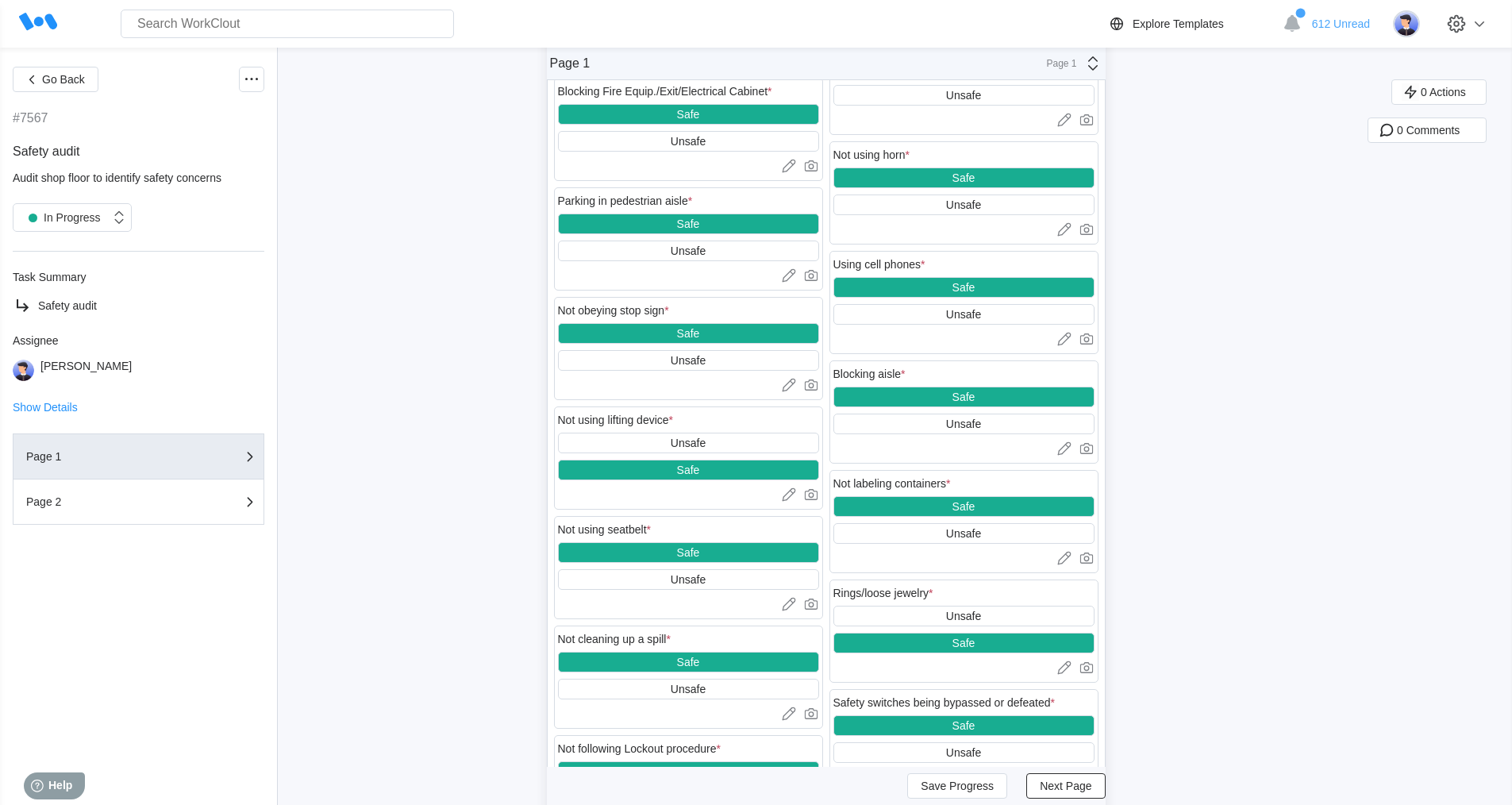
scroll to position [1191, 0]
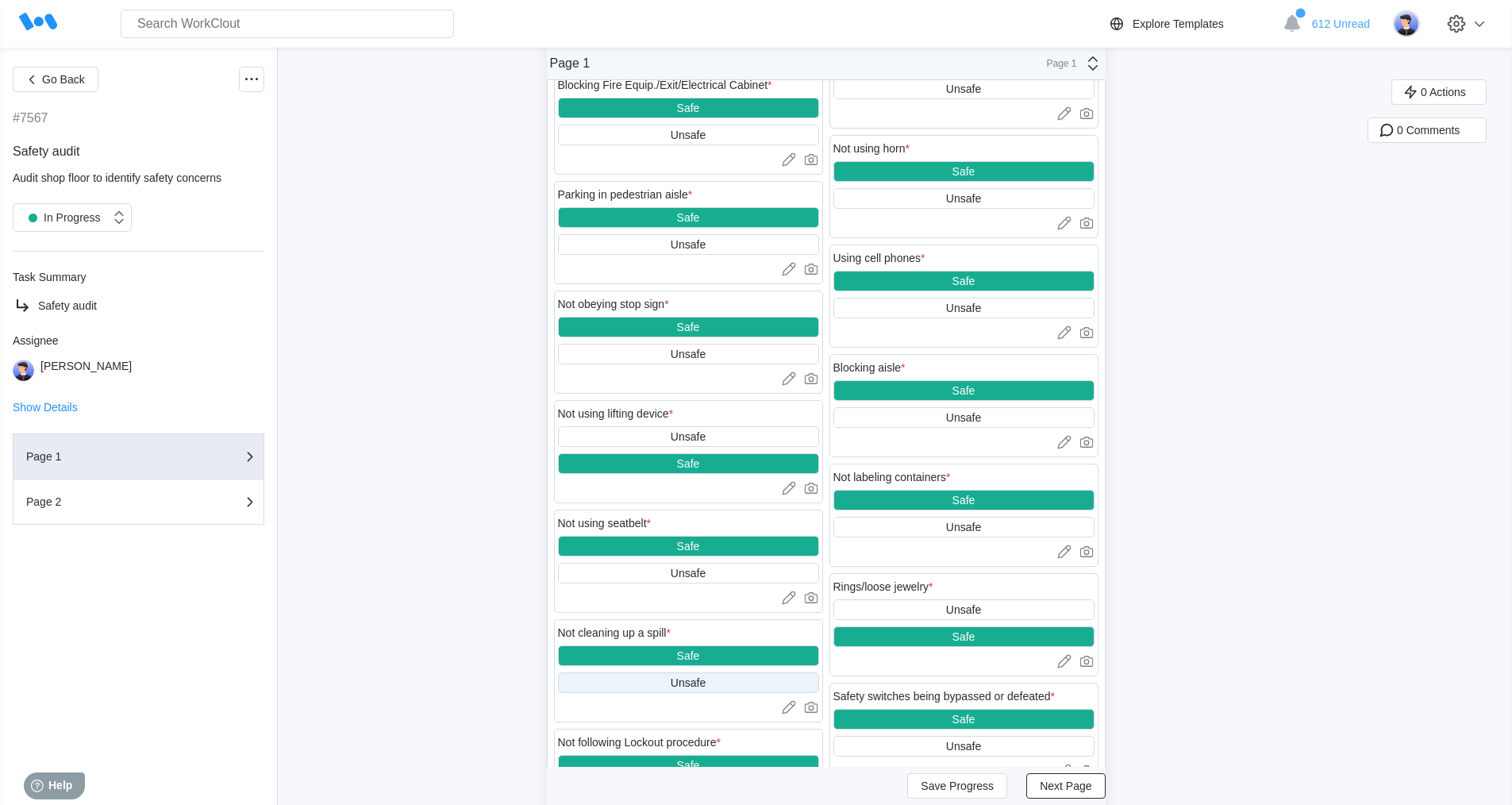
click at [706, 677] on div "Unsafe" at bounding box center [688, 682] width 35 height 13
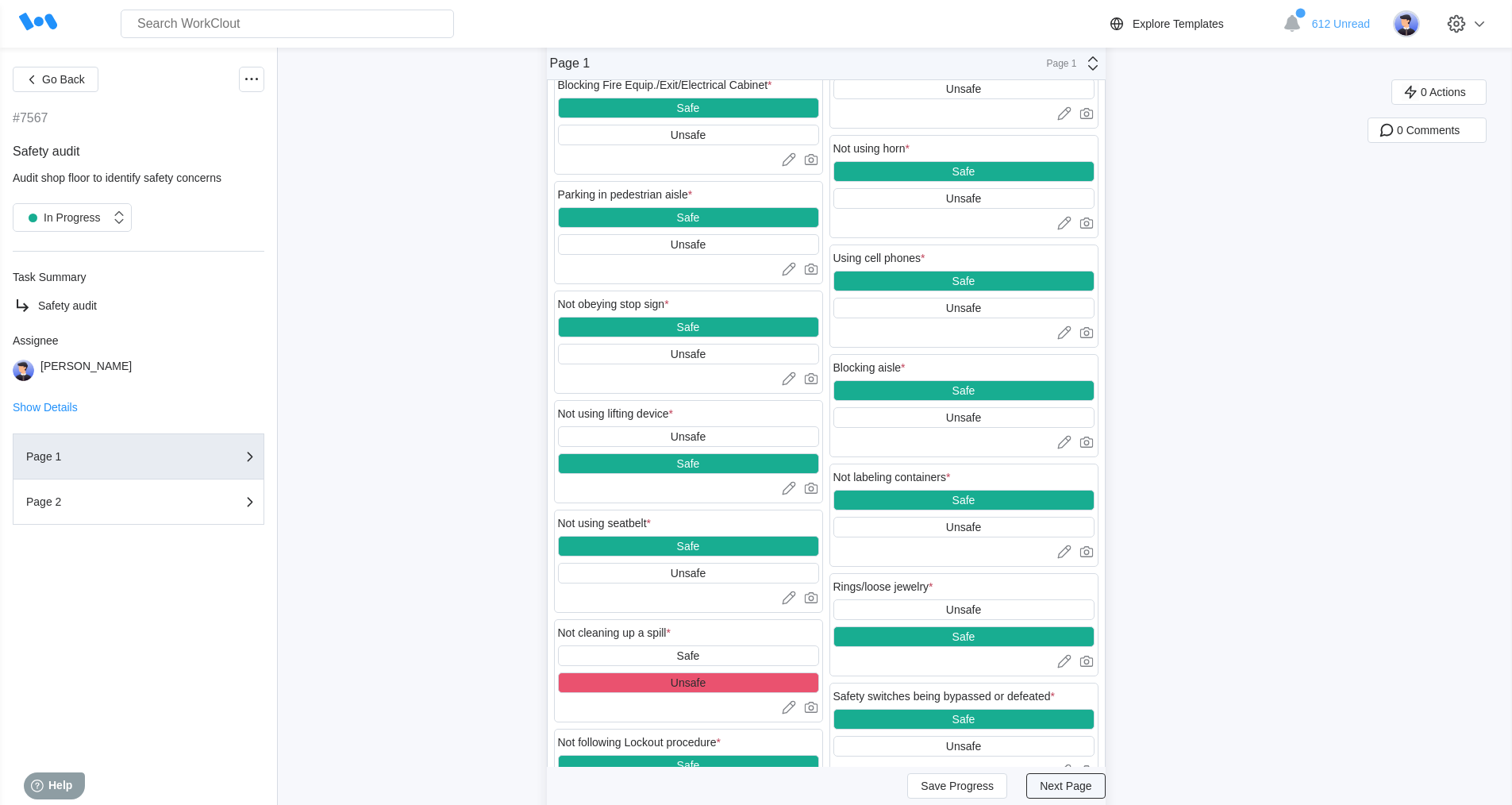
click at [1054, 783] on span "Next Page" at bounding box center [1066, 785] width 52 height 11
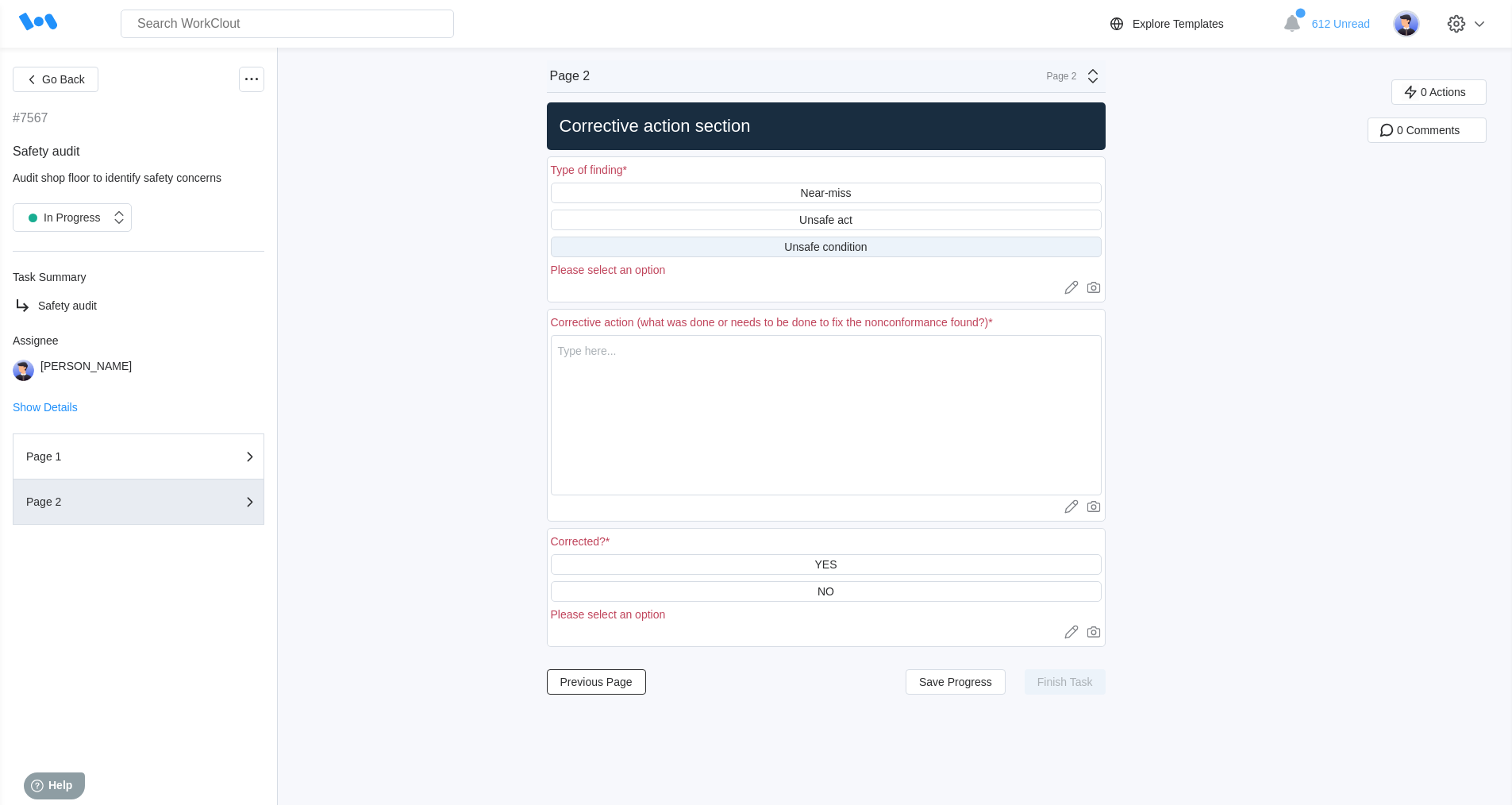
click at [865, 253] on div "Unsafe condition" at bounding box center [827, 247] width 551 height 21
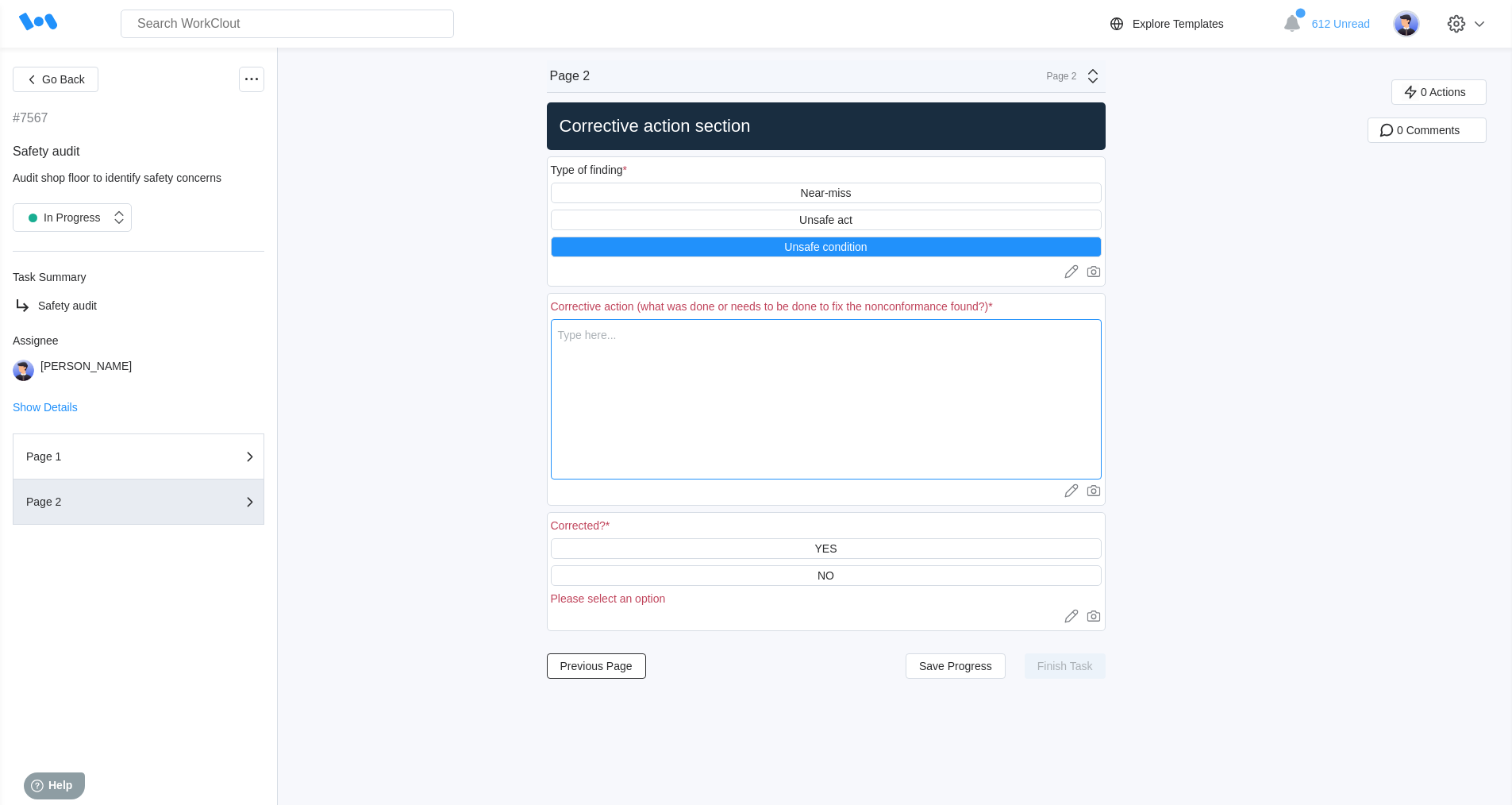
click at [631, 350] on textarea at bounding box center [827, 399] width 551 height 160
type textarea "b"
type textarea "x"
type textarea "be"
type textarea "x"
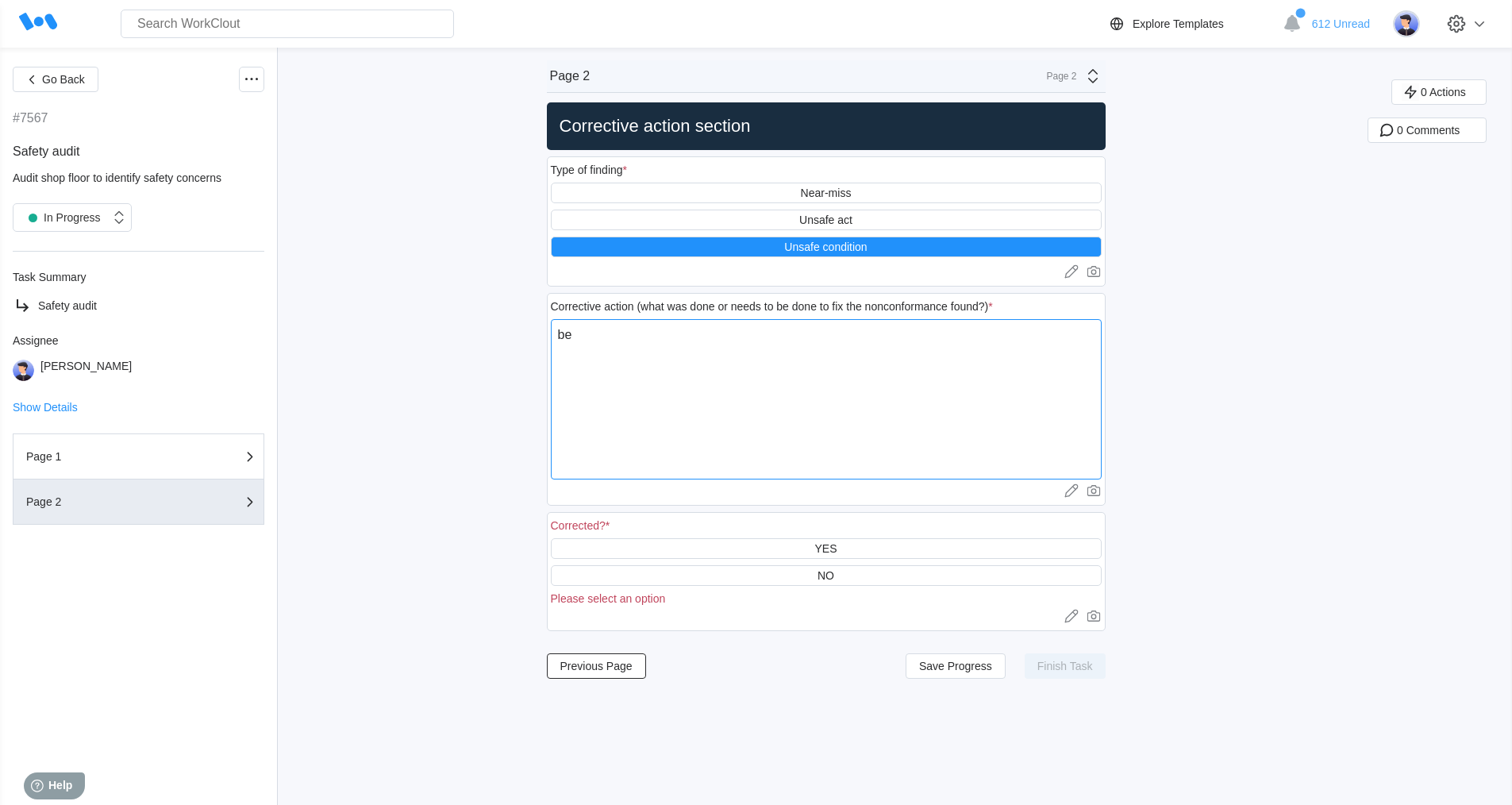
type textarea "bew"
type textarea "x"
type textarea "bewi"
type textarea "x"
type textarea "bewin"
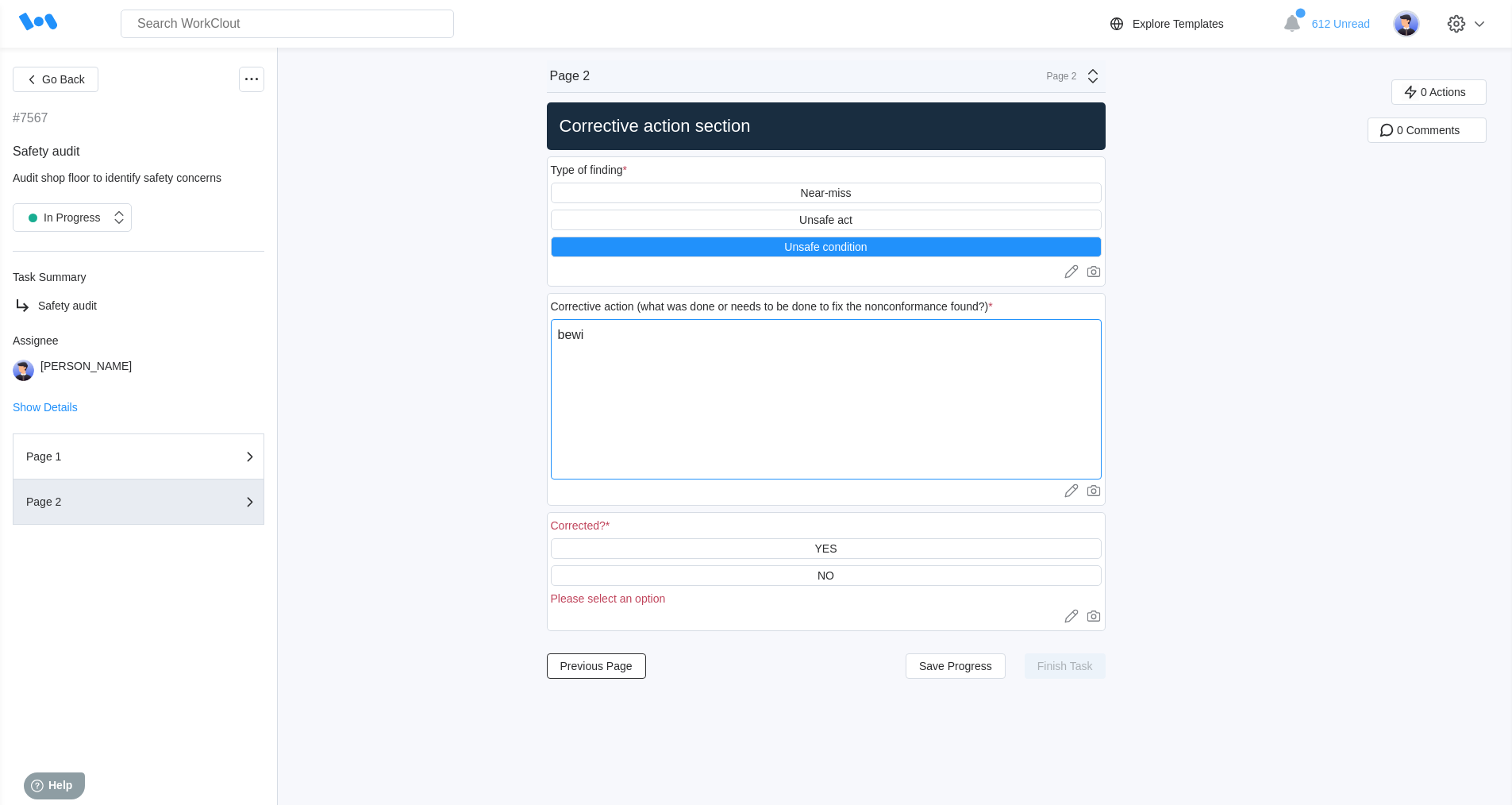
type textarea "x"
type textarea "bewind"
type textarea "x"
type textarea "bewind"
type textarea "x"
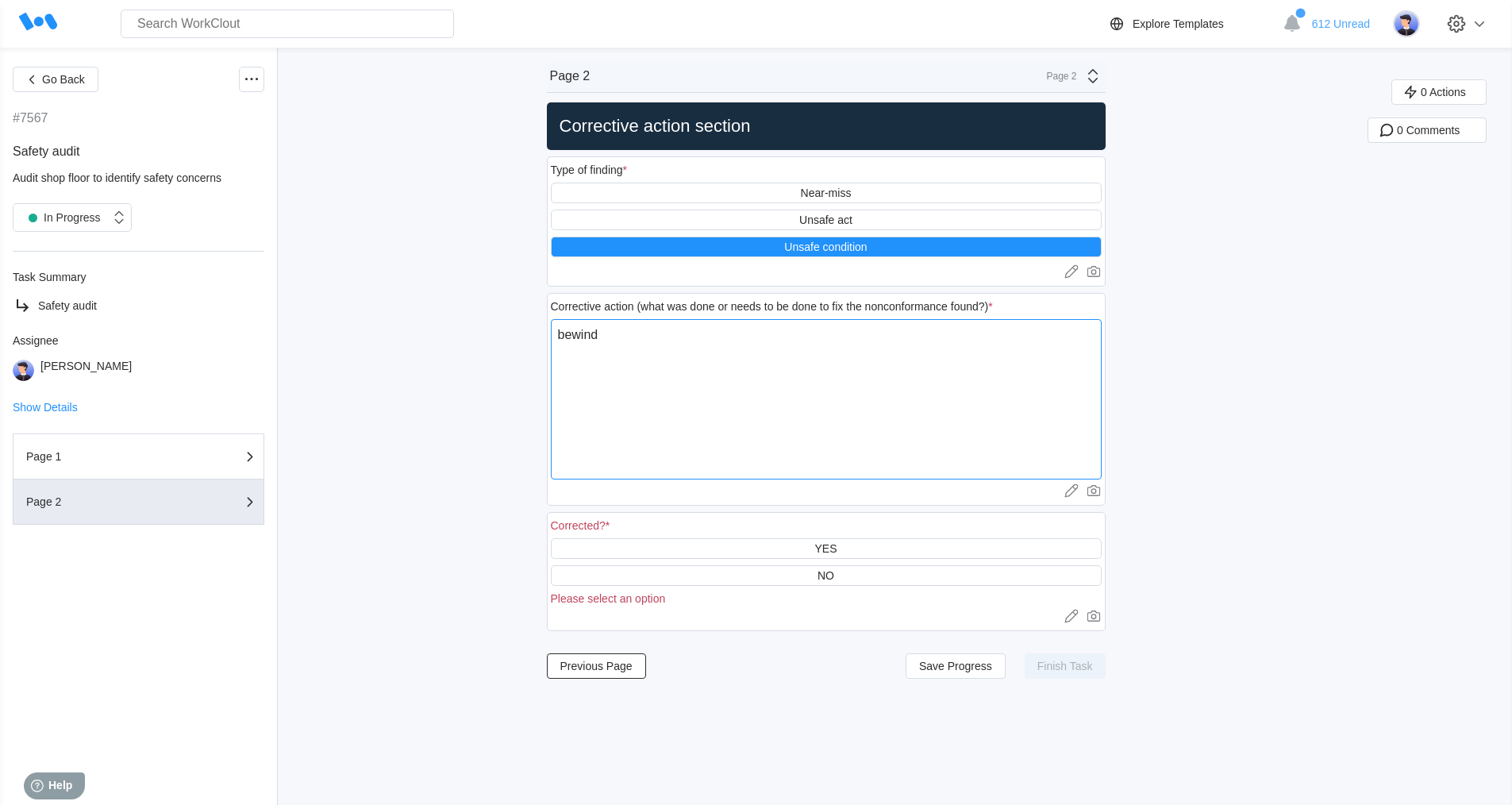
type textarea "bewind"
type textarea "x"
type textarea "bewind p"
type textarea "x"
type textarea "bewind pp"
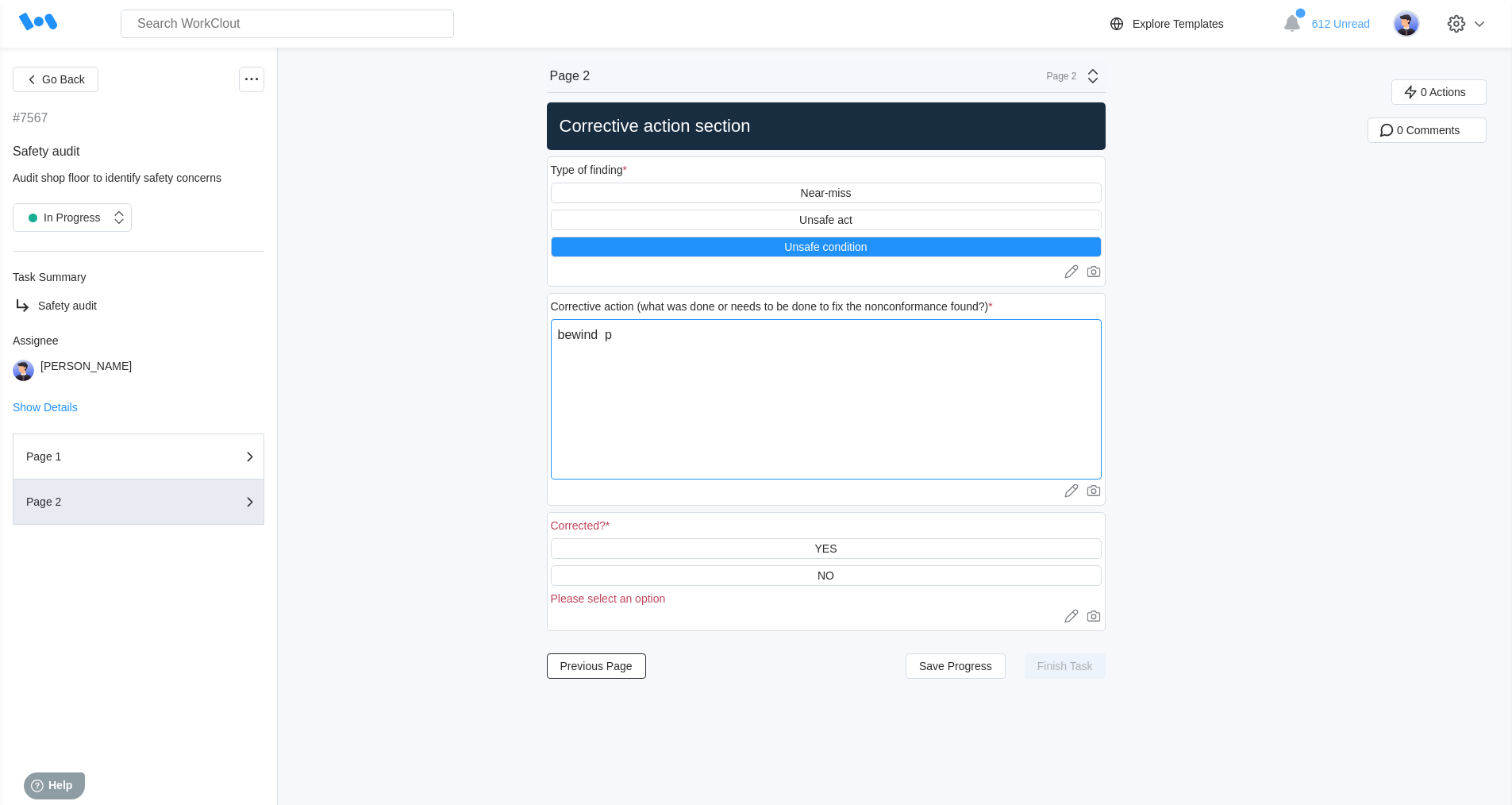
type textarea "x"
type textarea "bewind pp"
type textarea "x"
click at [642, 334] on textarea "bewind pp" at bounding box center [827, 399] width 551 height 160
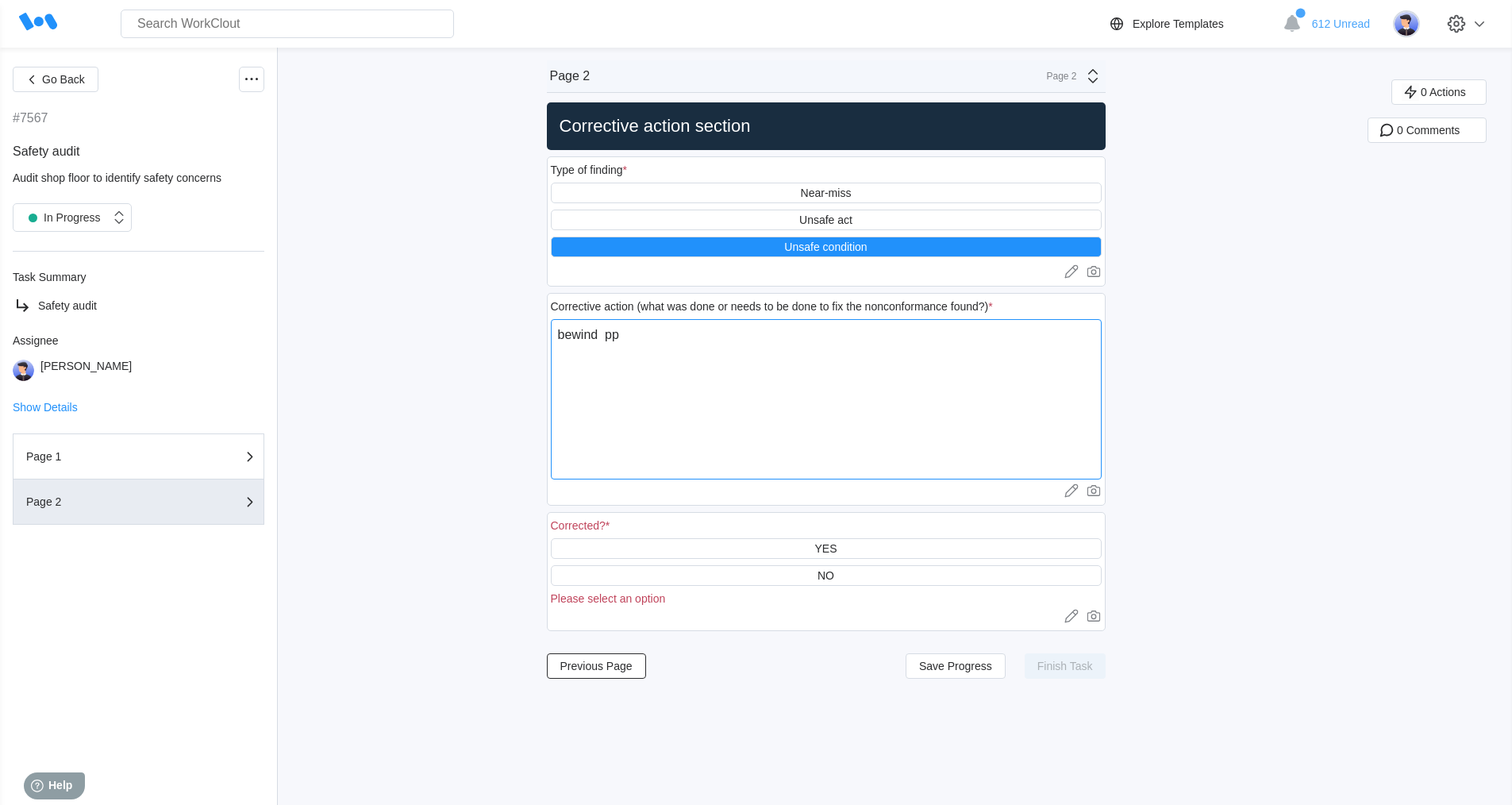
type textarea "bewind p"
type textarea "x"
type textarea "bewind pp"
type textarea "x"
click at [637, 335] on textarea "bewind pp" at bounding box center [827, 399] width 551 height 160
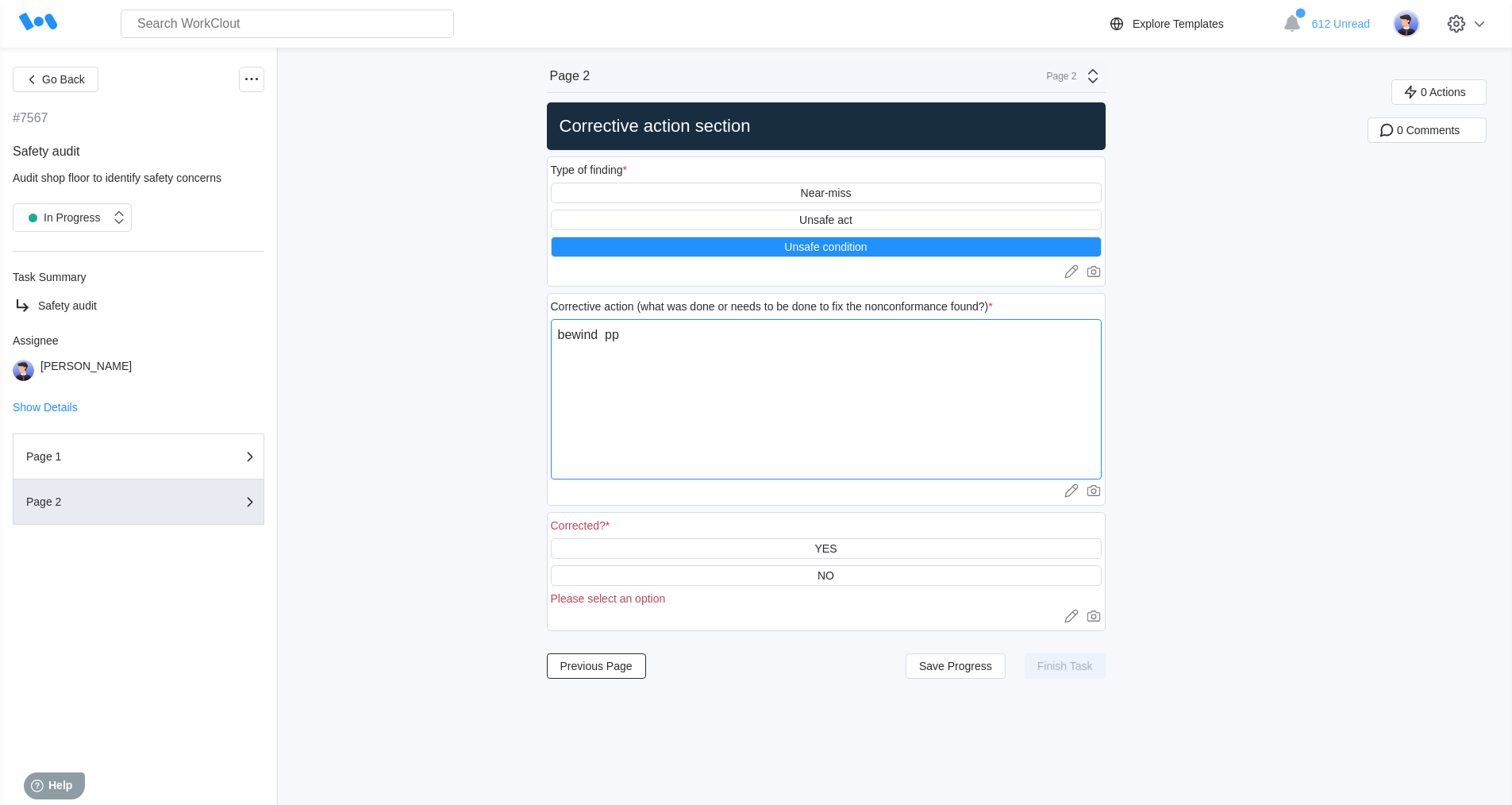
type textarea "bewind p"
type textarea "x"
type textarea "bewind"
type textarea "x"
type textarea "bewind"
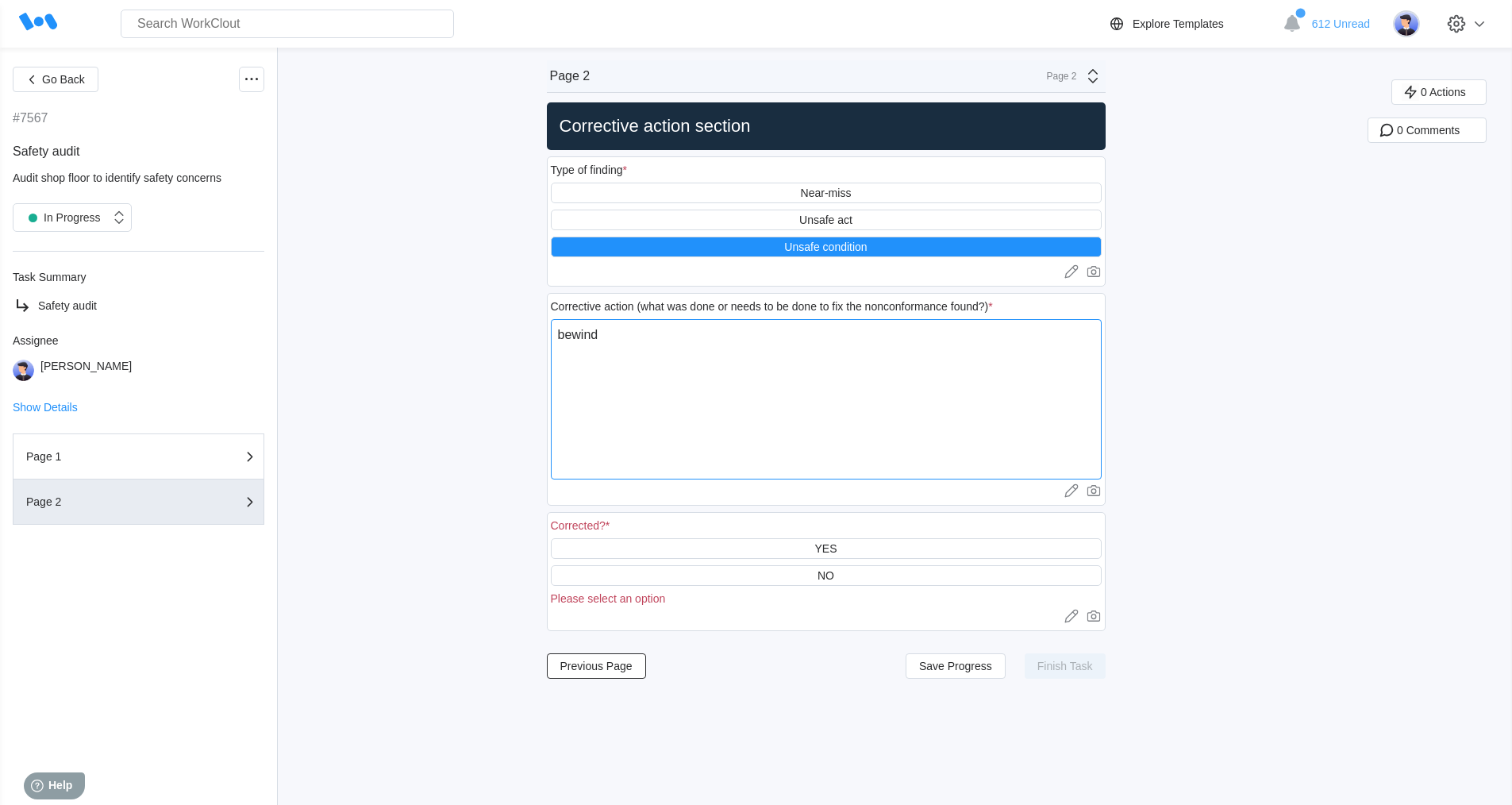
type textarea "x"
type textarea "bewind"
type textarea "x"
type textarea "bewin"
type textarea "x"
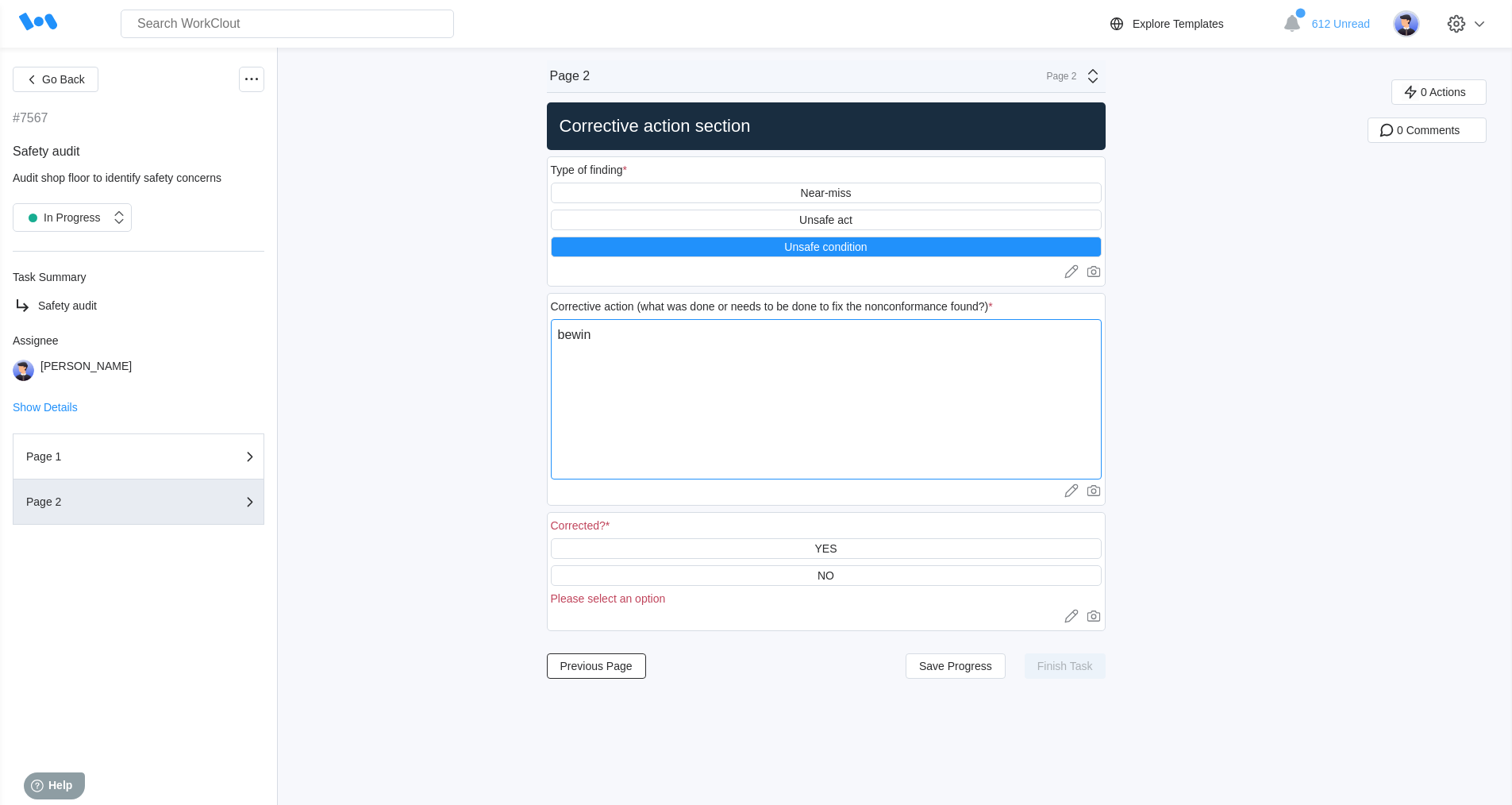
type textarea "bewi"
type textarea "x"
type textarea "bew"
click at [618, 335] on textarea "bewind pp" at bounding box center [827, 399] width 551 height 160
click at [591, 333] on textarea "on pp" at bounding box center [827, 399] width 551 height 160
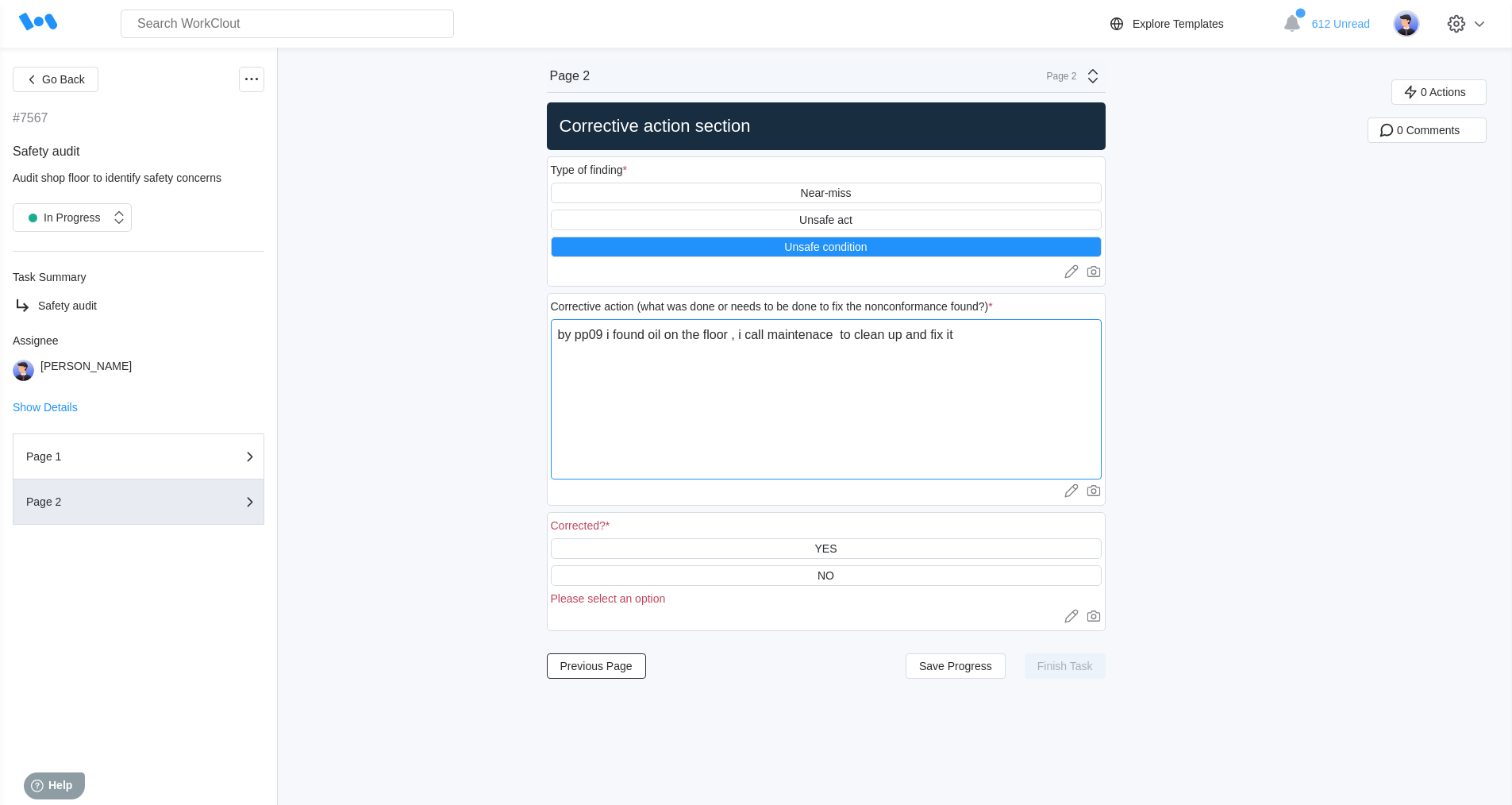
click at [797, 335] on textarea "by pp09 i found oil on the floor , i call maintenace to clean up and fix it" at bounding box center [827, 399] width 551 height 160
click at [821, 551] on div "YES" at bounding box center [826, 548] width 22 height 13
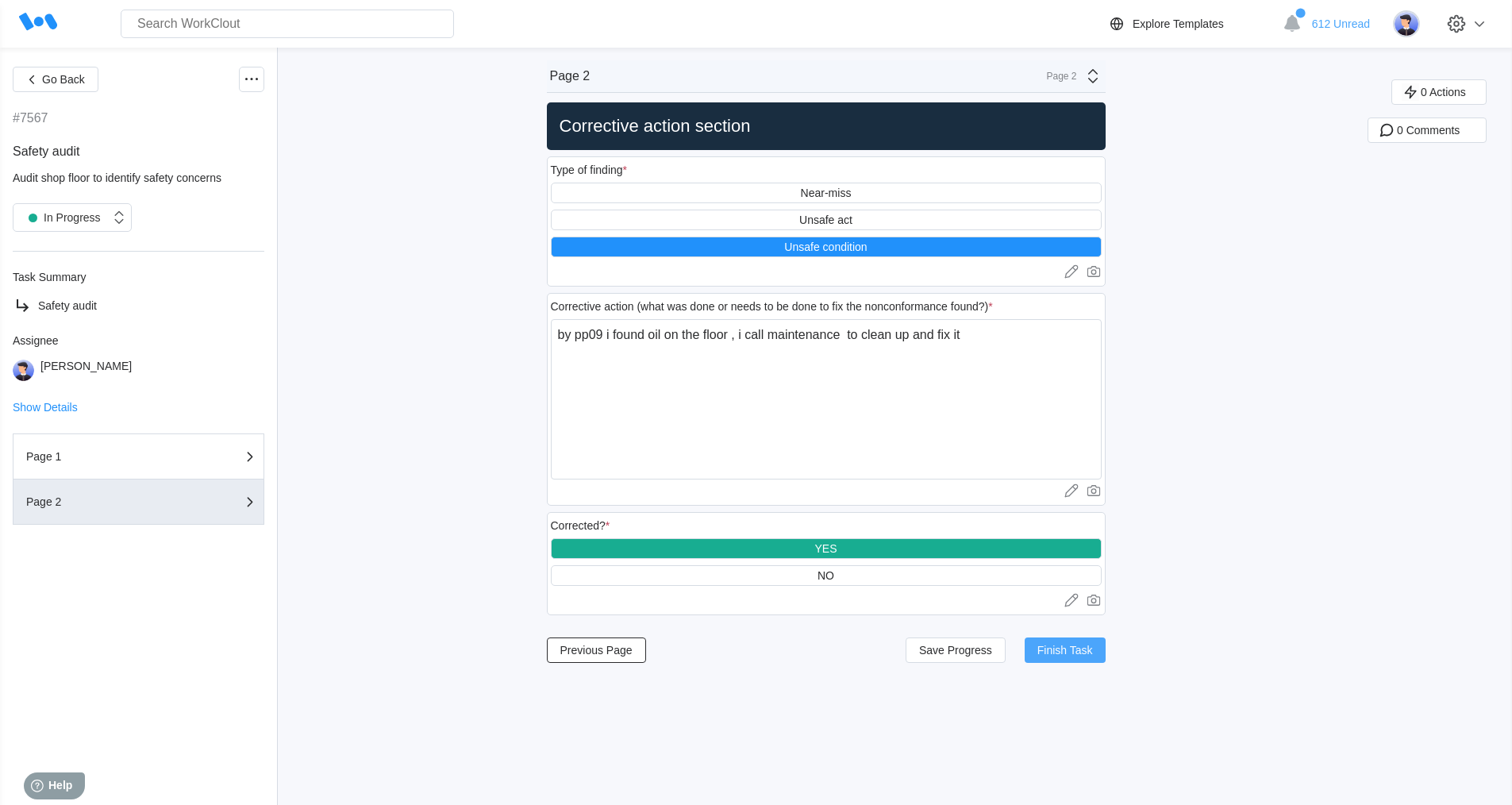
click at [1061, 654] on span "Finish Task" at bounding box center [1065, 649] width 56 height 11
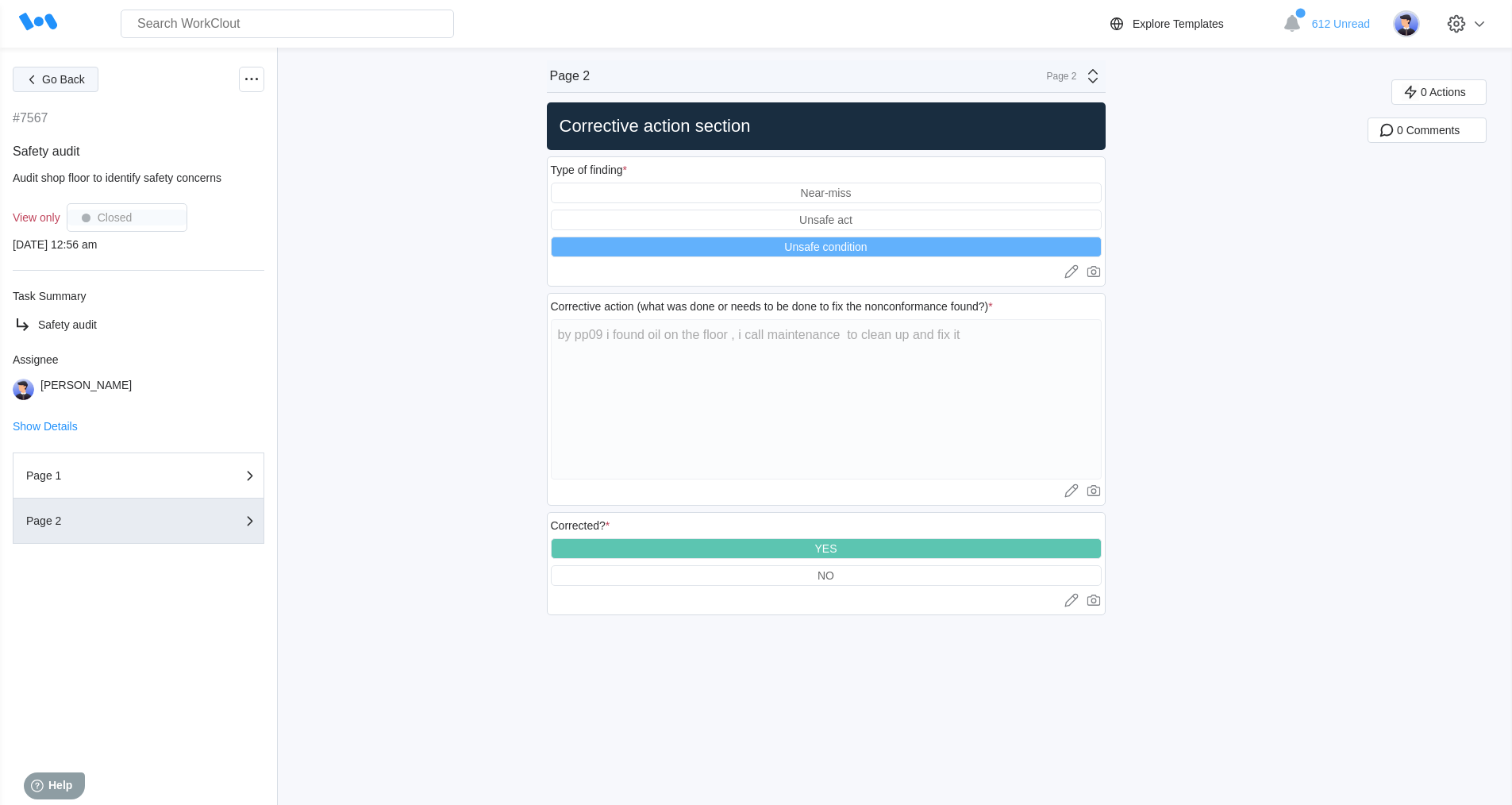
click at [29, 78] on icon "button" at bounding box center [32, 80] width 5 height 9
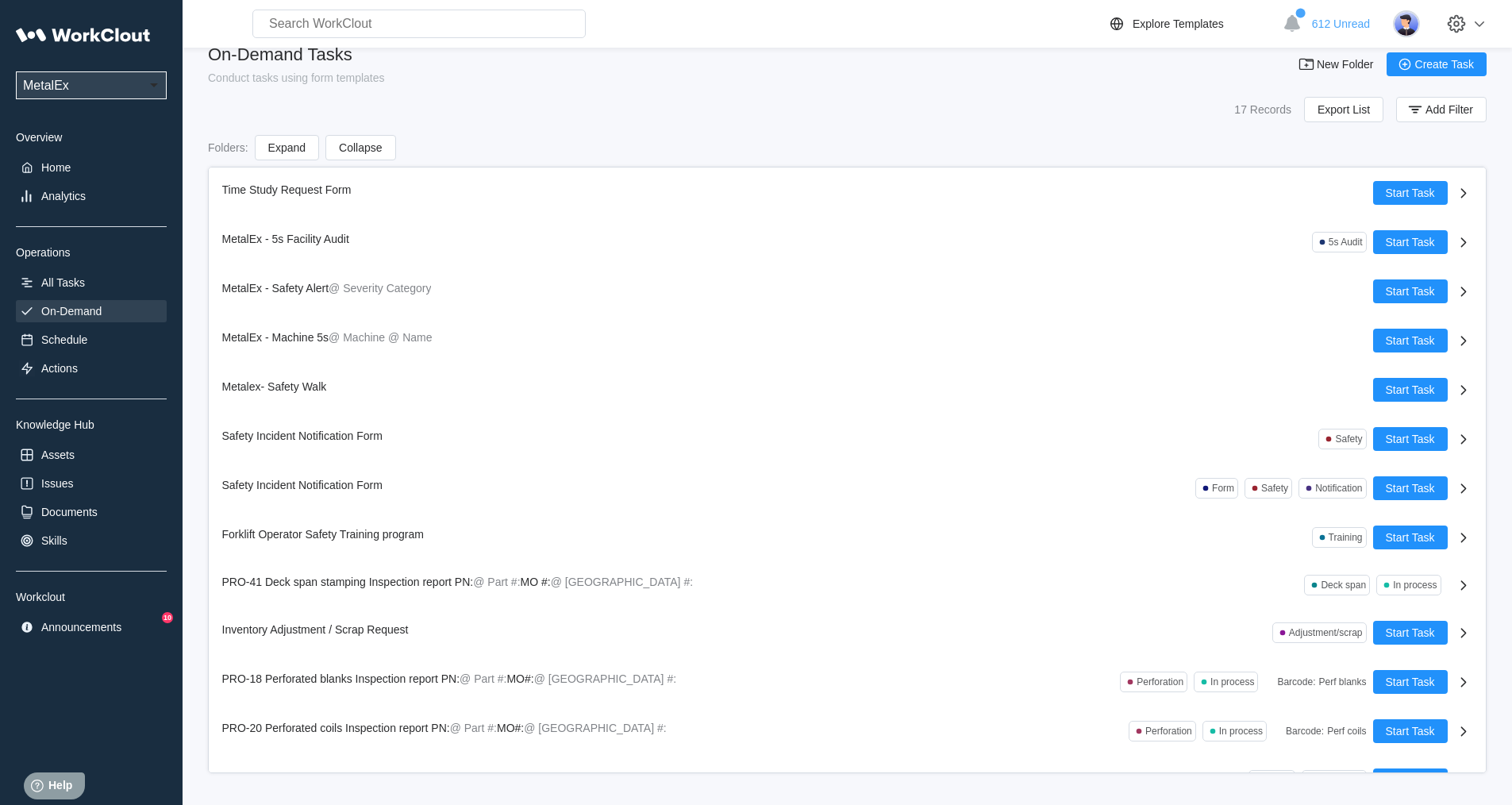
click at [83, 311] on div "On-Demand" at bounding box center [71, 310] width 60 height 13
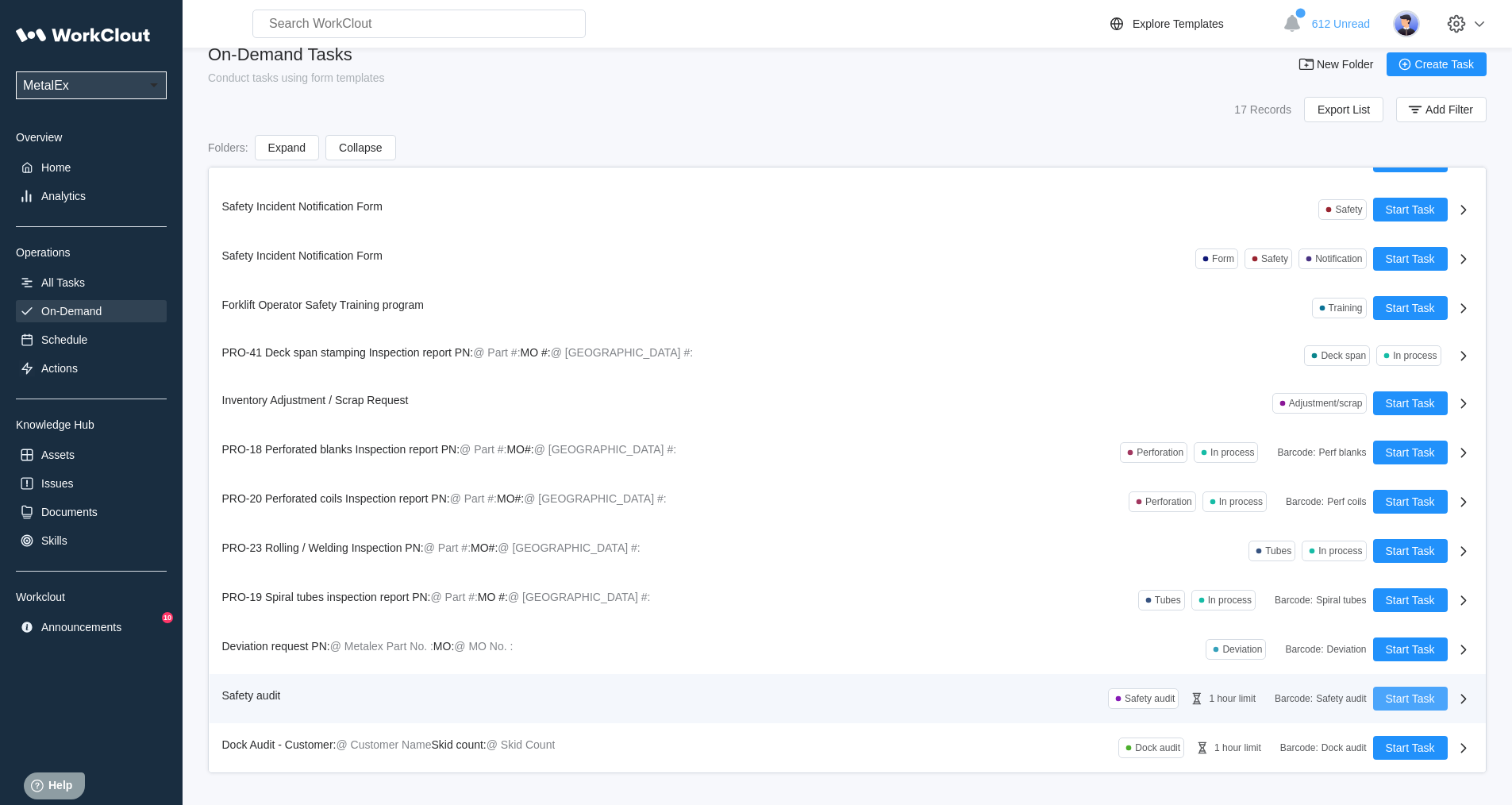
click at [1415, 690] on button "Start Task" at bounding box center [1411, 698] width 75 height 24
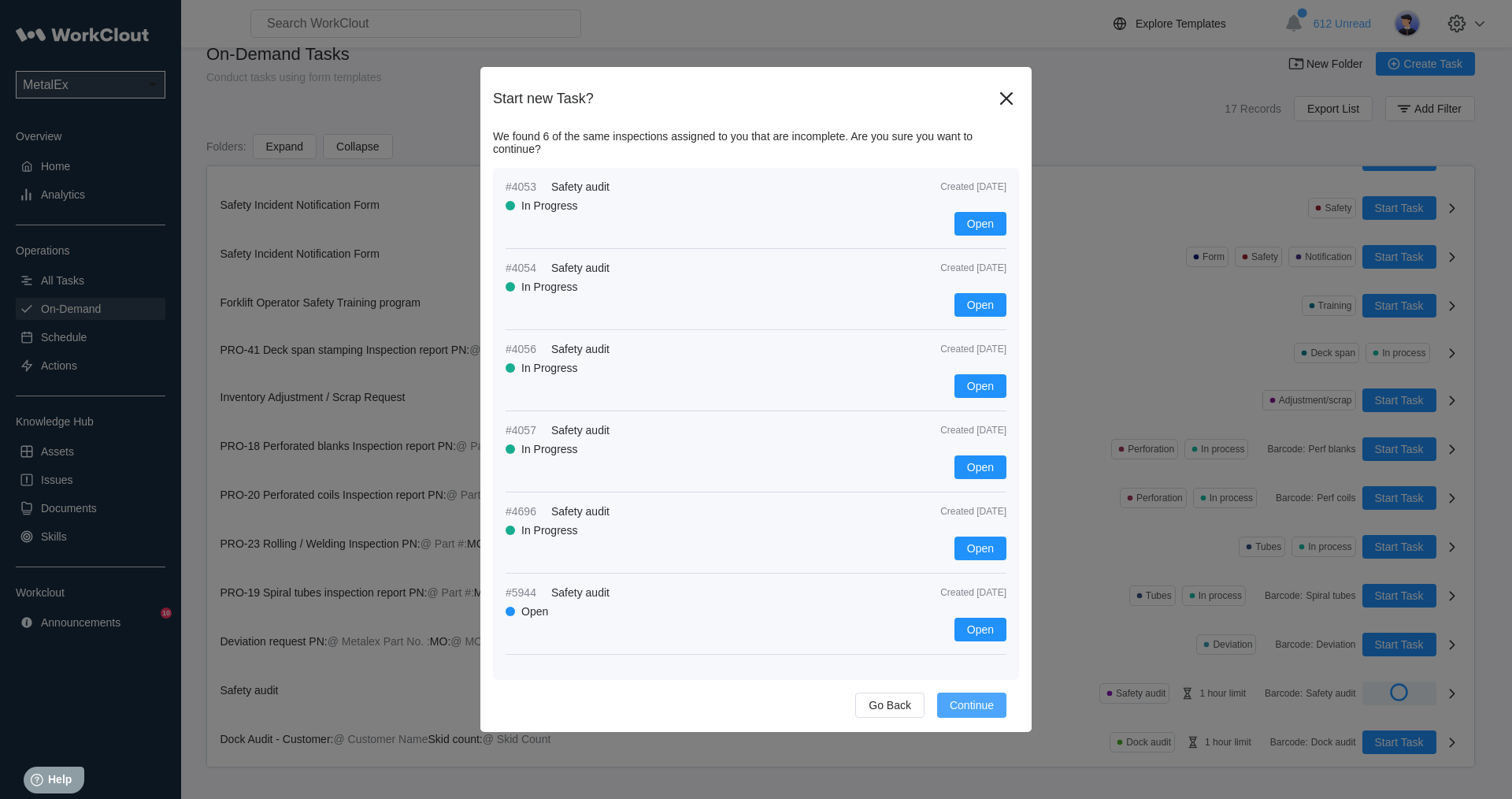
click at [968, 711] on span "Continue" at bounding box center [972, 705] width 44 height 11
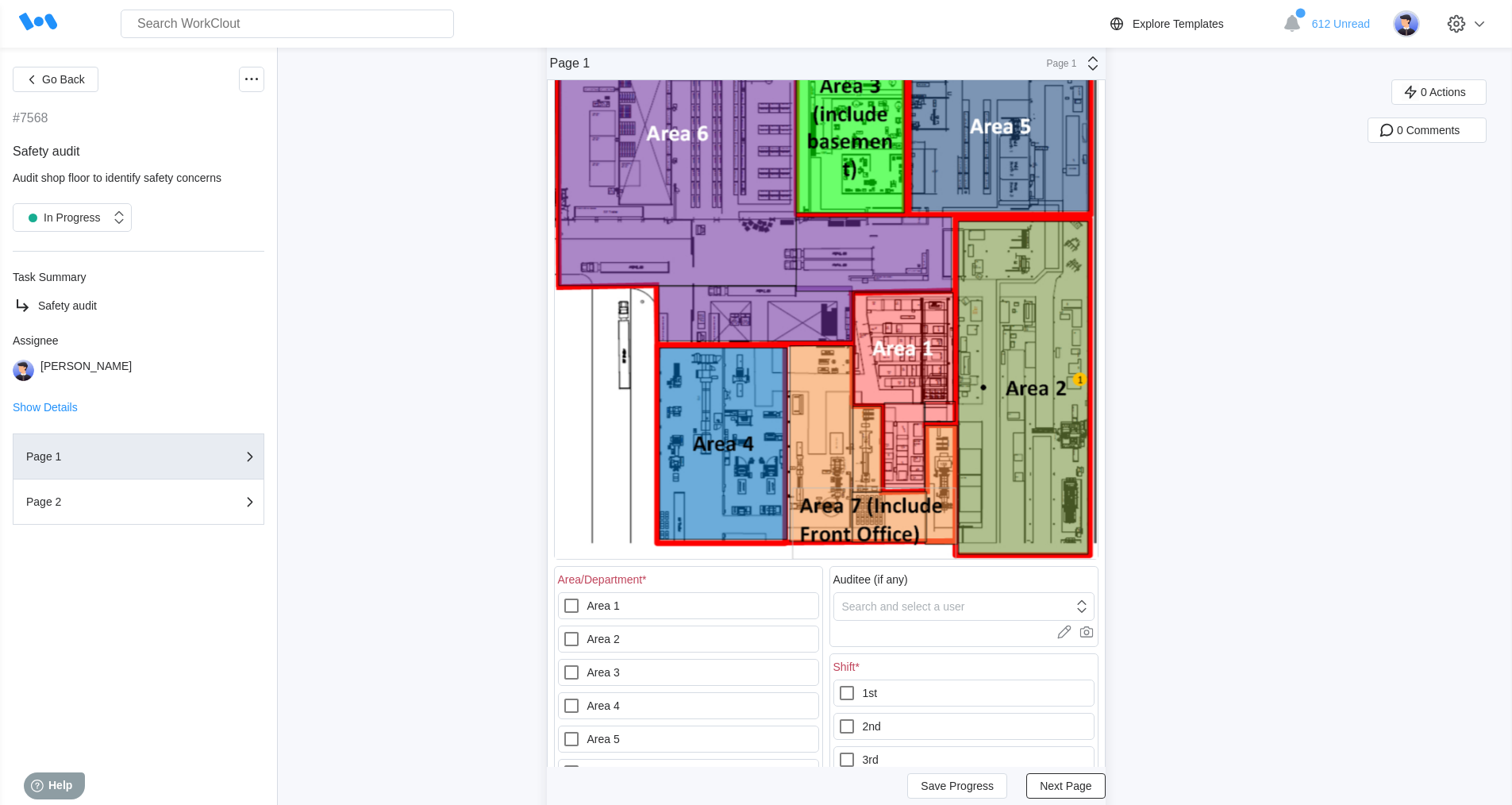
scroll to position [238, 0]
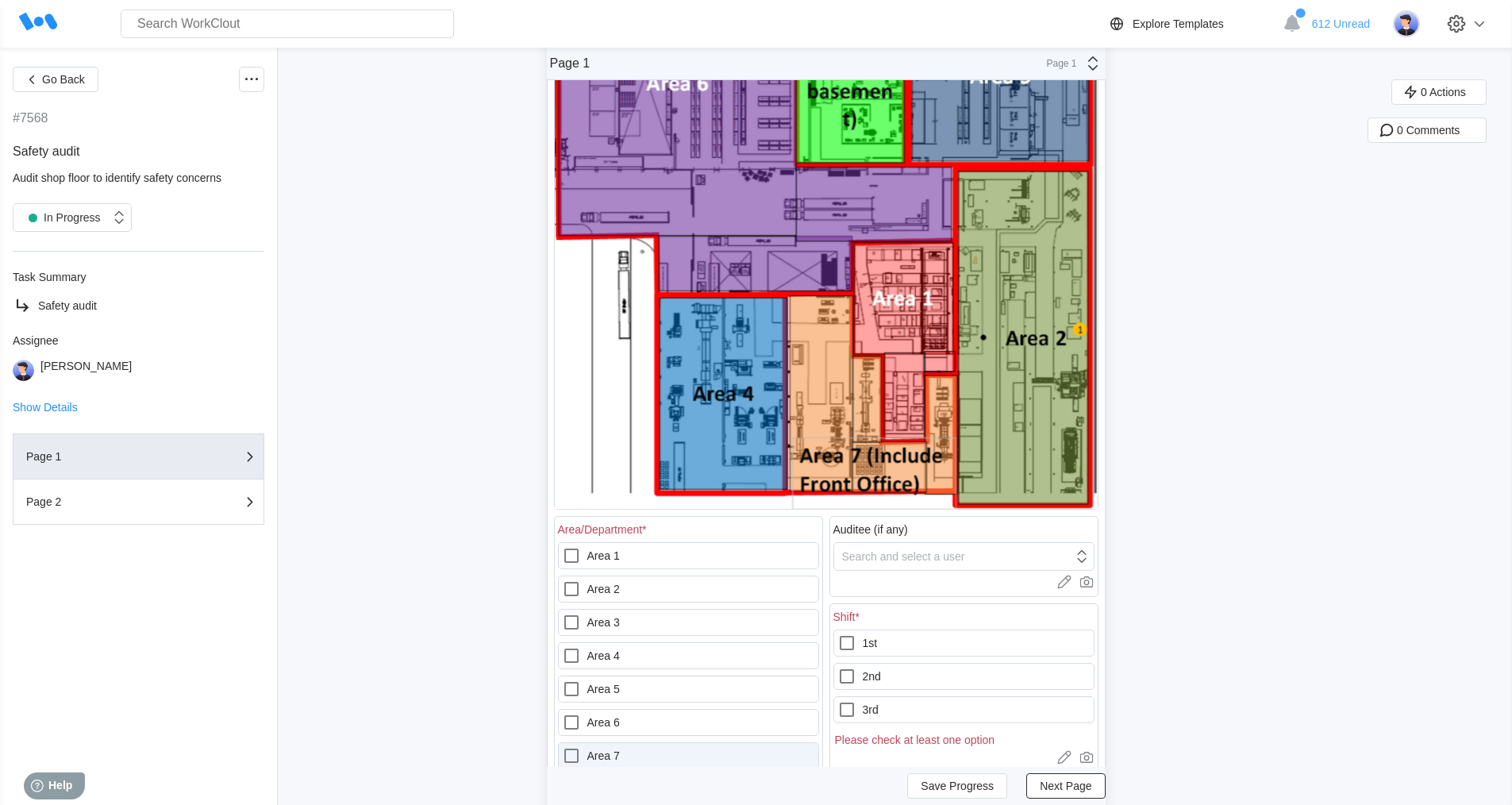
click at [579, 759] on icon at bounding box center [571, 756] width 19 height 19
click at [562, 747] on 7 "Area 7" at bounding box center [562, 747] width 1 height 1
click at [851, 706] on icon at bounding box center [847, 710] width 19 height 19
click at [839, 701] on input "3rd" at bounding box center [838, 700] width 1 height 1
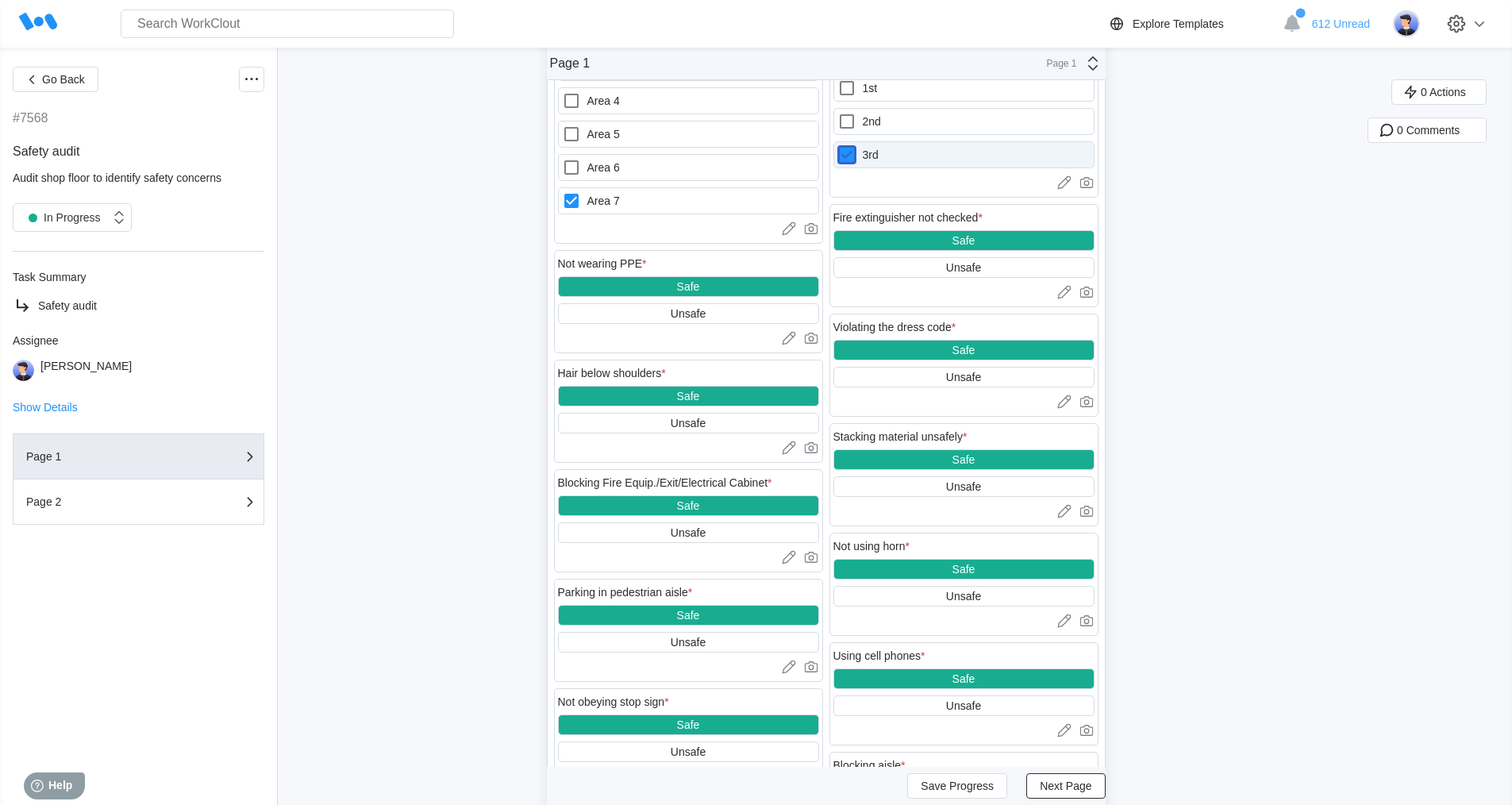
scroll to position [794, 0]
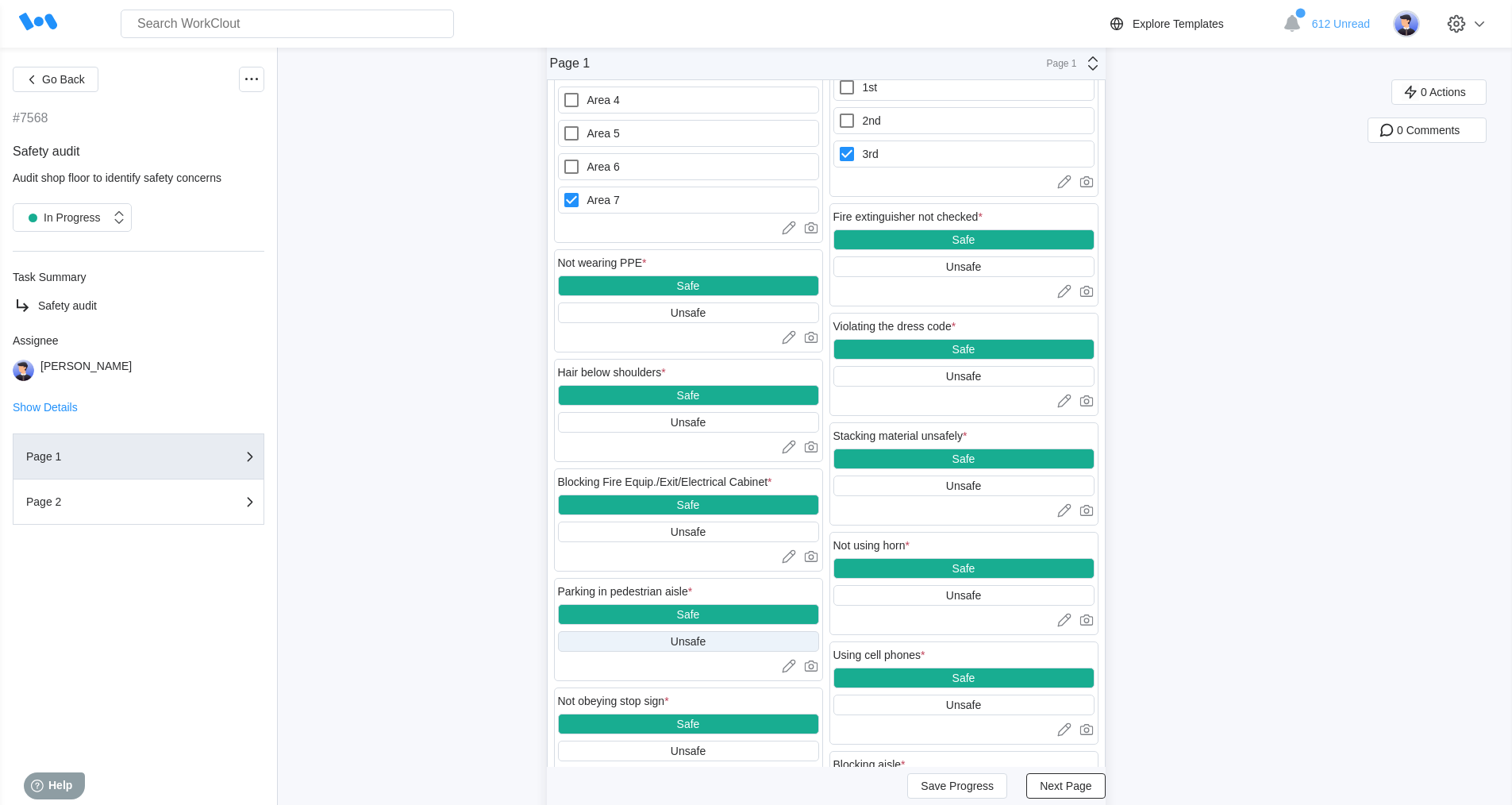
click at [727, 637] on div "Unsafe" at bounding box center [689, 642] width 261 height 21
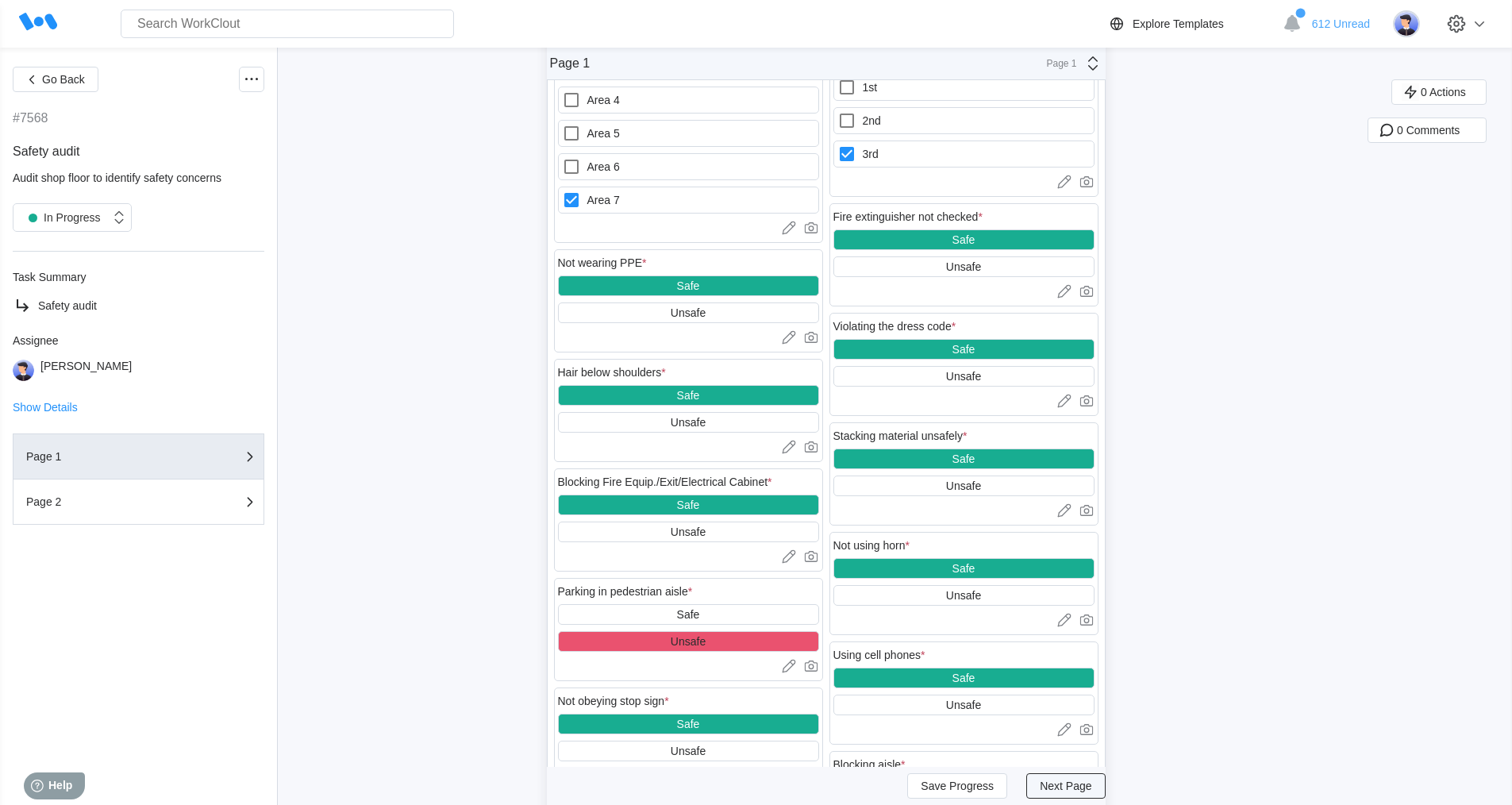
click at [1068, 781] on span "Next Page" at bounding box center [1066, 785] width 52 height 11
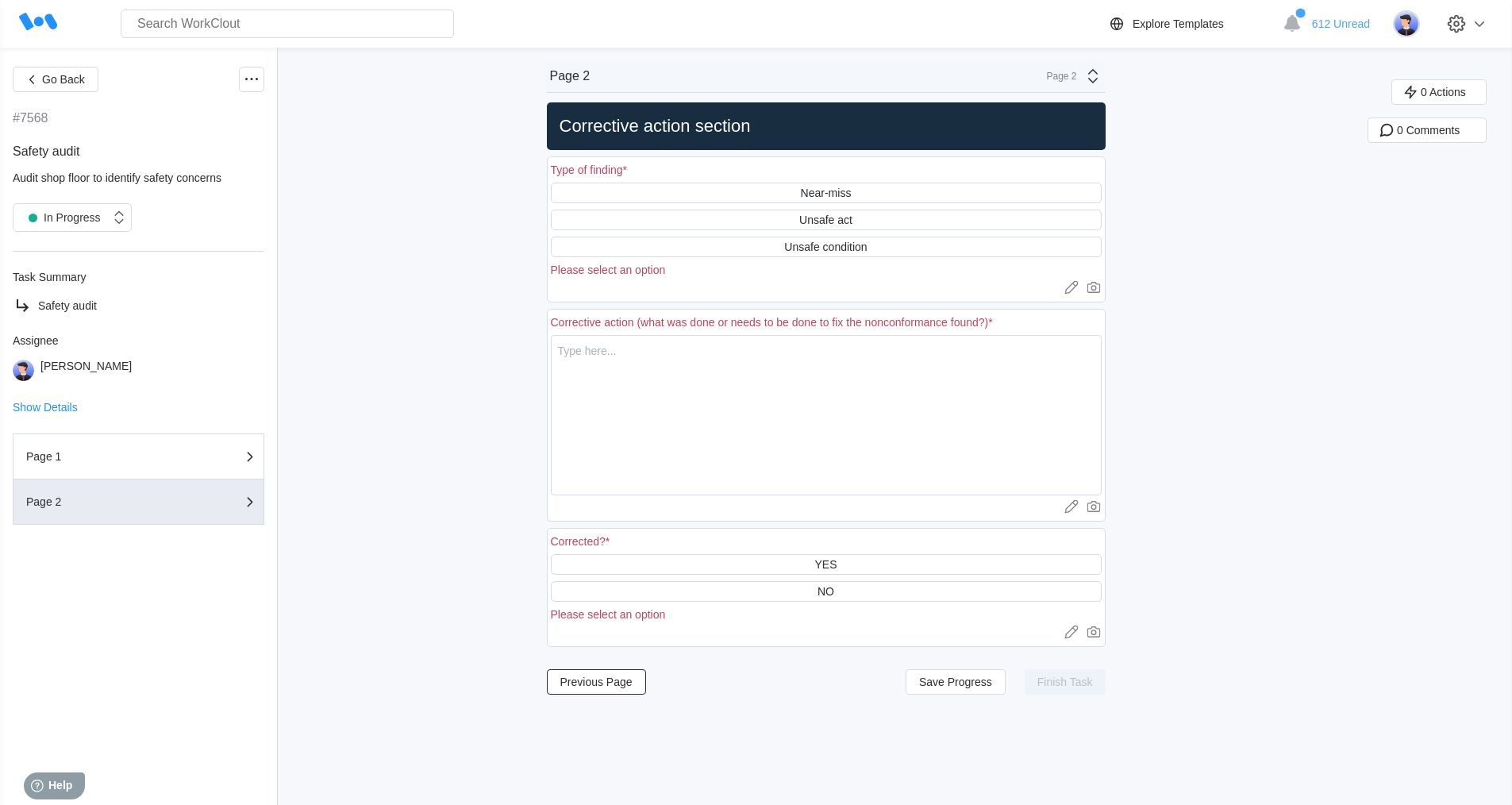
scroll to position [0, 0]
click at [864, 245] on div "Unsafe condition" at bounding box center [826, 247] width 83 height 13
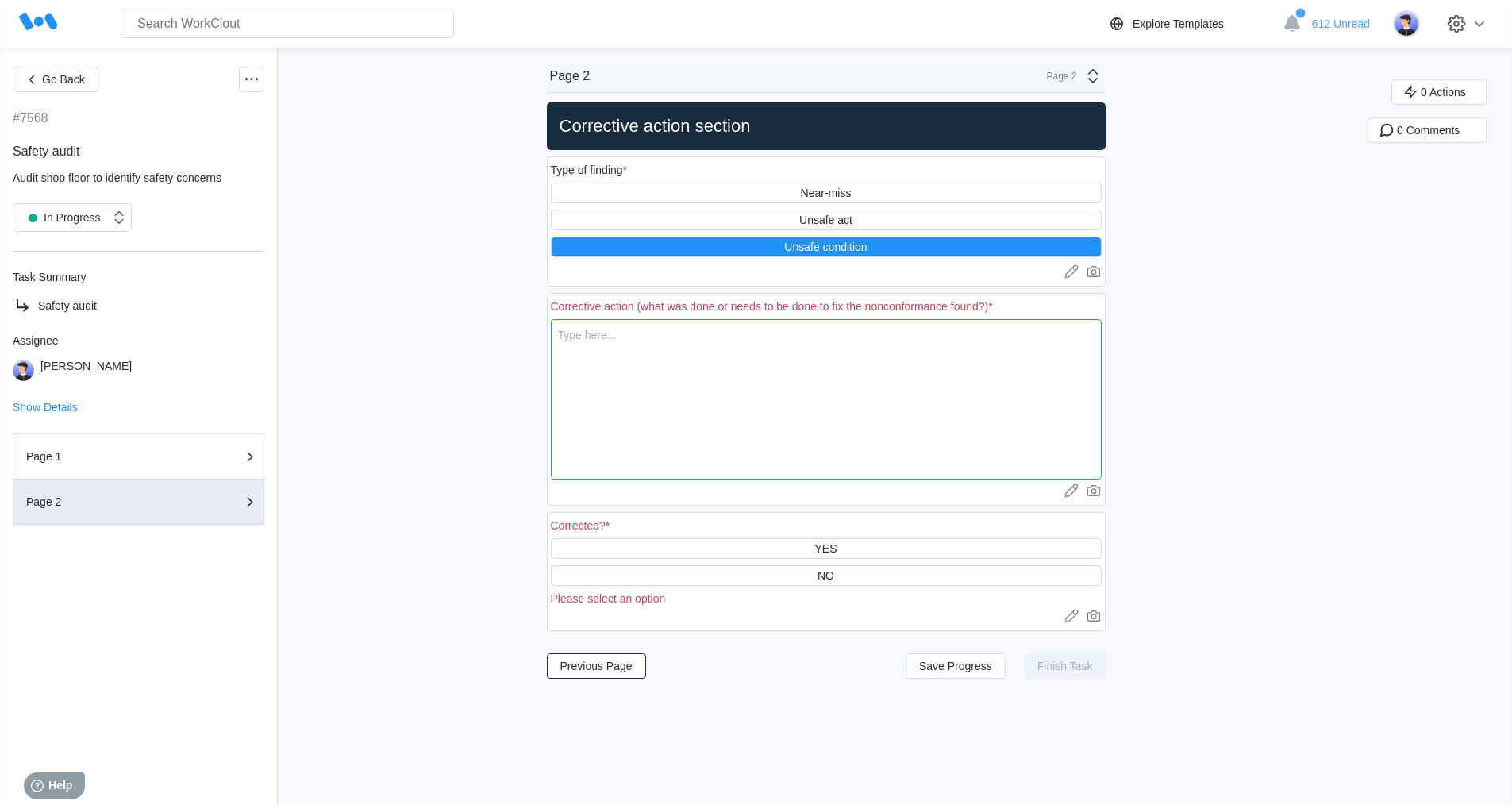
click at [630, 356] on textarea at bounding box center [827, 399] width 551 height 160
click at [772, 334] on textarea "i found 2 big fork lifts parking on pedrastrian aisle" at bounding box center [827, 399] width 551 height 160
drag, startPoint x: 772, startPoint y: 334, endPoint x: 680, endPoint y: 427, distance: 130.8
click at [680, 427] on textarea "i found 2 big fork lifts parking on pedrastrian aisle" at bounding box center [827, 399] width 551 height 160
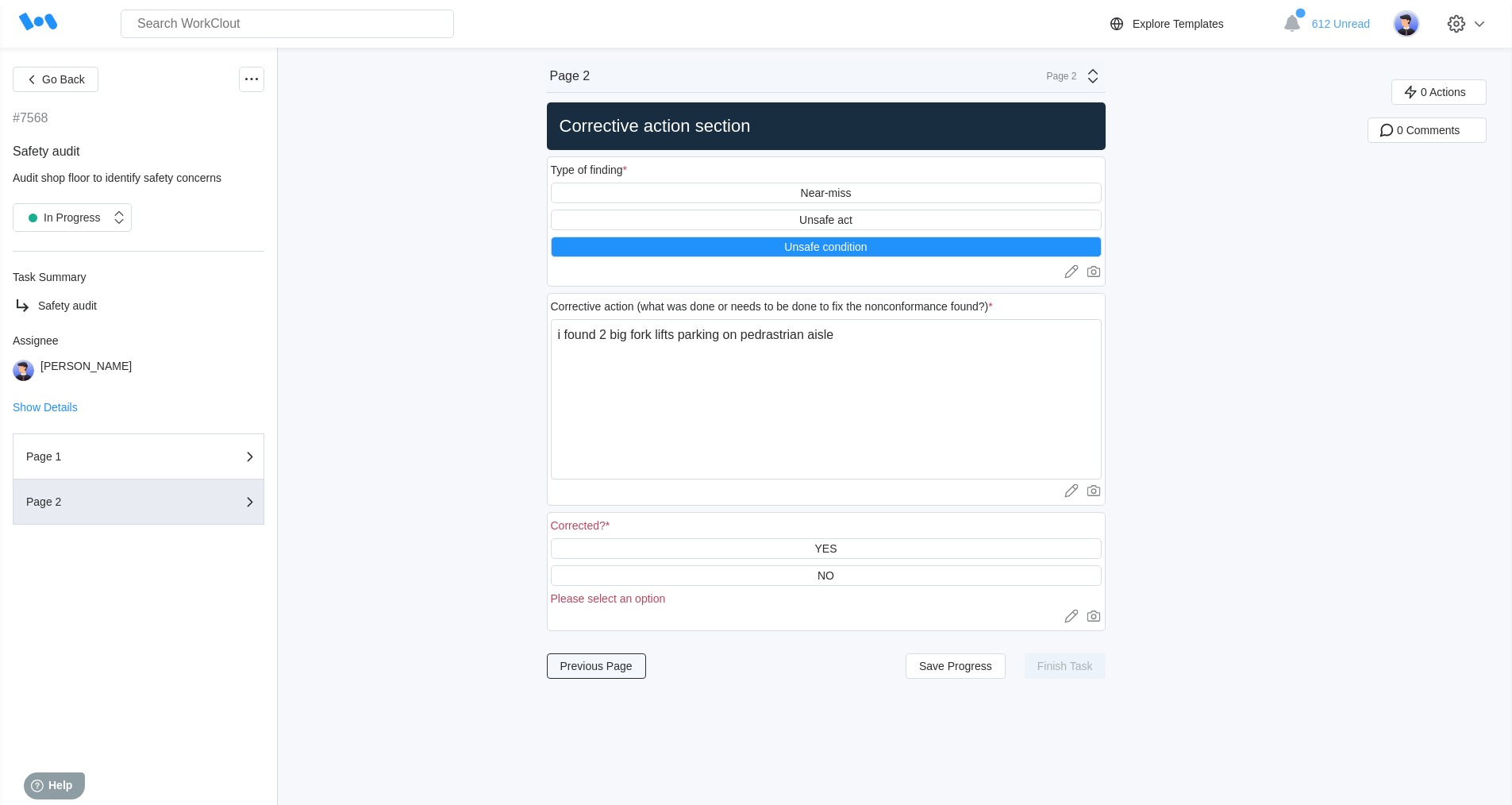
click at [609, 669] on span "Previous Page" at bounding box center [597, 666] width 72 height 11
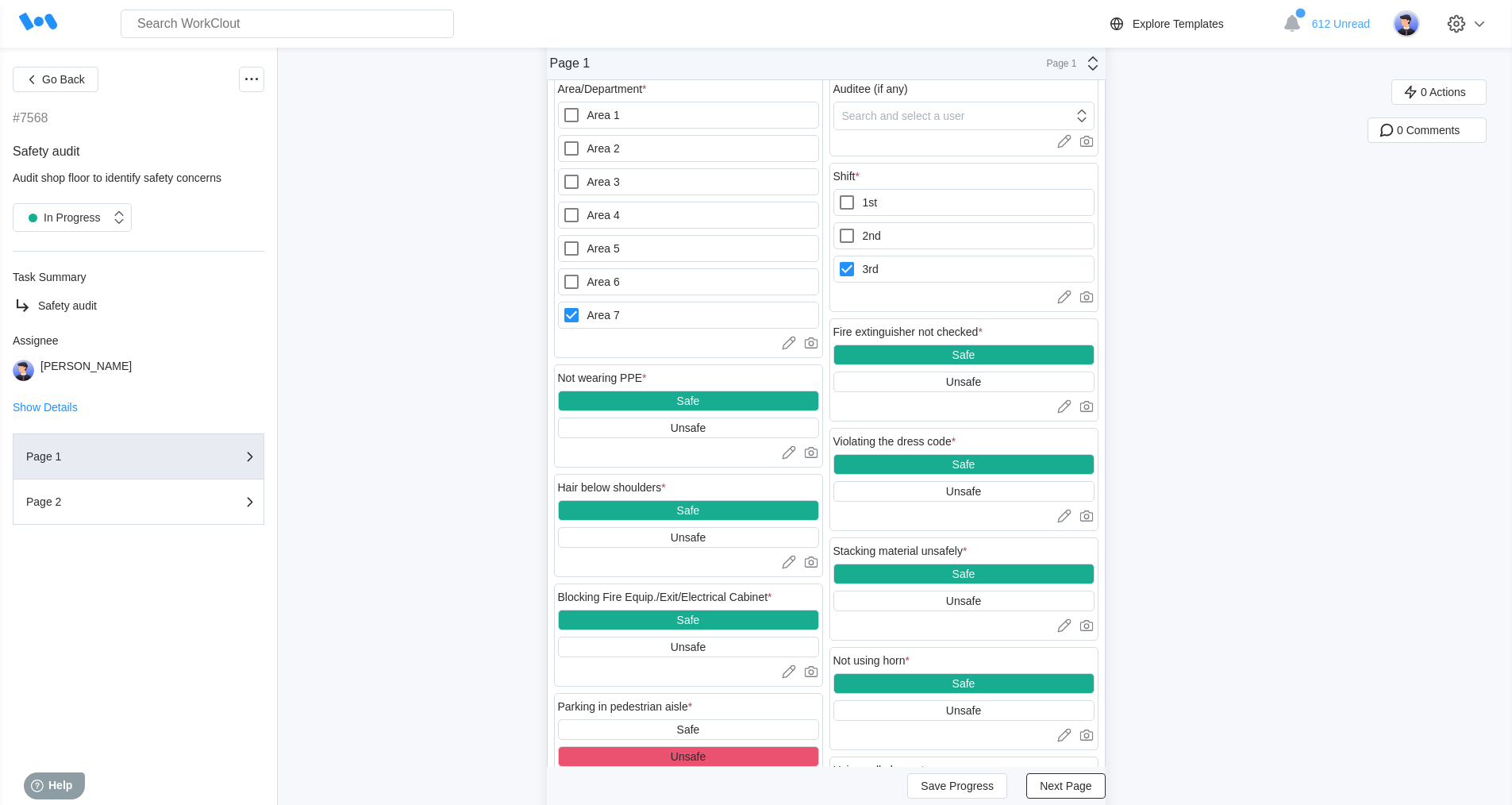
scroll to position [715, 0]
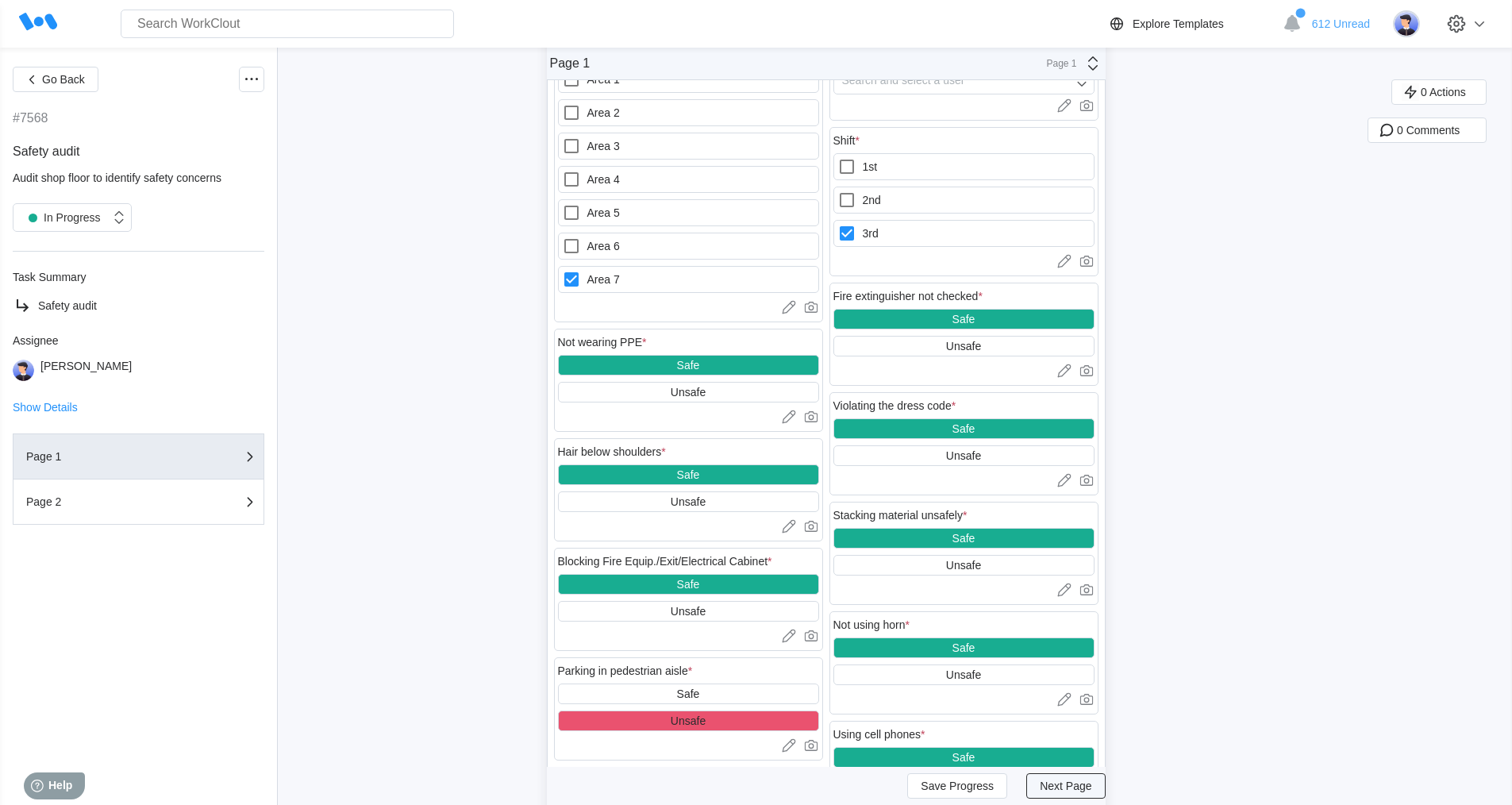
click at [1076, 784] on span "Next Page" at bounding box center [1066, 785] width 52 height 11
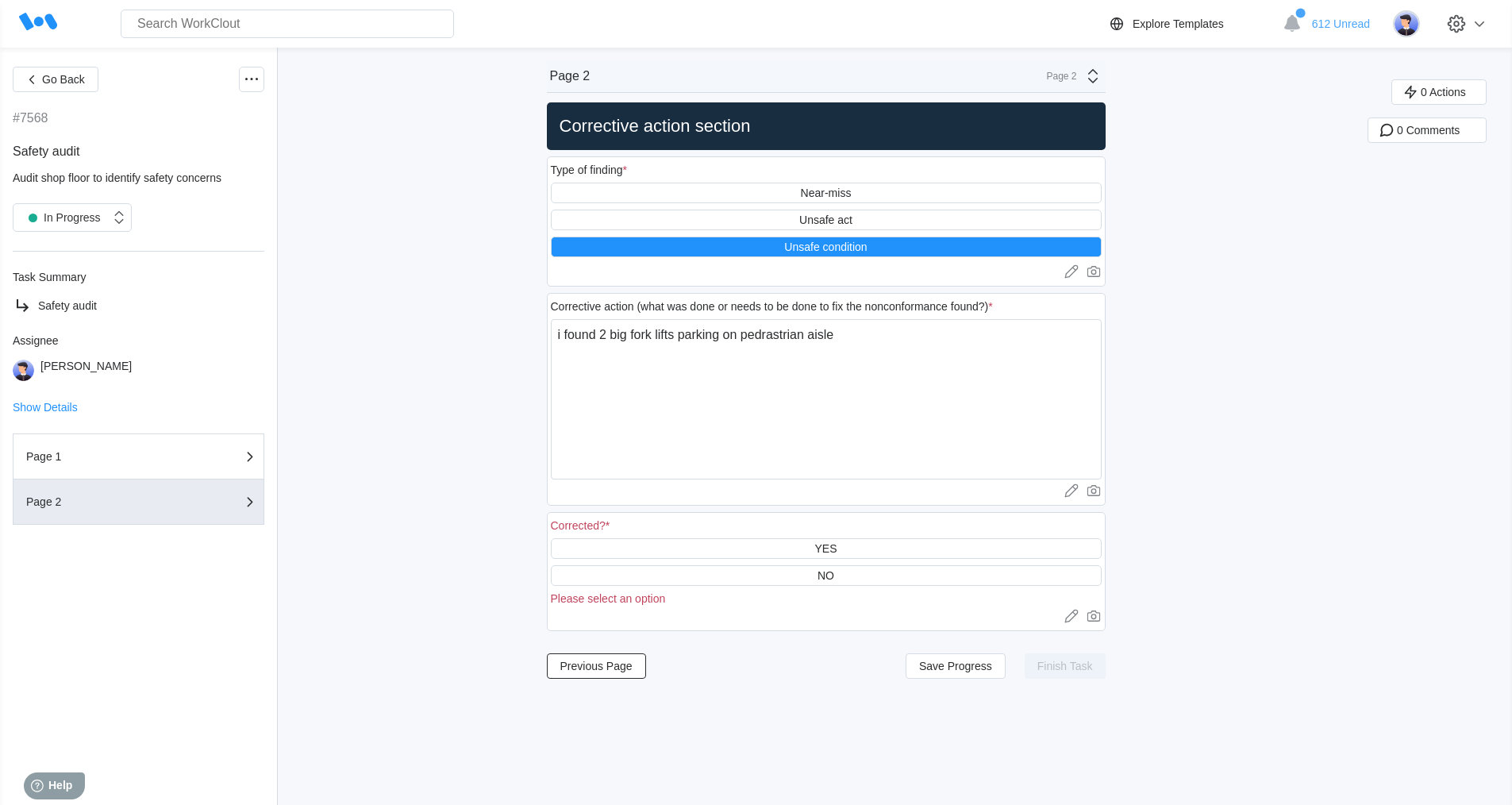
scroll to position [0, 0]
click at [810, 329] on textarea "i found 2 big fork lifts parking on pedrastrian aisle" at bounding box center [827, 399] width 551 height 160
click at [827, 376] on textarea "i found 2 big fork lifts parking on pedestrain aisle" at bounding box center [827, 399] width 551 height 160
click at [840, 339] on textarea "i found 2 big fork lifts parking on pedestrian aisle" at bounding box center [827, 399] width 551 height 160
click at [837, 550] on div "YES" at bounding box center [826, 548] width 22 height 13
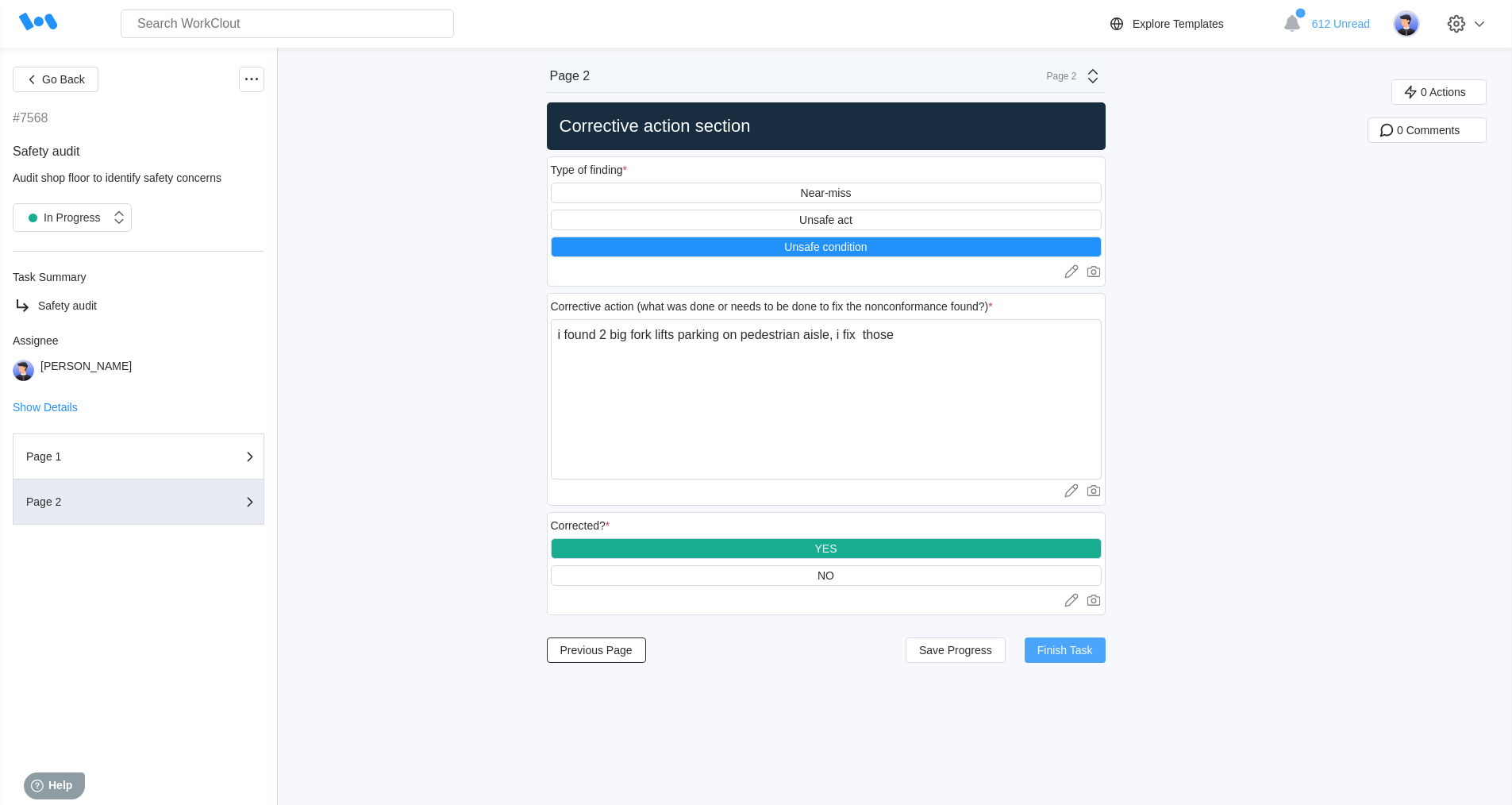
click at [1061, 647] on span "Finish Task" at bounding box center [1065, 649] width 56 height 11
